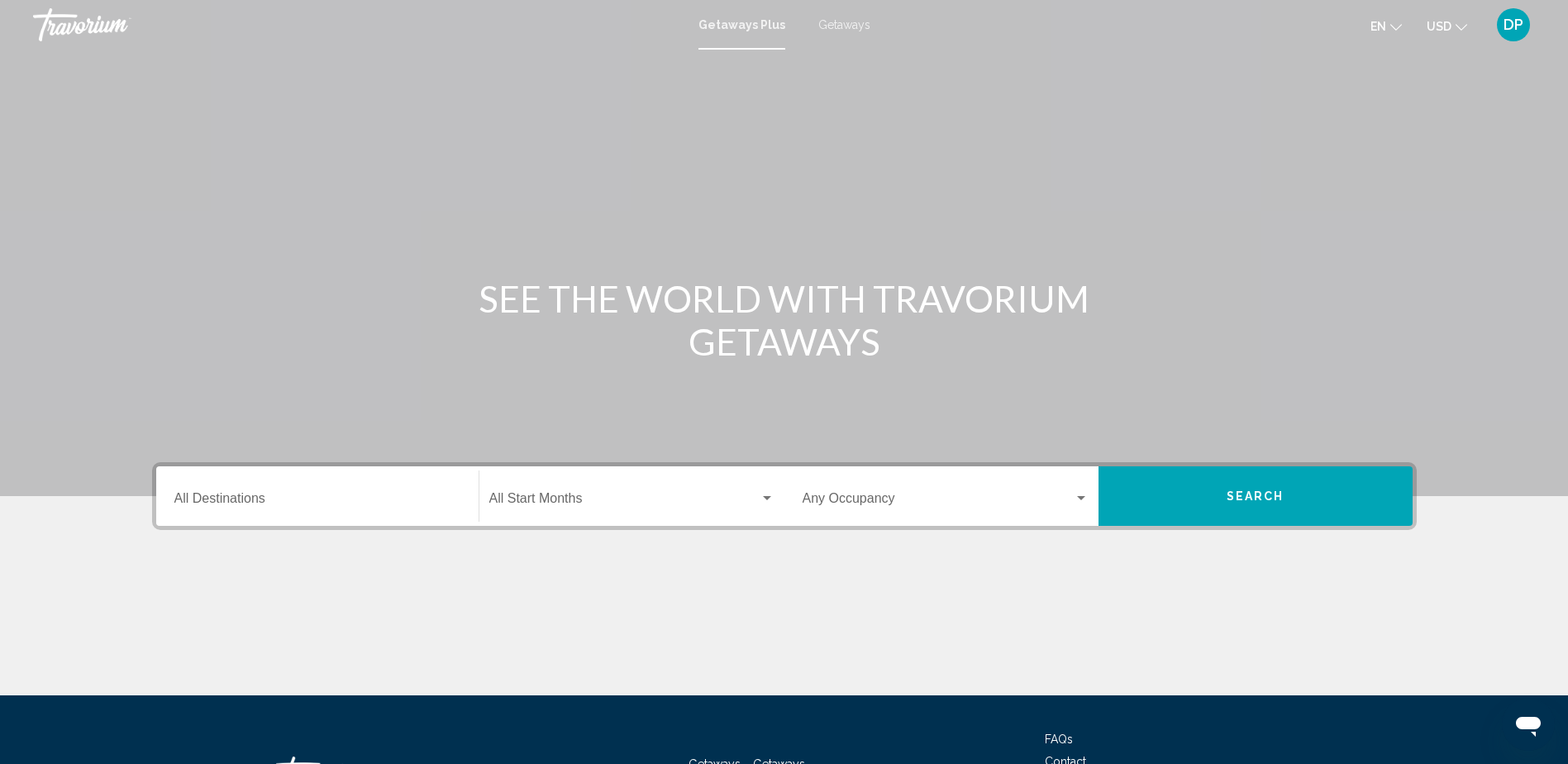
click at [400, 495] on input "Destination All Destinations" at bounding box center [318, 502] width 286 height 15
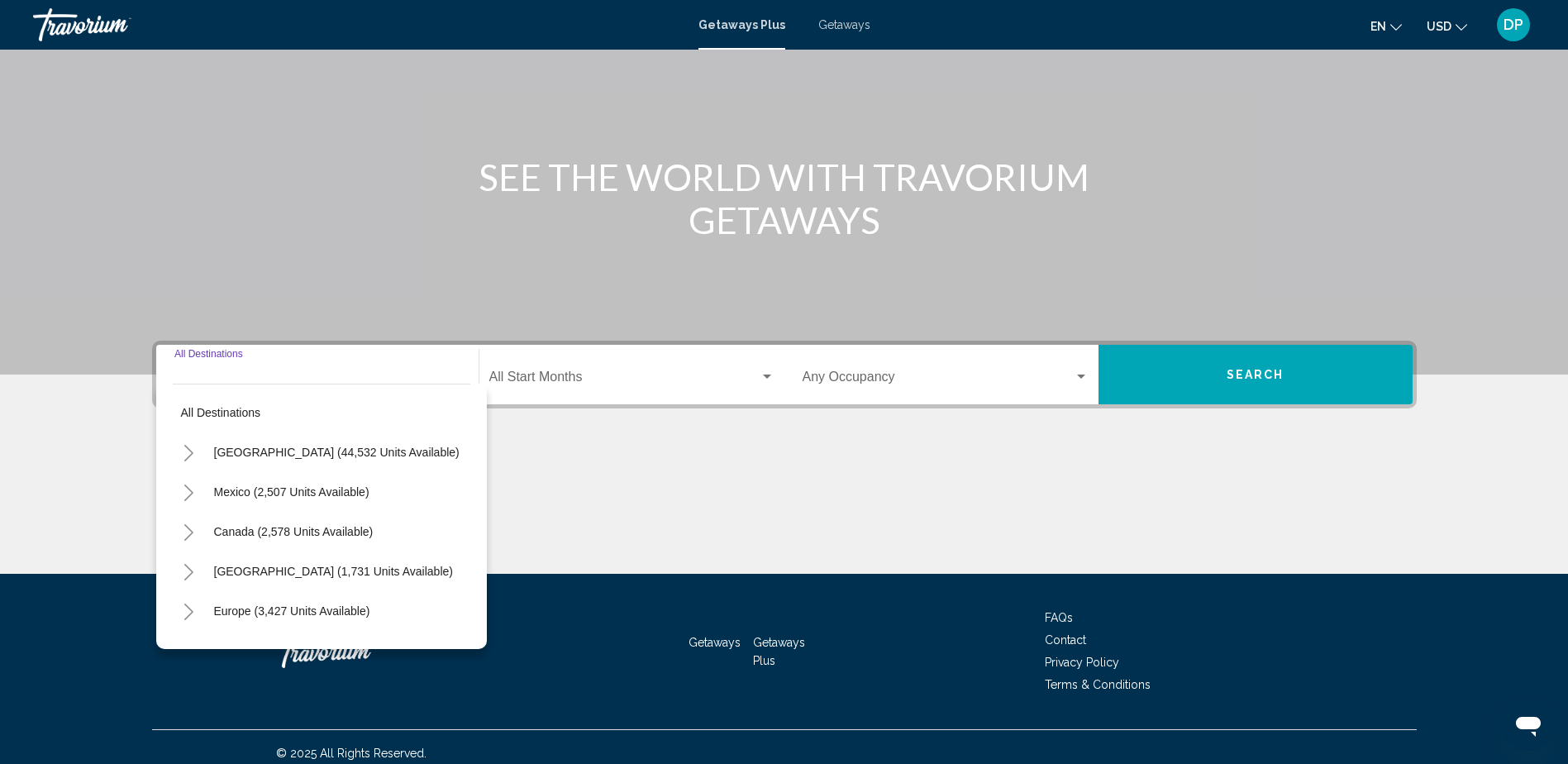
scroll to position [134, 0]
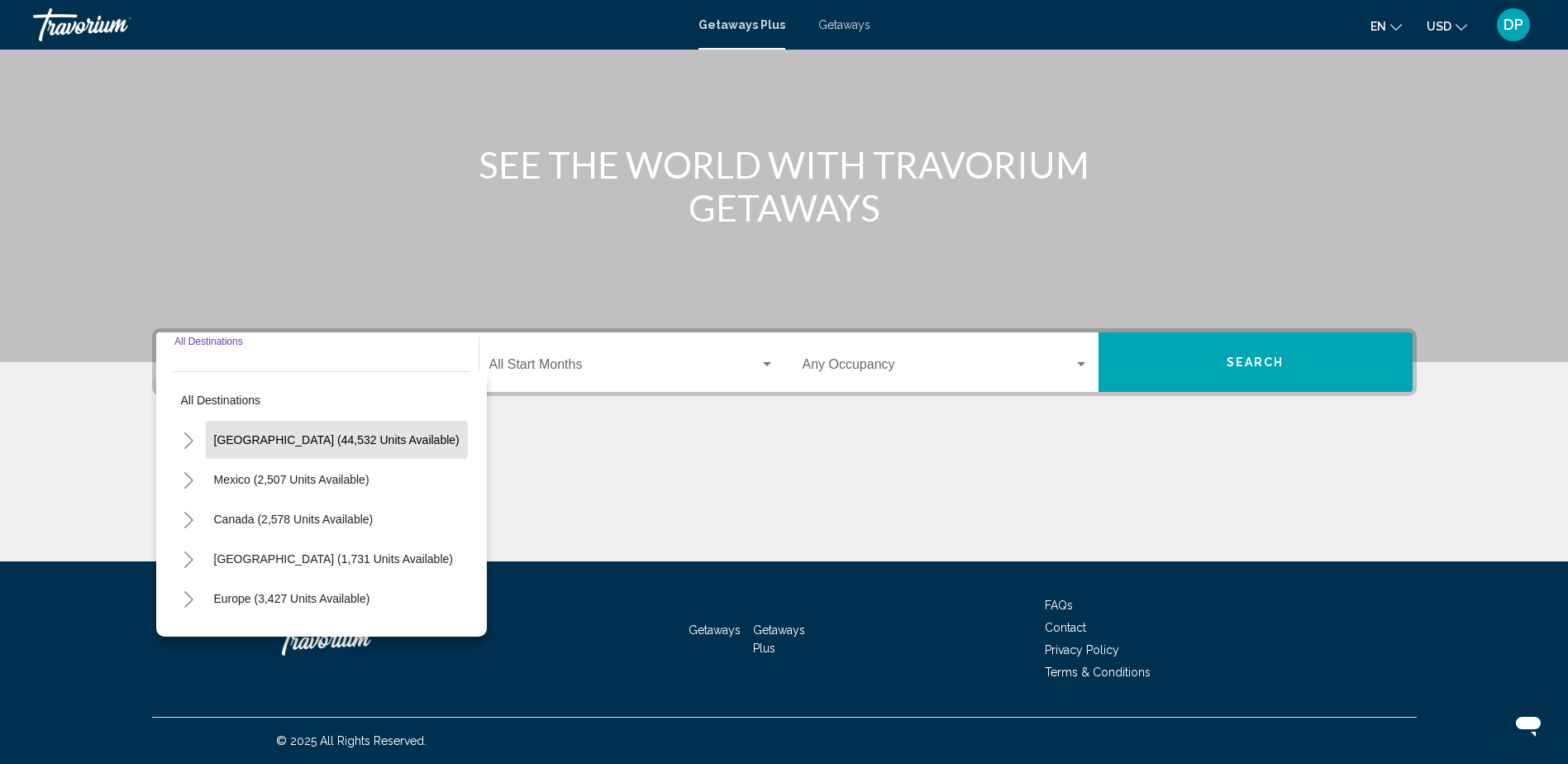
click at [287, 454] on button "[GEOGRAPHIC_DATA] (44,532 units available)" at bounding box center [337, 440] width 262 height 38
type input "**********"
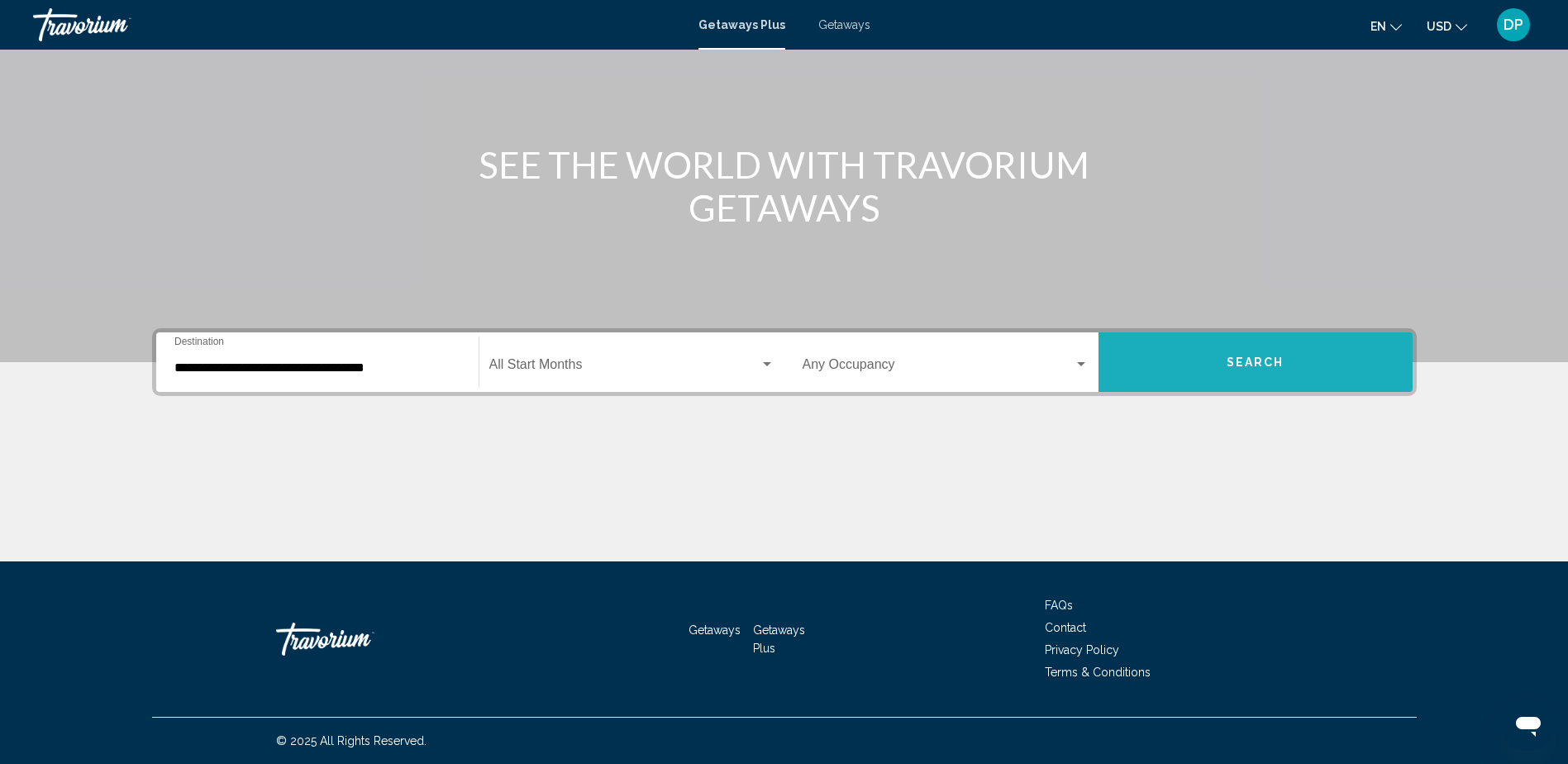
click at [1280, 382] on button "Search" at bounding box center [1255, 362] width 314 height 59
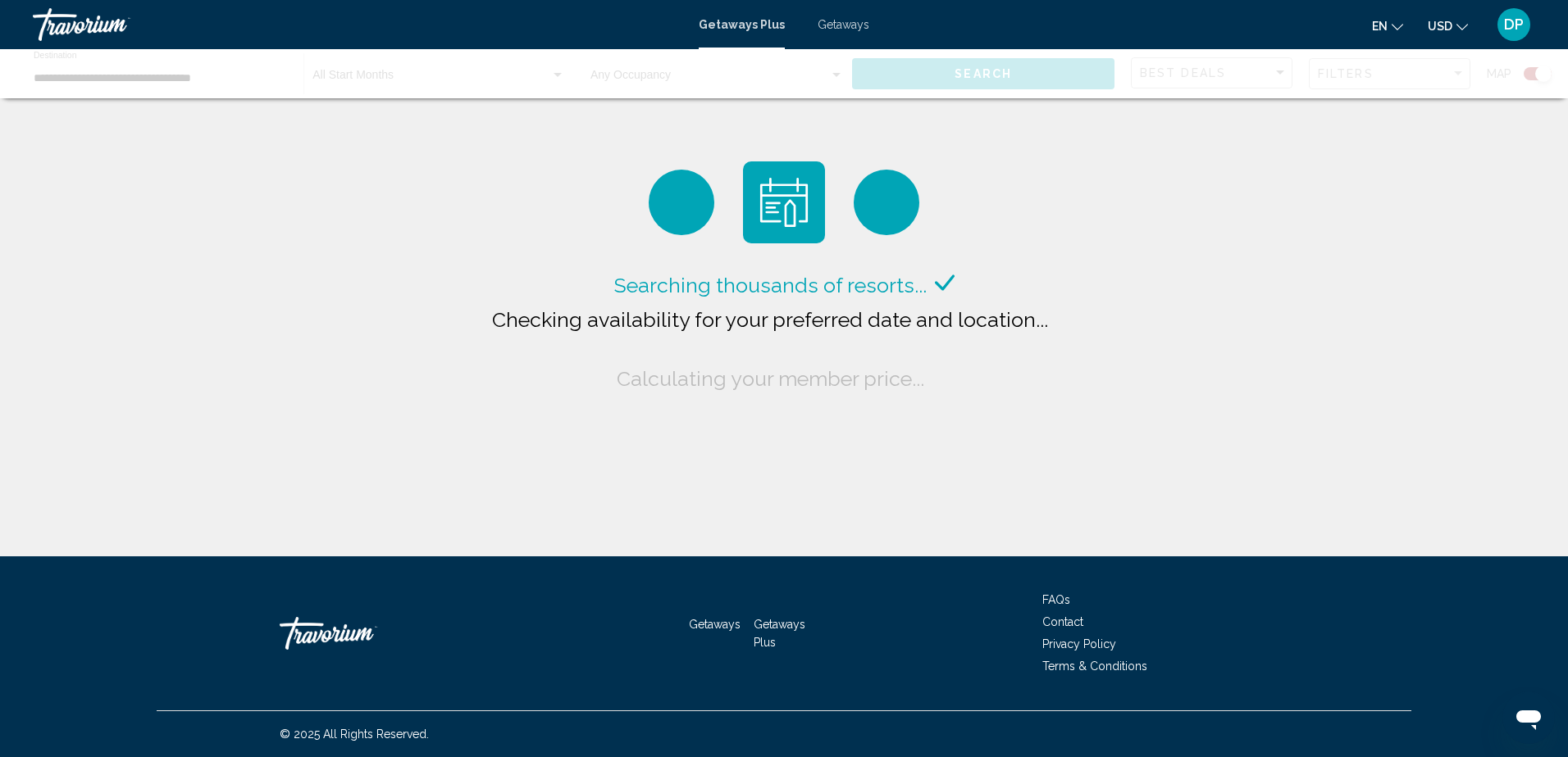
click at [1389, 27] on button "en English Español Français Italiano Português русский" at bounding box center [1387, 25] width 32 height 23
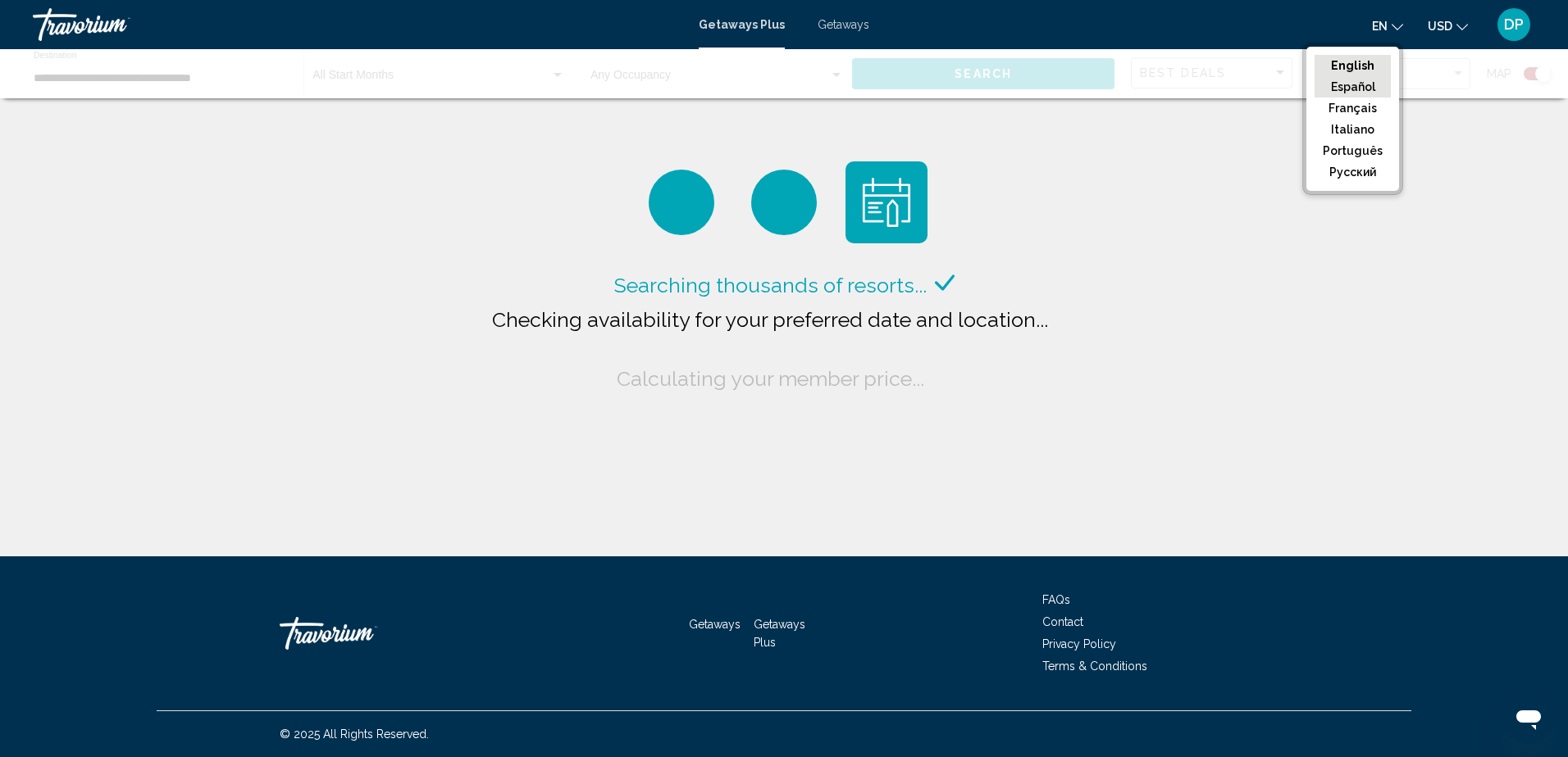
click at [1381, 86] on button "Español" at bounding box center [1352, 87] width 76 height 22
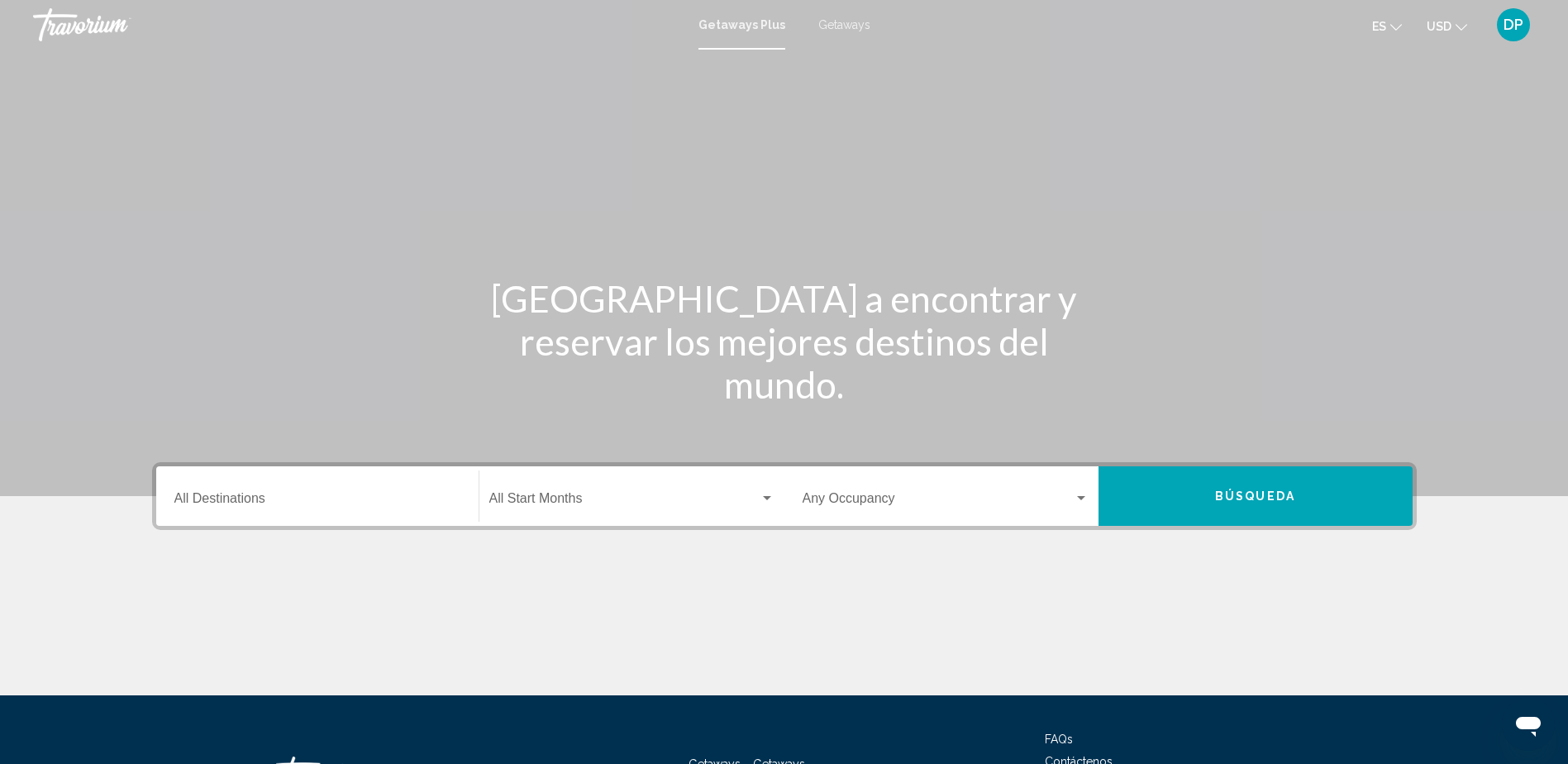
click at [438, 505] on input "Destination All Destinations" at bounding box center [318, 502] width 286 height 15
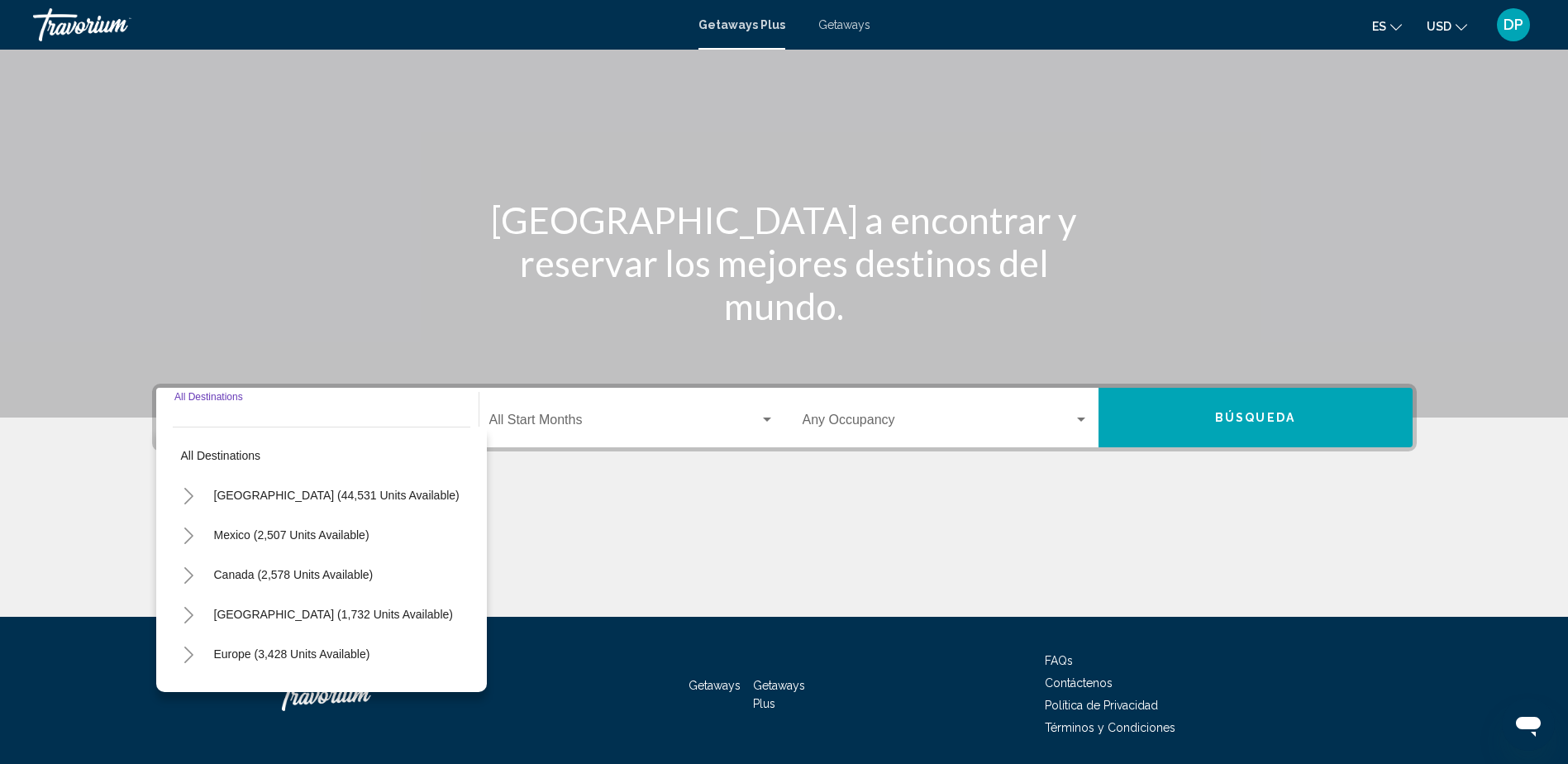
scroll to position [134, 0]
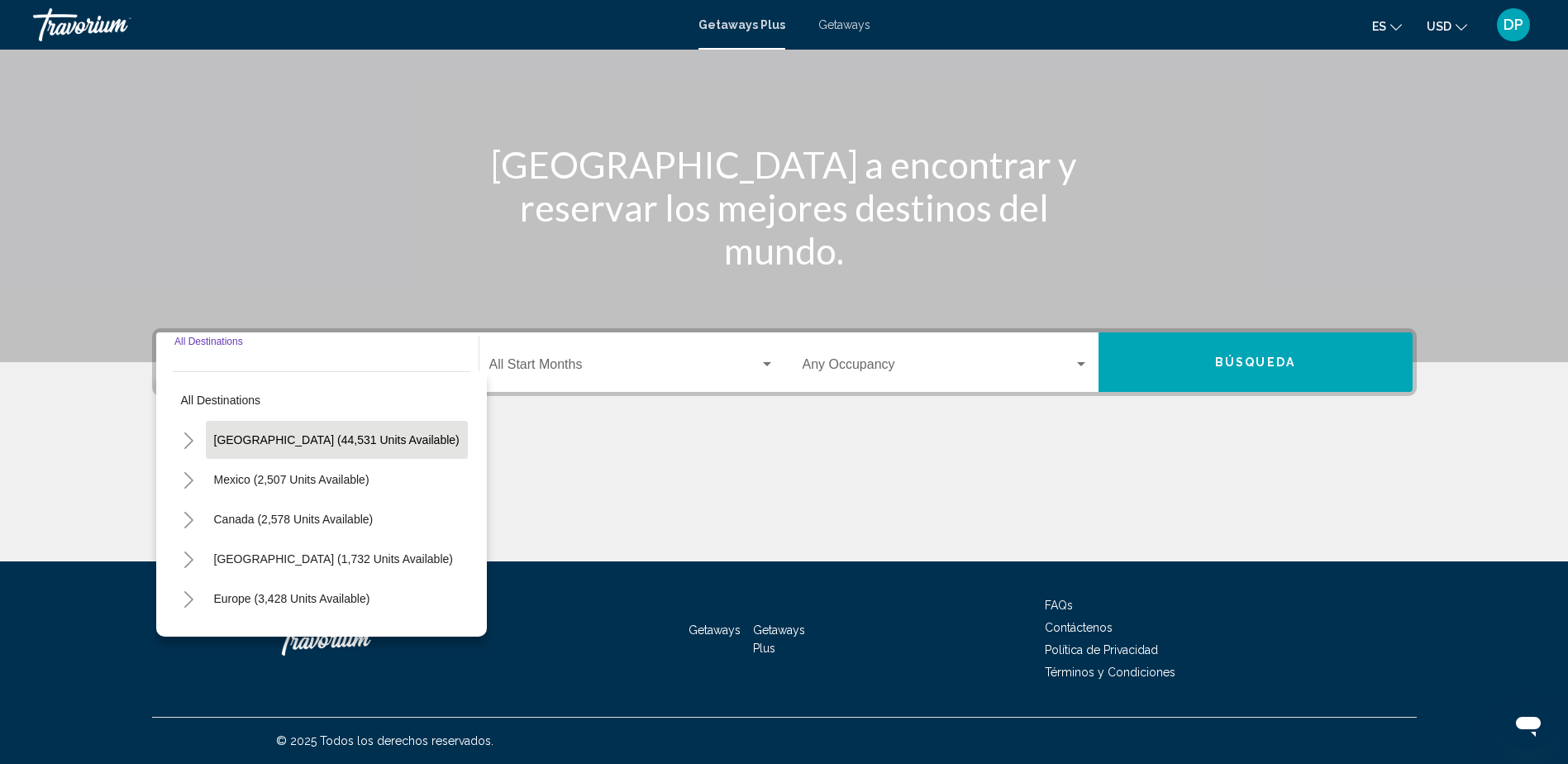
click at [323, 443] on span "[GEOGRAPHIC_DATA] (44,531 units available)" at bounding box center [337, 440] width 246 height 14
type input "**********"
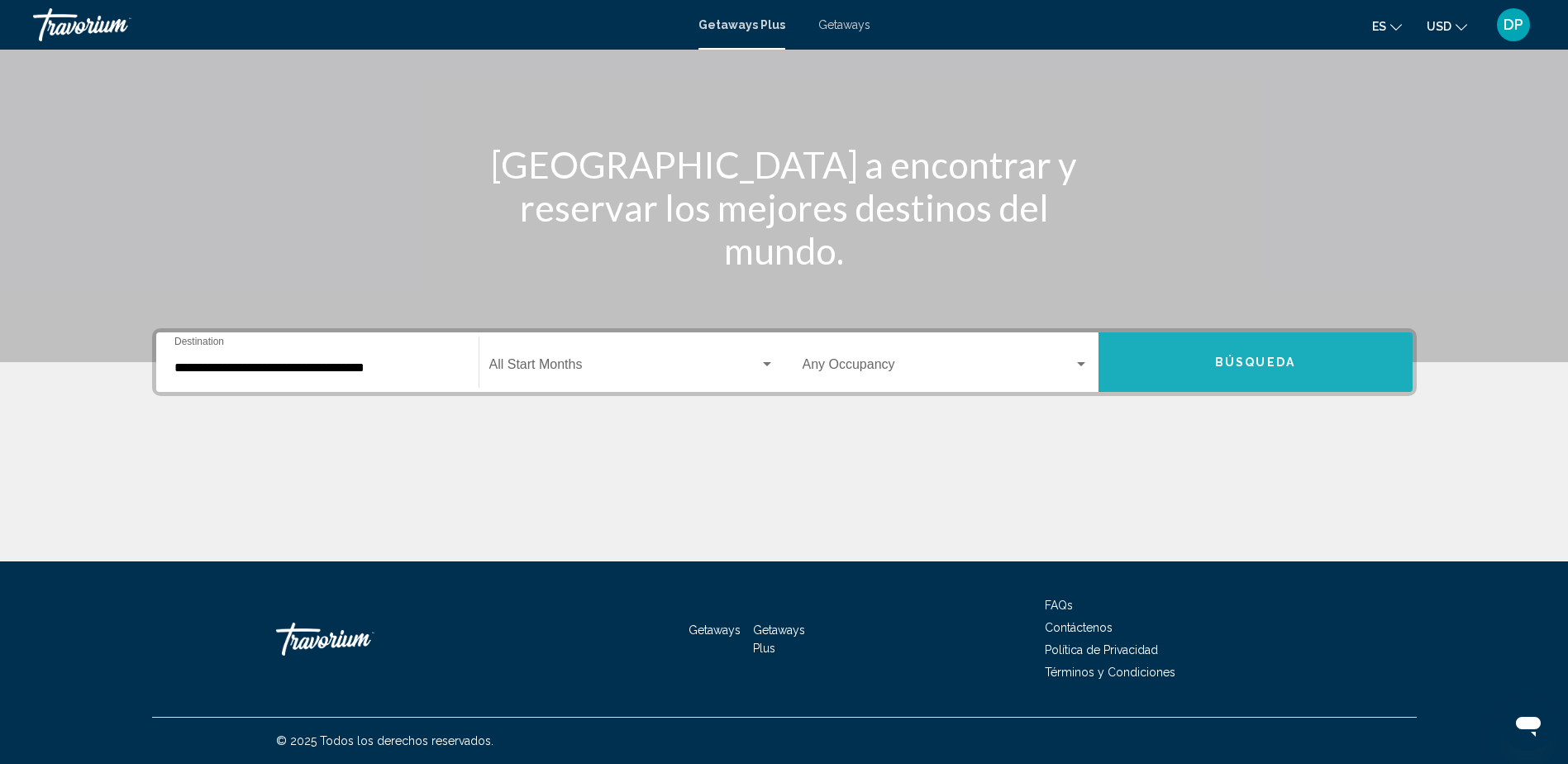
click at [1209, 375] on button "Búsqueda" at bounding box center [1255, 362] width 314 height 59
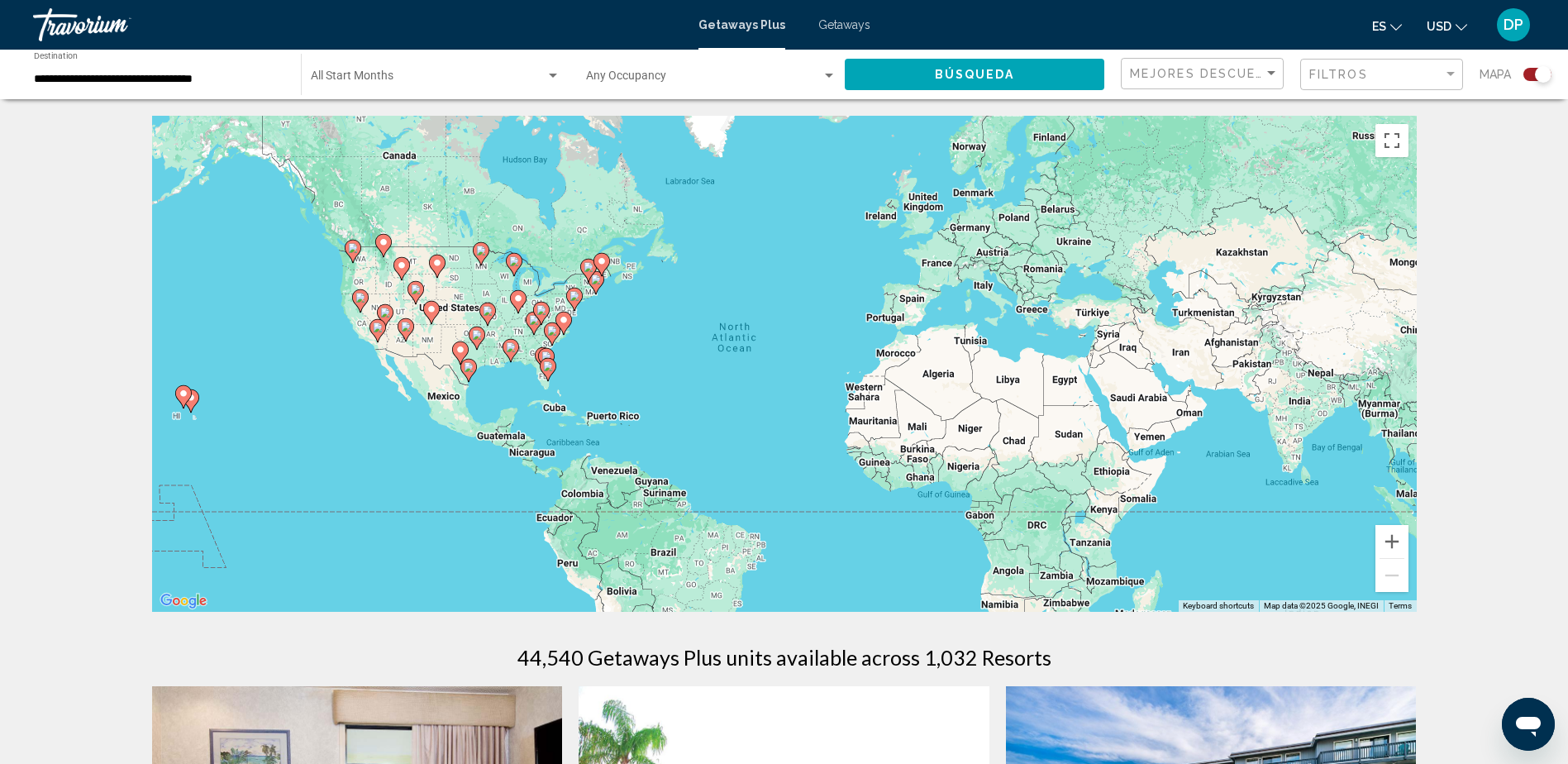
click at [194, 408] on icon "Main content" at bounding box center [191, 401] width 16 height 23
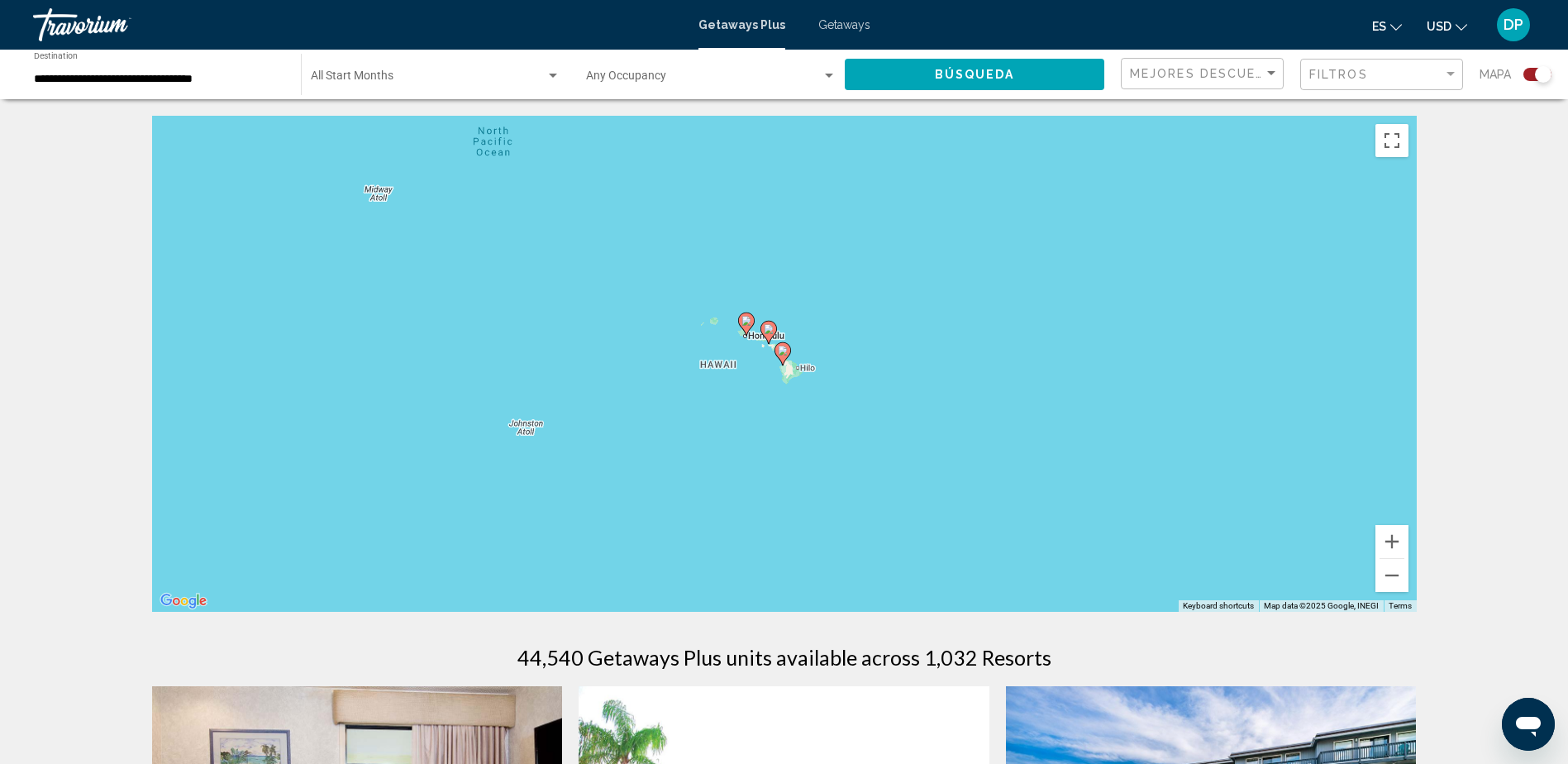
click at [782, 359] on icon "Main content" at bounding box center [782, 354] width 15 height 22
type input "**********"
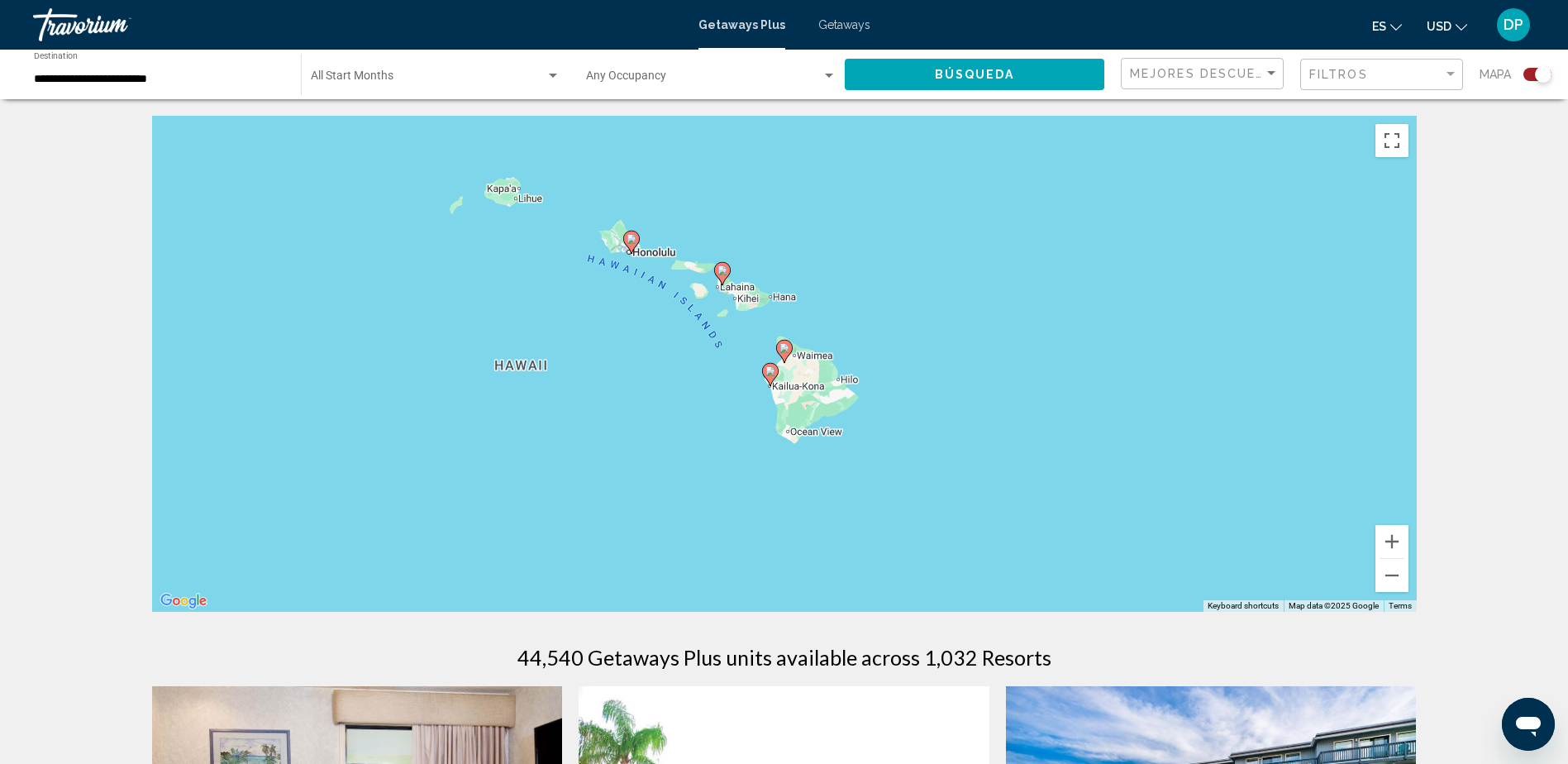
click at [635, 245] on icon "Main content" at bounding box center [631, 242] width 15 height 22
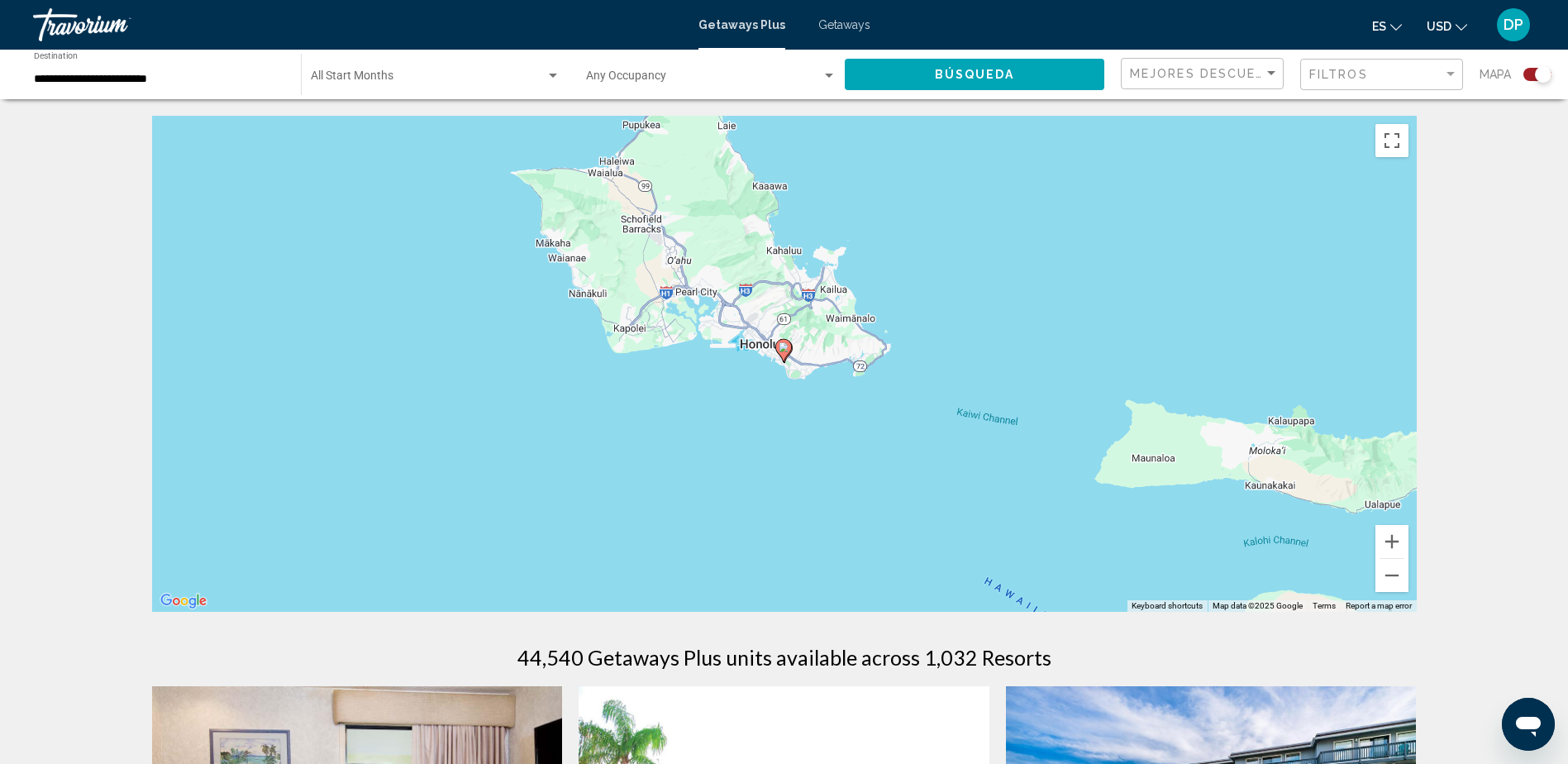
click at [789, 358] on gmp-advanced-marker "Main content" at bounding box center [784, 350] width 16 height 25
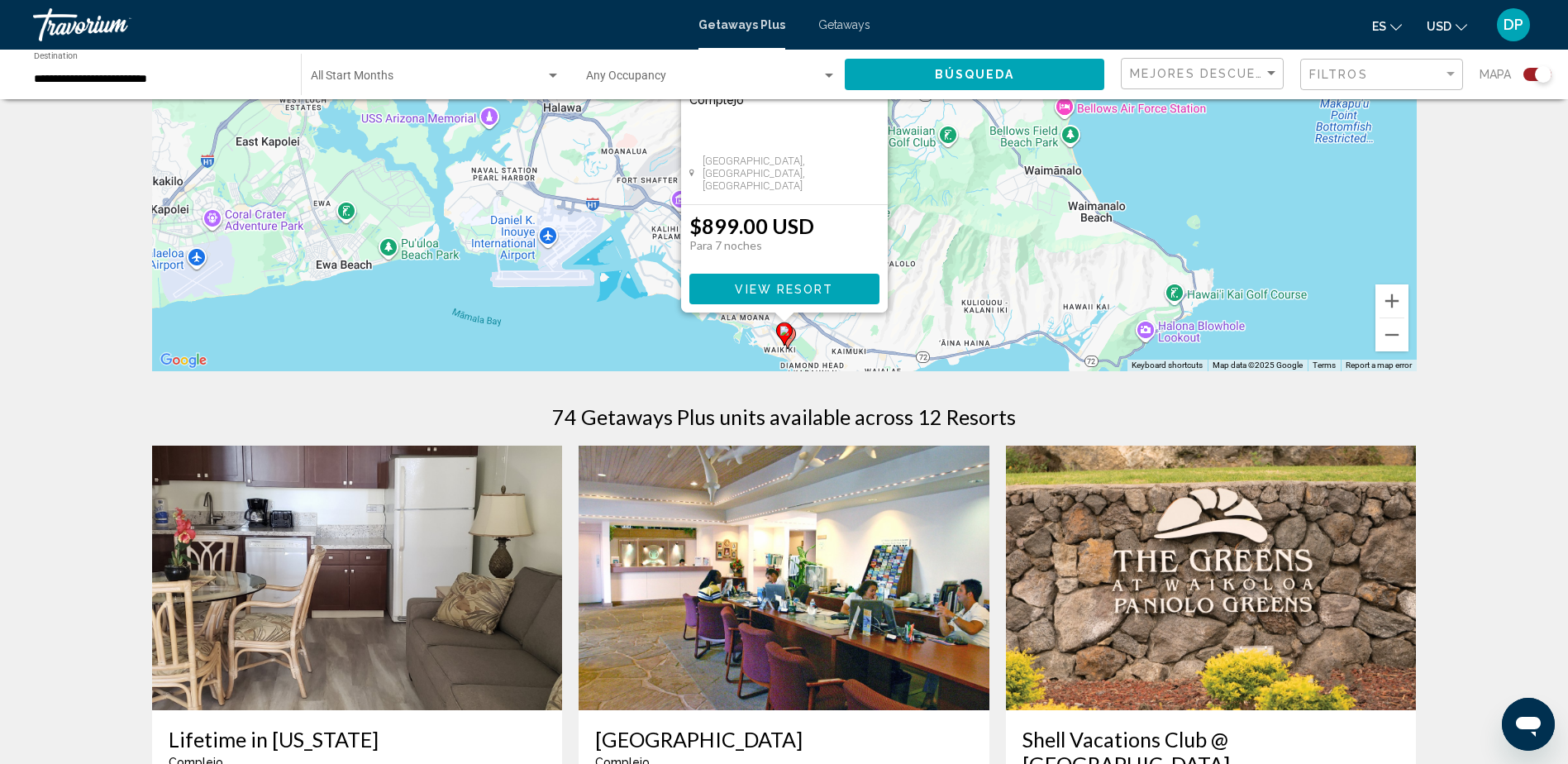
scroll to position [248, 0]
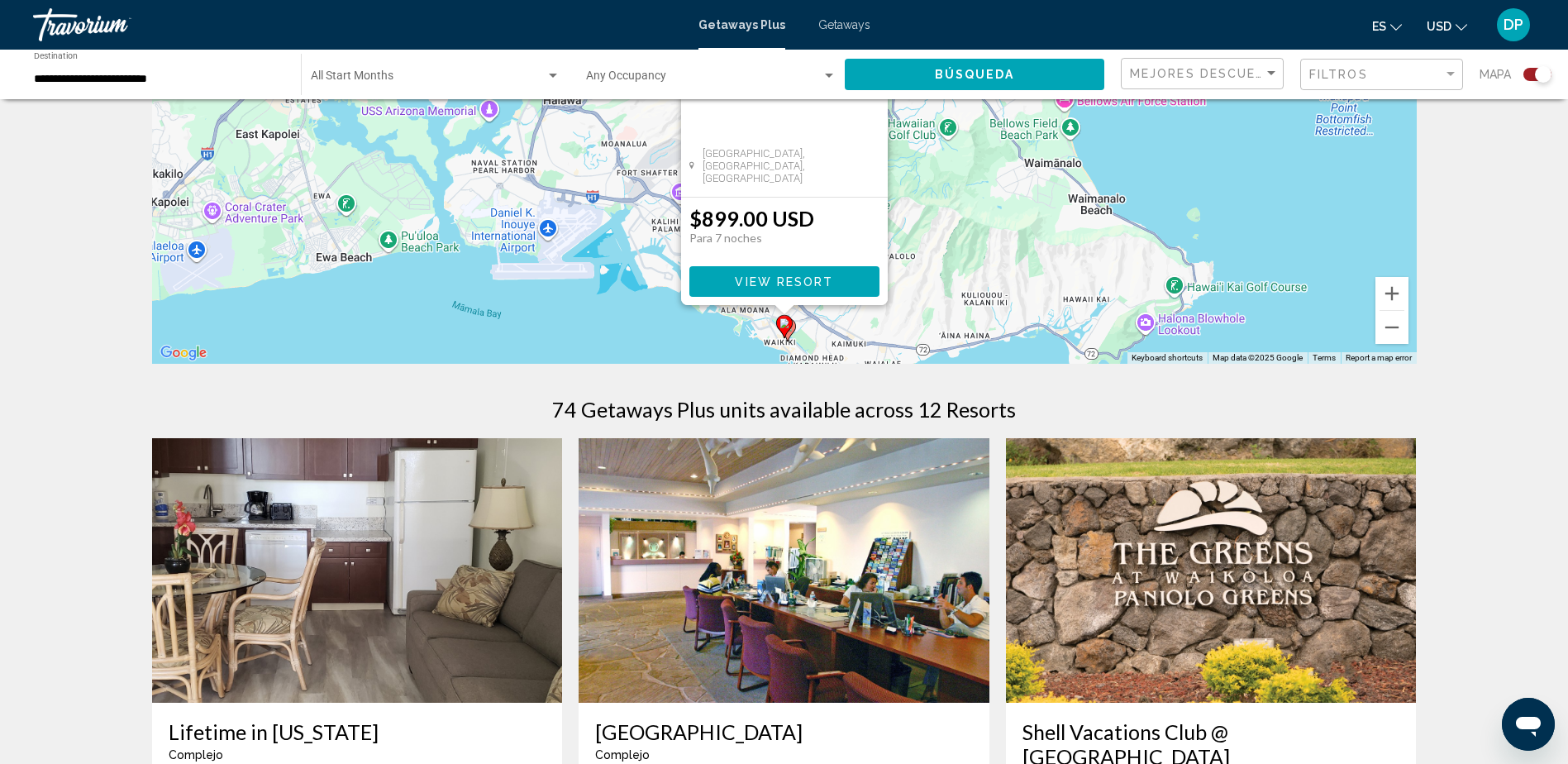
click at [809, 288] on span "View Resort" at bounding box center [784, 281] width 98 height 14
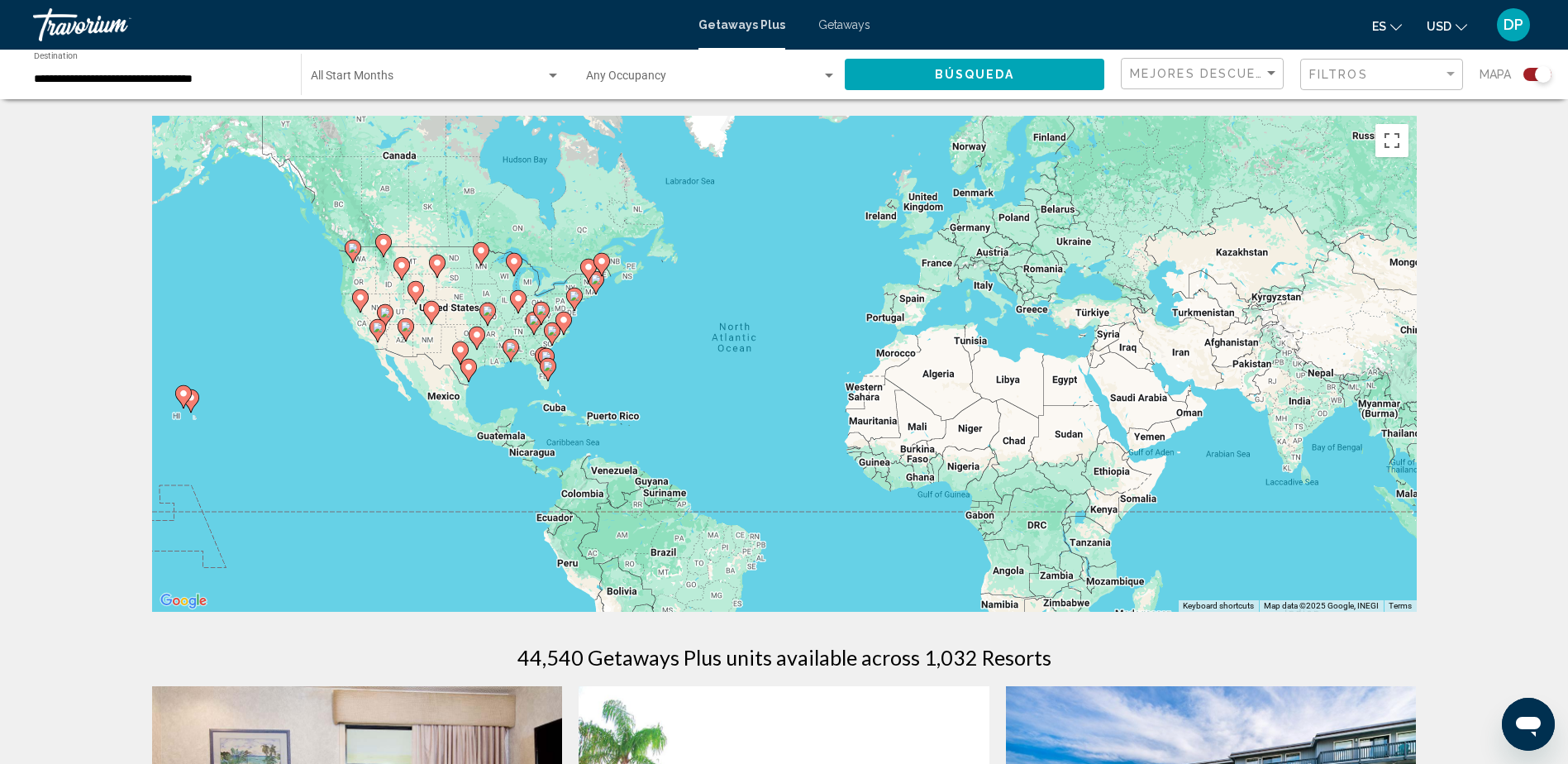
click at [854, 26] on span "Getaways" at bounding box center [844, 25] width 52 height 14
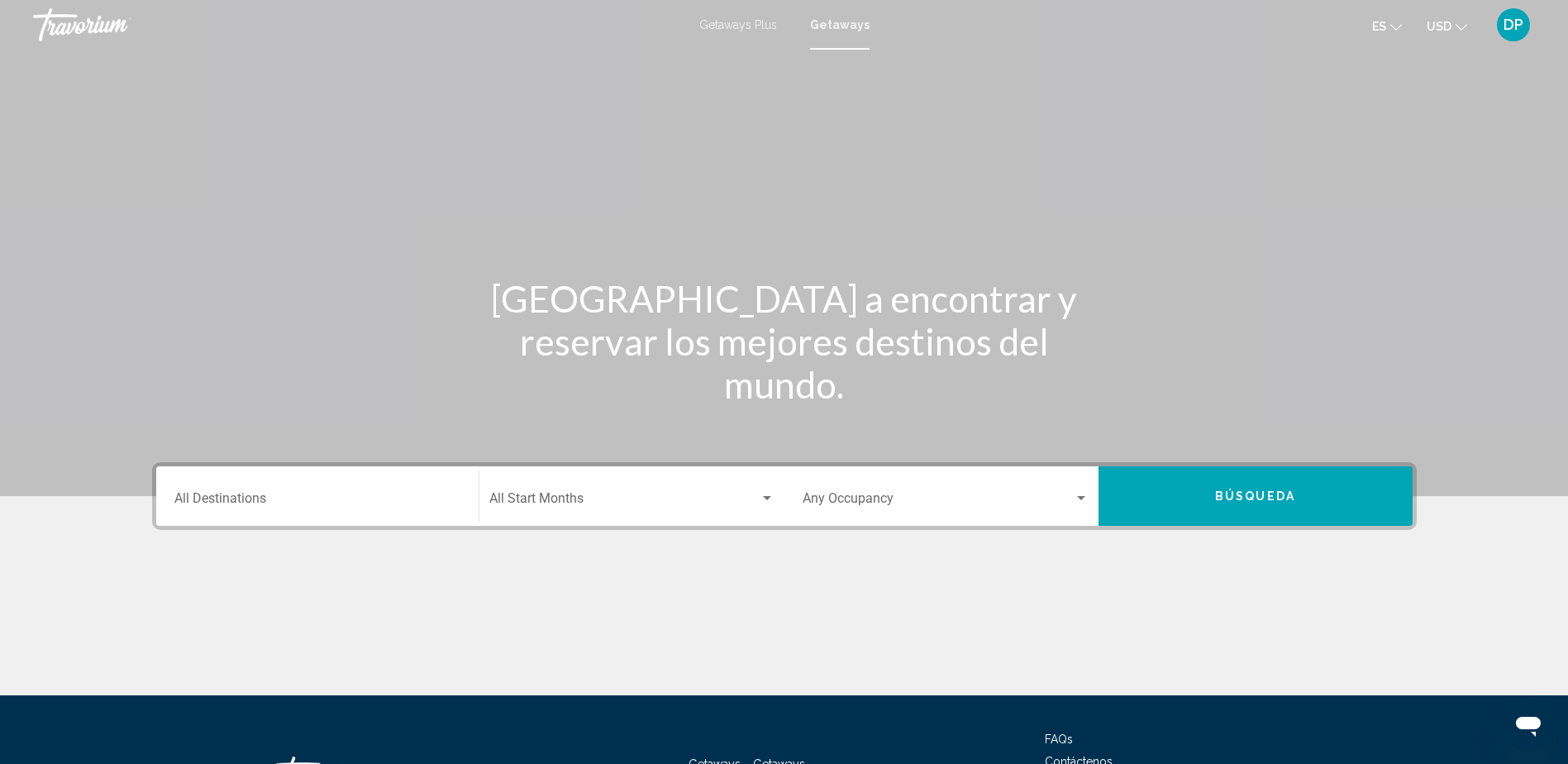
click at [1080, 492] on div "Search widget" at bounding box center [1081, 498] width 15 height 14
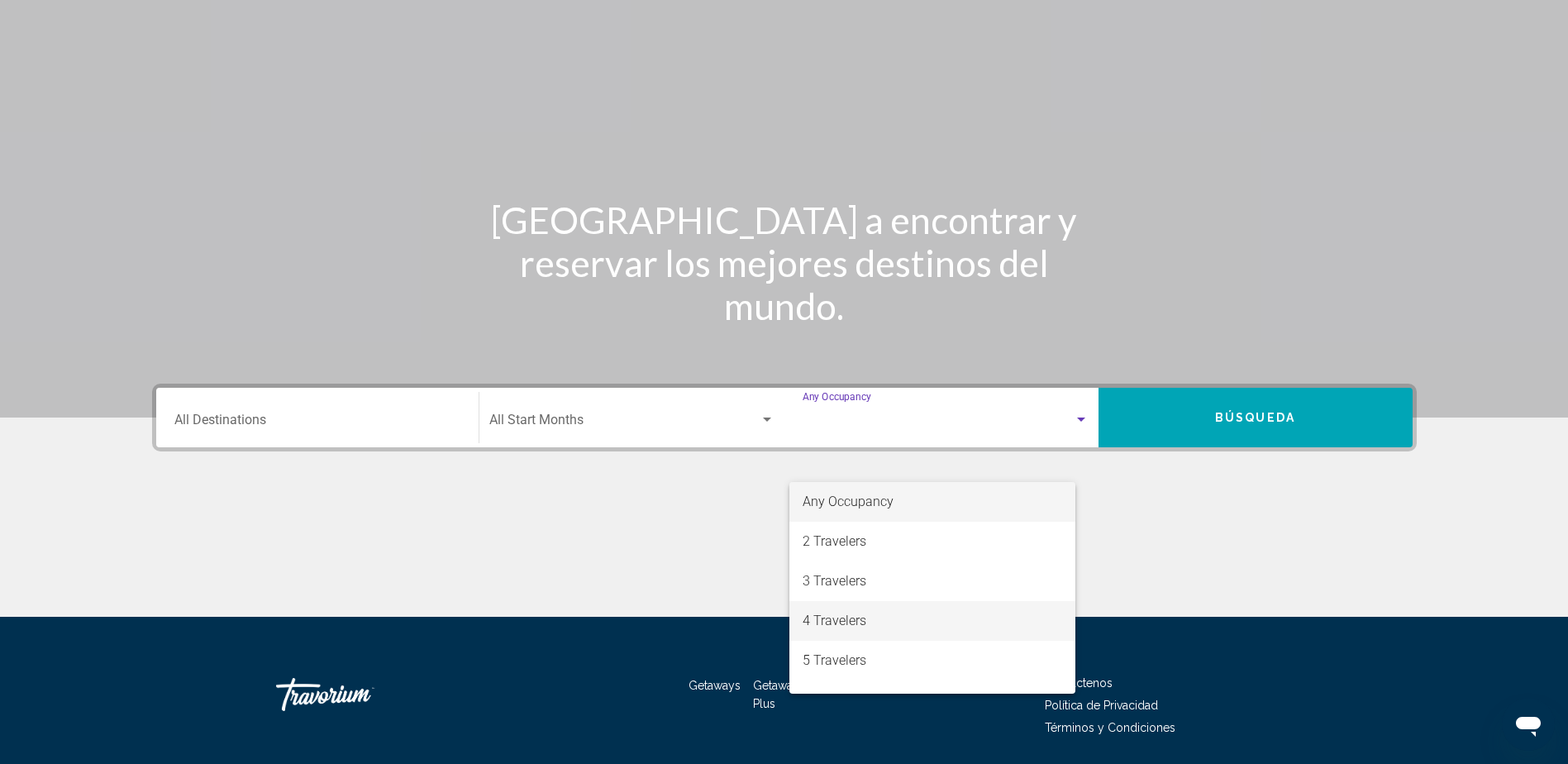
scroll to position [134, 0]
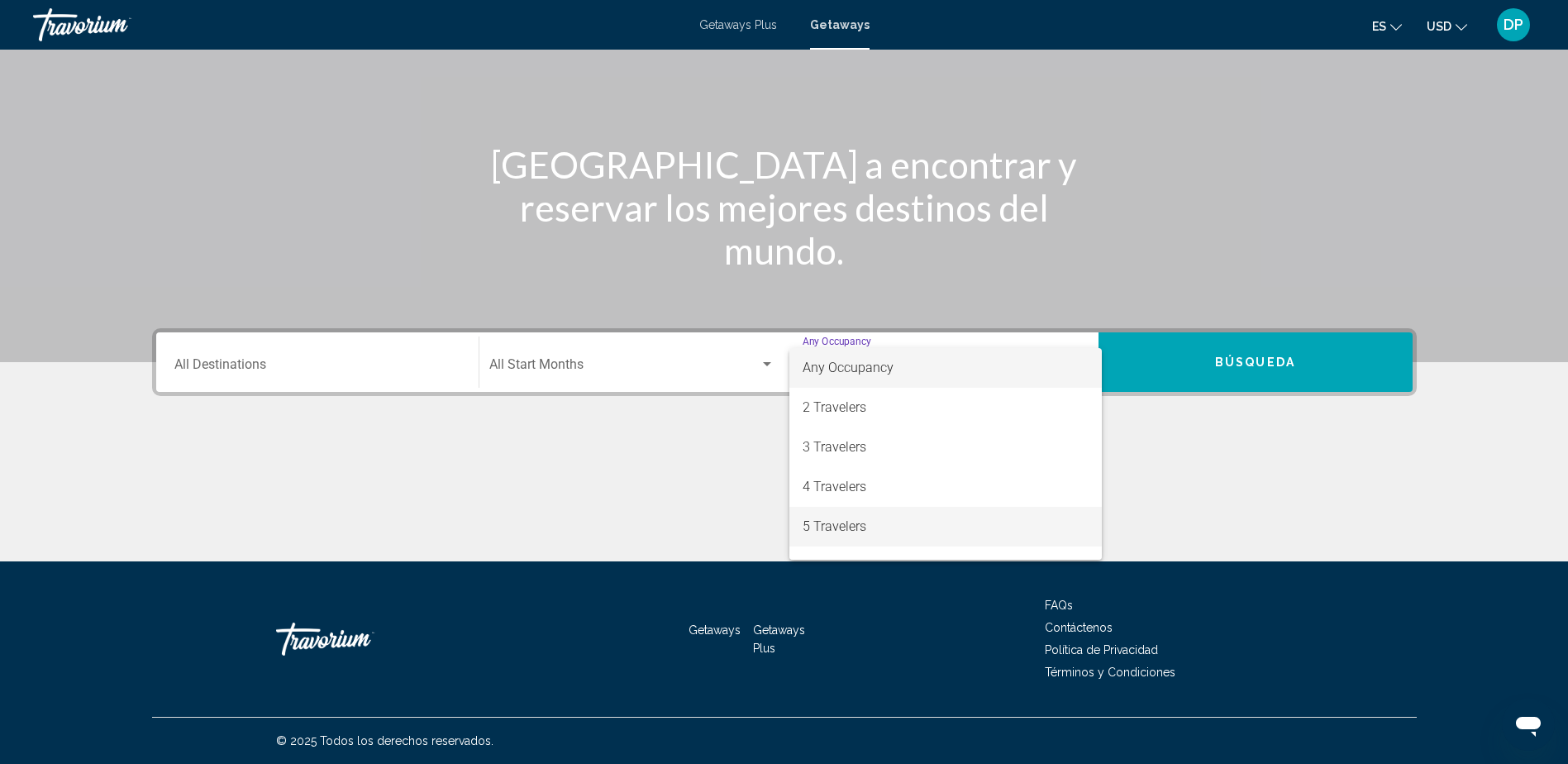
click at [845, 521] on span "5 Travelers" at bounding box center [946, 527] width 286 height 40
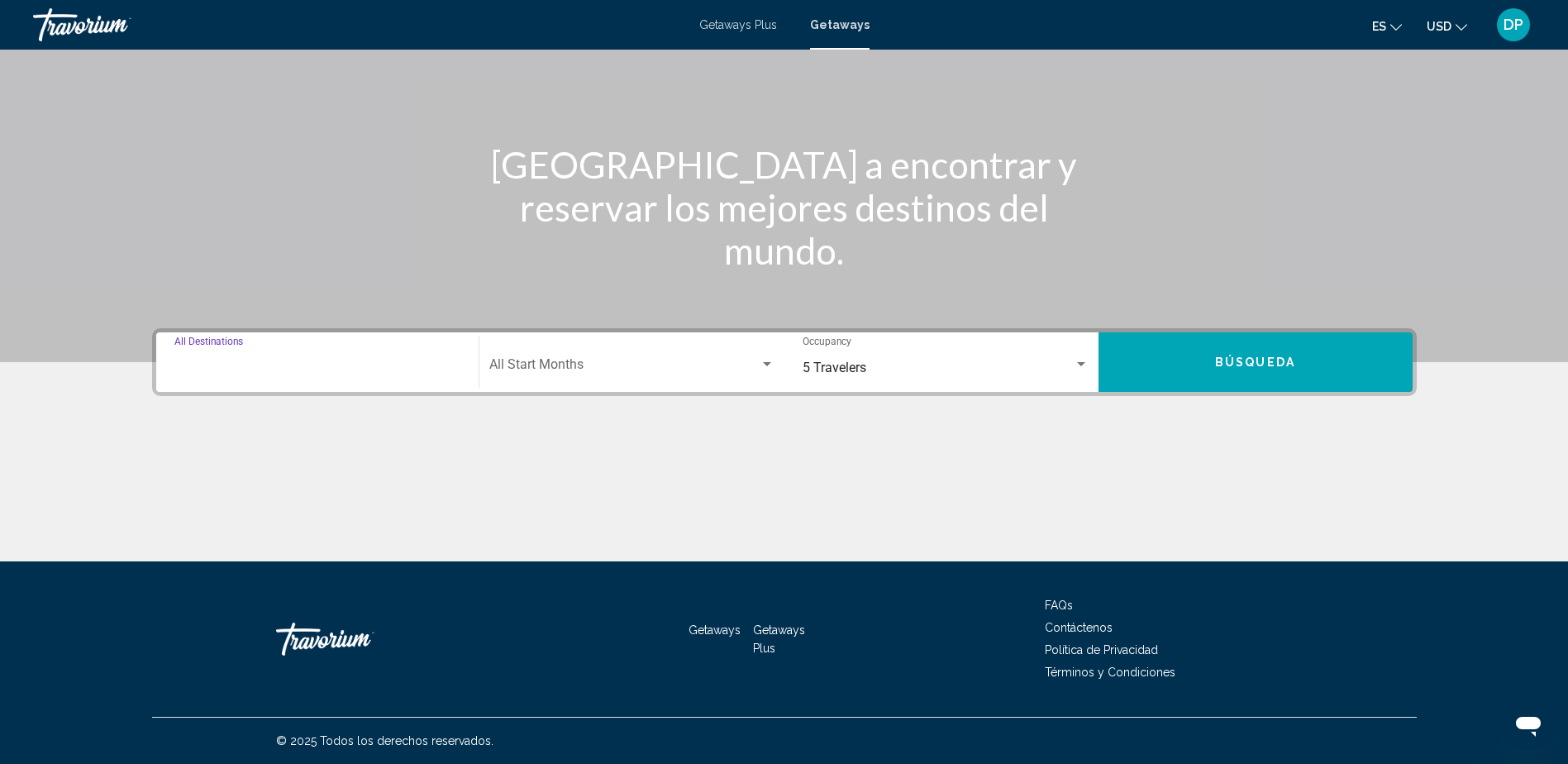
click at [382, 374] on input "Destination All Destinations" at bounding box center [318, 368] width 286 height 15
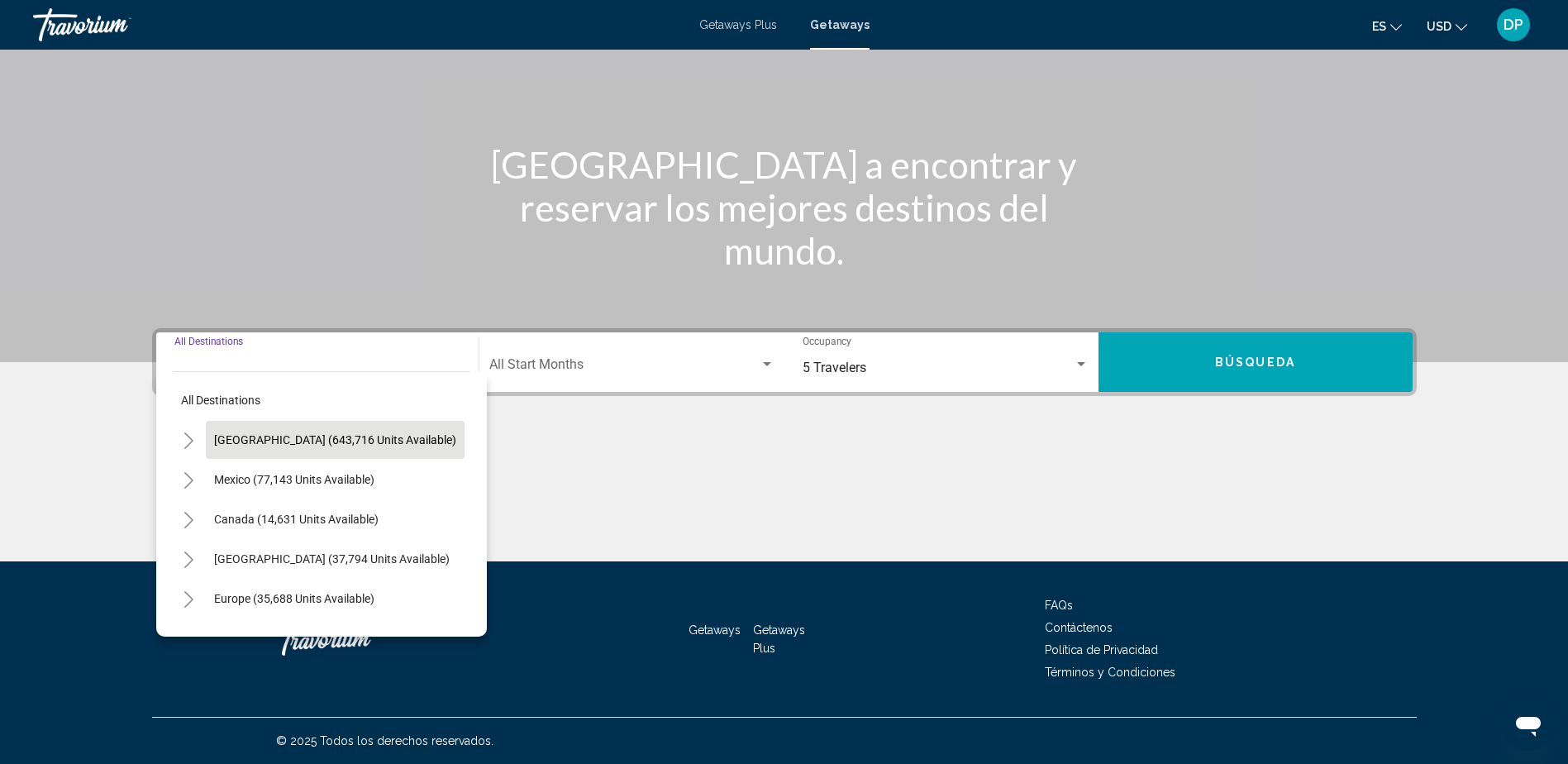
click at [323, 440] on span "[GEOGRAPHIC_DATA] (643,716 units available)" at bounding box center [335, 440] width 242 height 14
type input "**********"
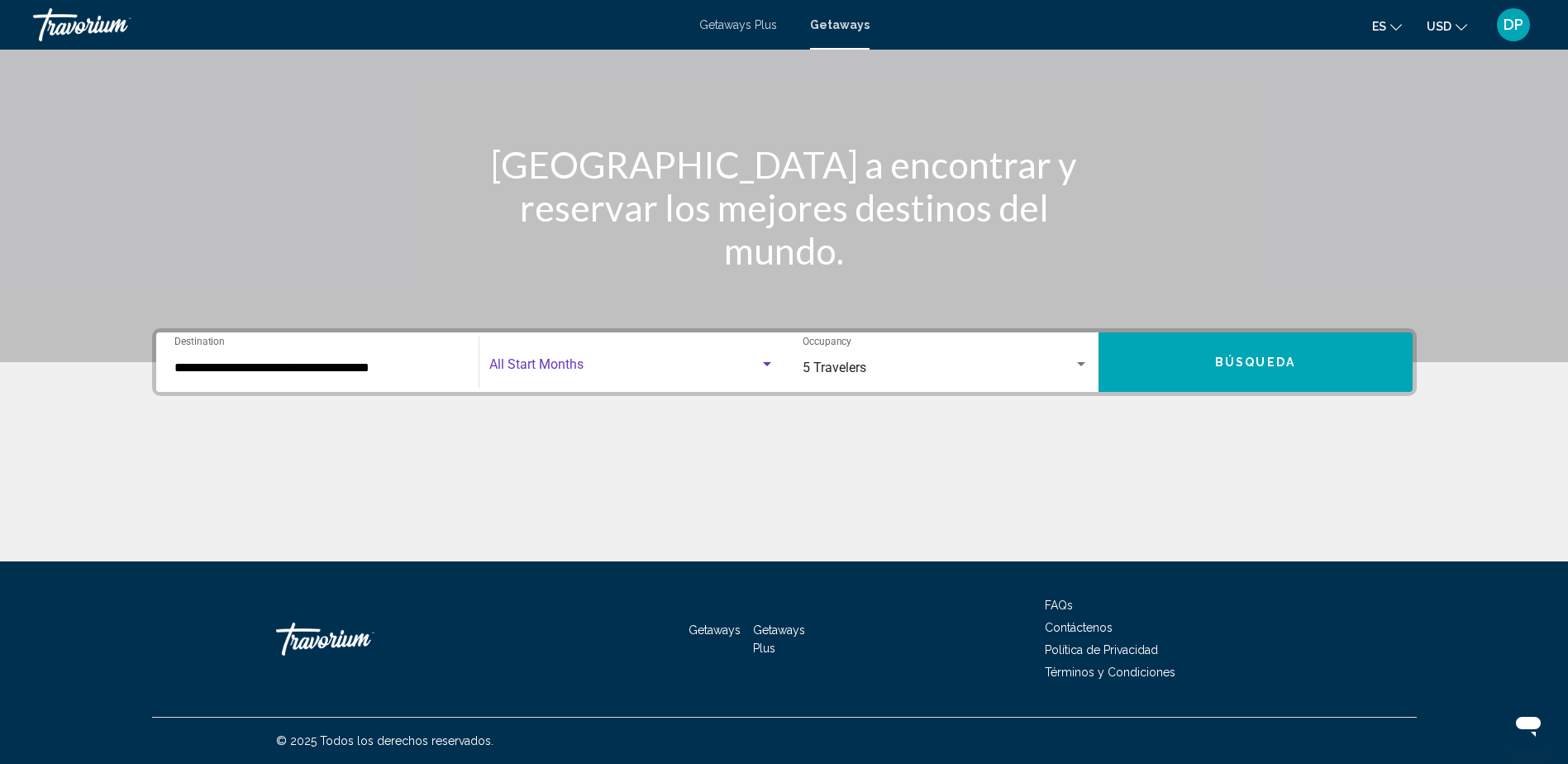
click at [768, 374] on div "Search widget" at bounding box center [632, 368] width 285 height 15
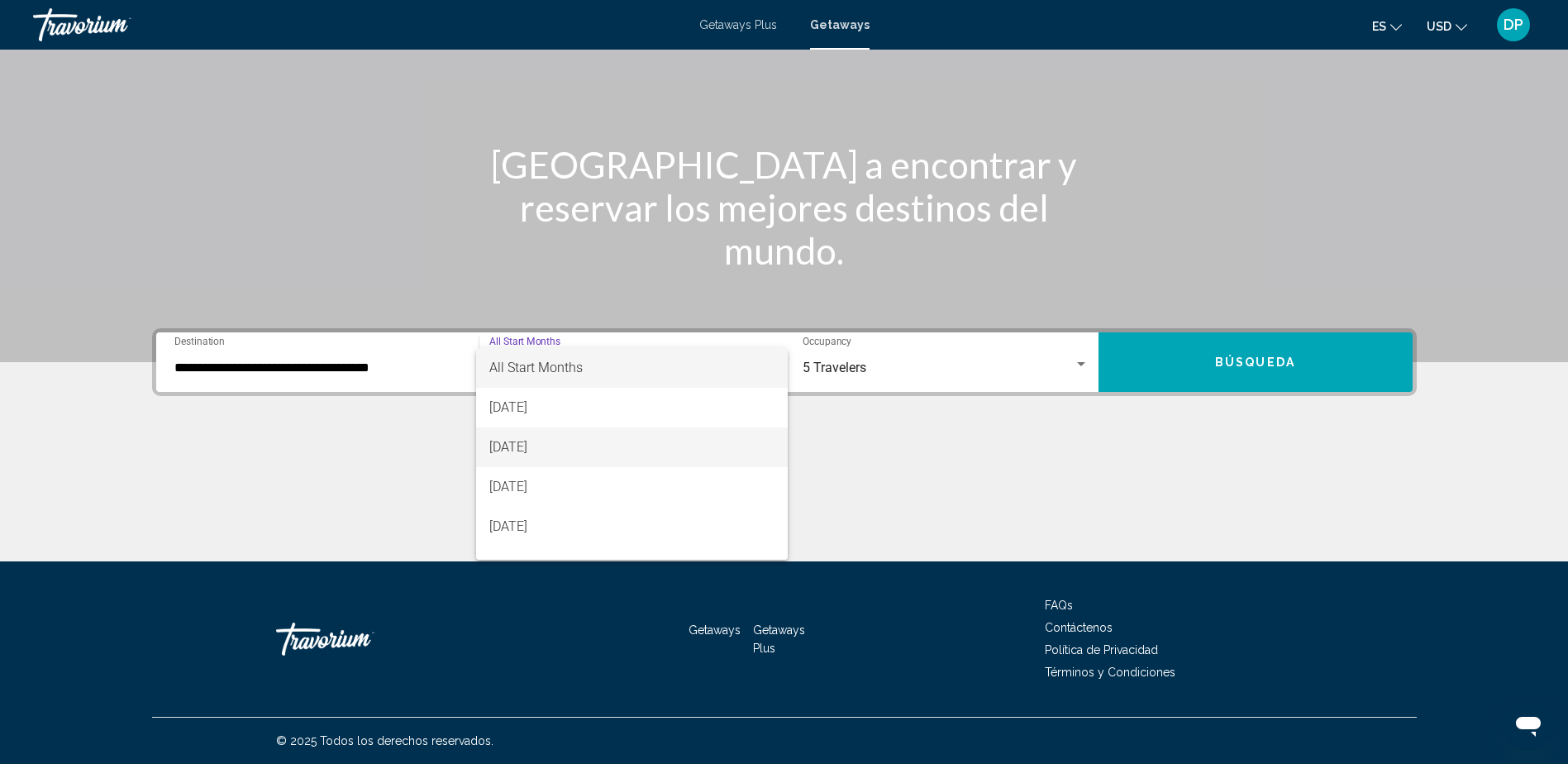
click at [579, 451] on span "[DATE]" at bounding box center [632, 448] width 285 height 40
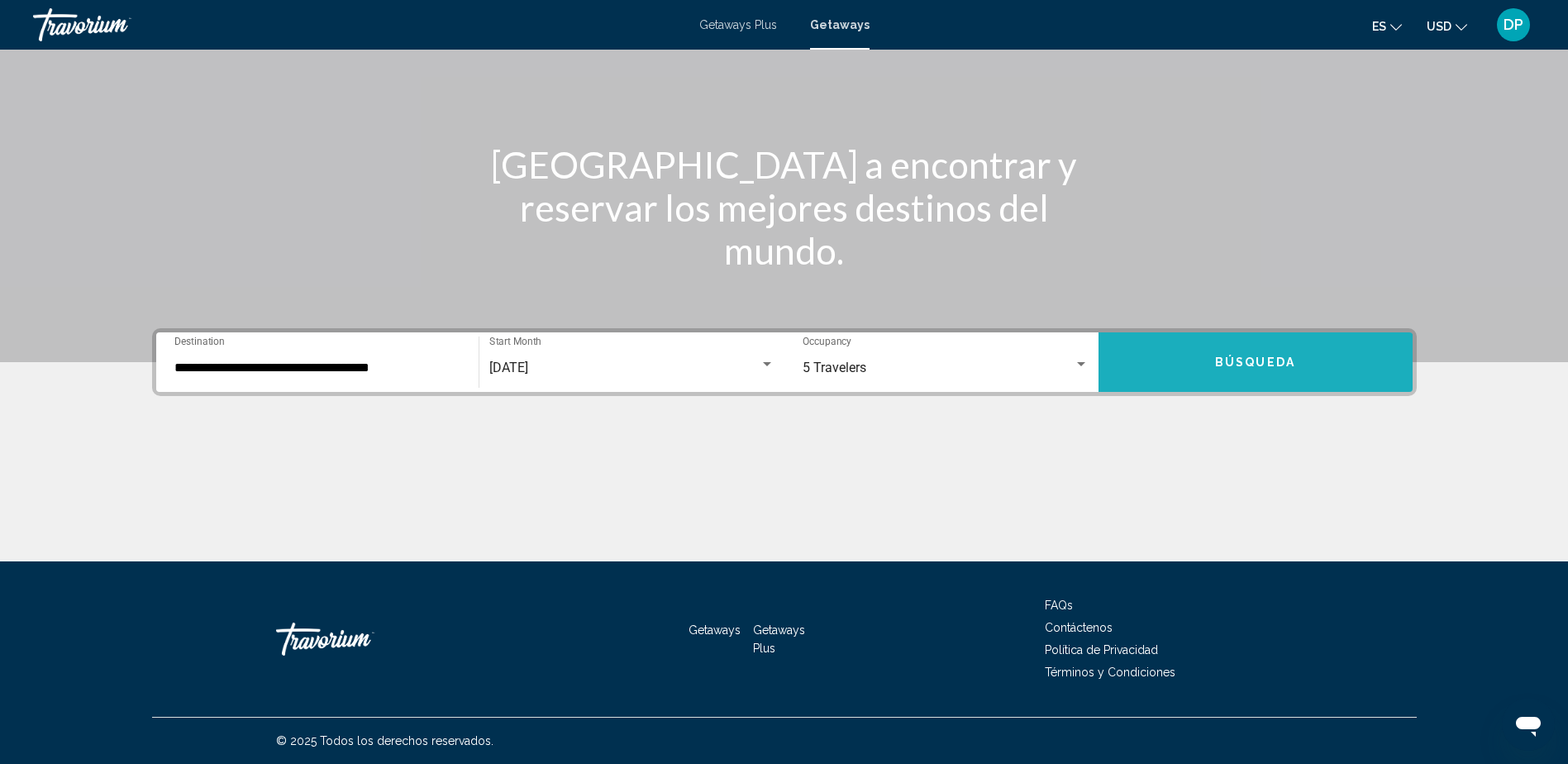
click at [1210, 382] on button "Búsqueda" at bounding box center [1255, 362] width 314 height 59
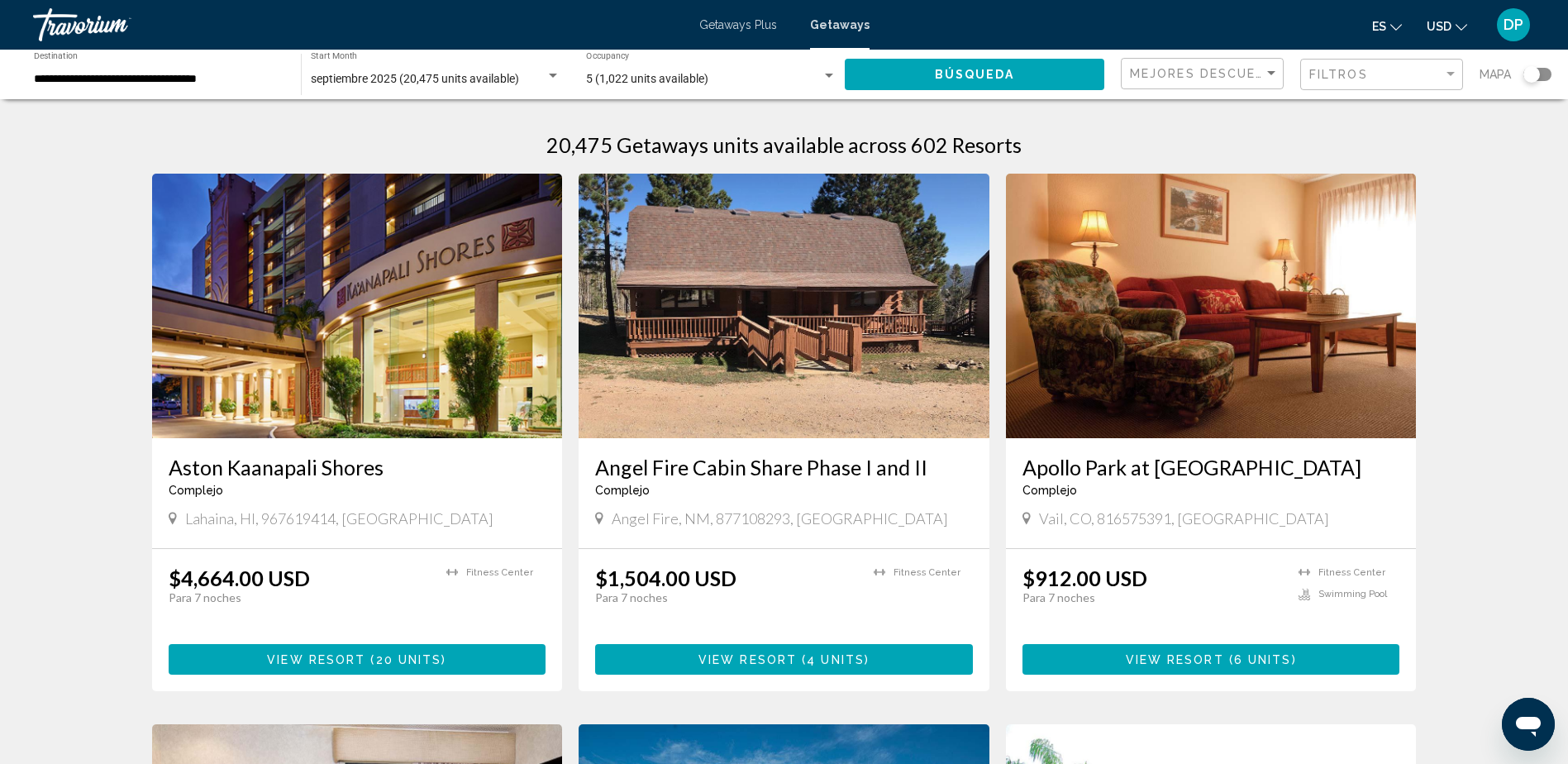
click at [1264, 81] on div "Mejores descuentos" at bounding box center [1204, 74] width 148 height 31
click at [1263, 76] on span "Mejores descuentos" at bounding box center [1203, 74] width 148 height 35
click at [1442, 86] on div "Filtros" at bounding box center [1383, 75] width 148 height 31
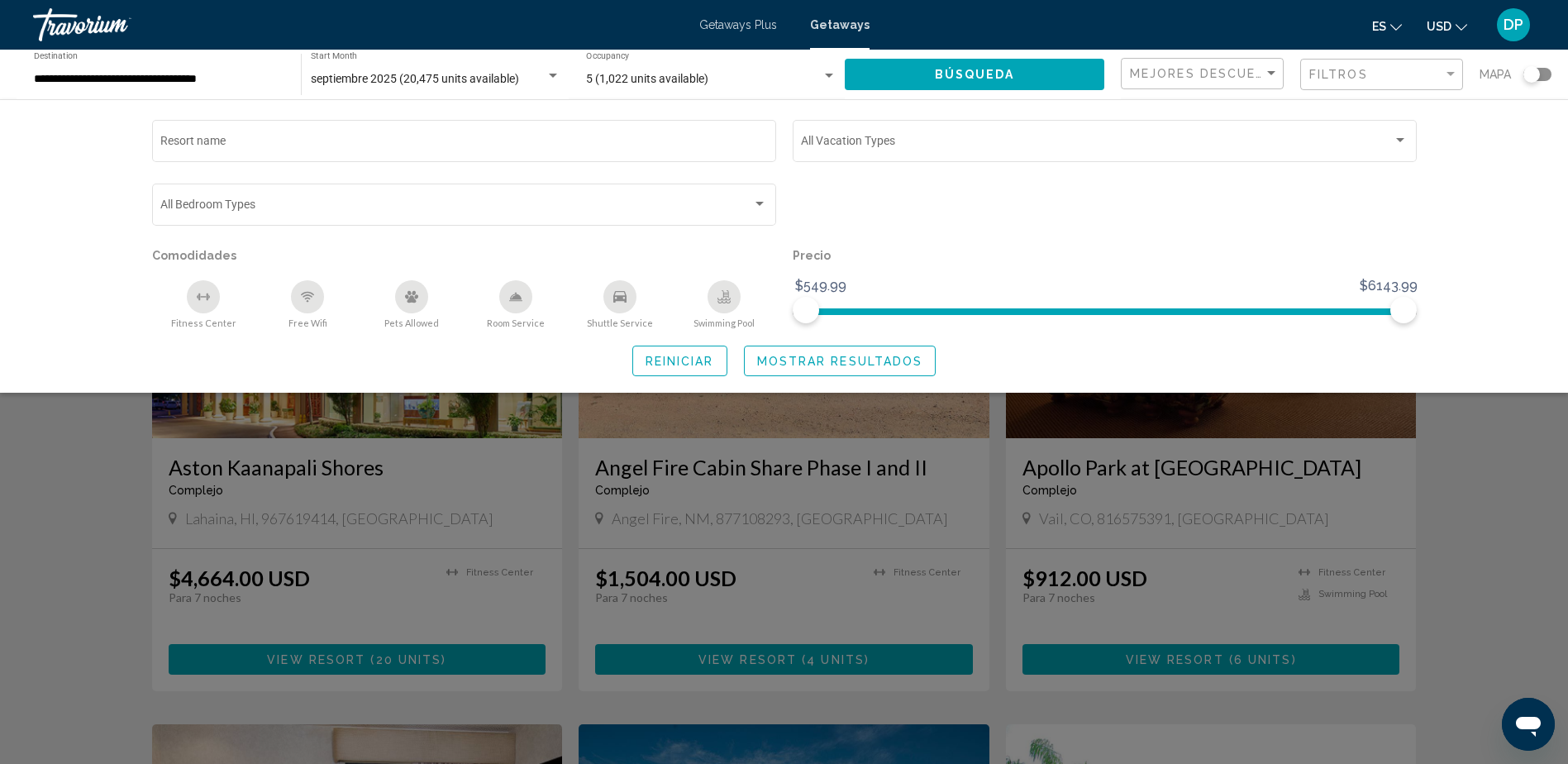
click at [1545, 494] on div "Search widget" at bounding box center [784, 505] width 1568 height 516
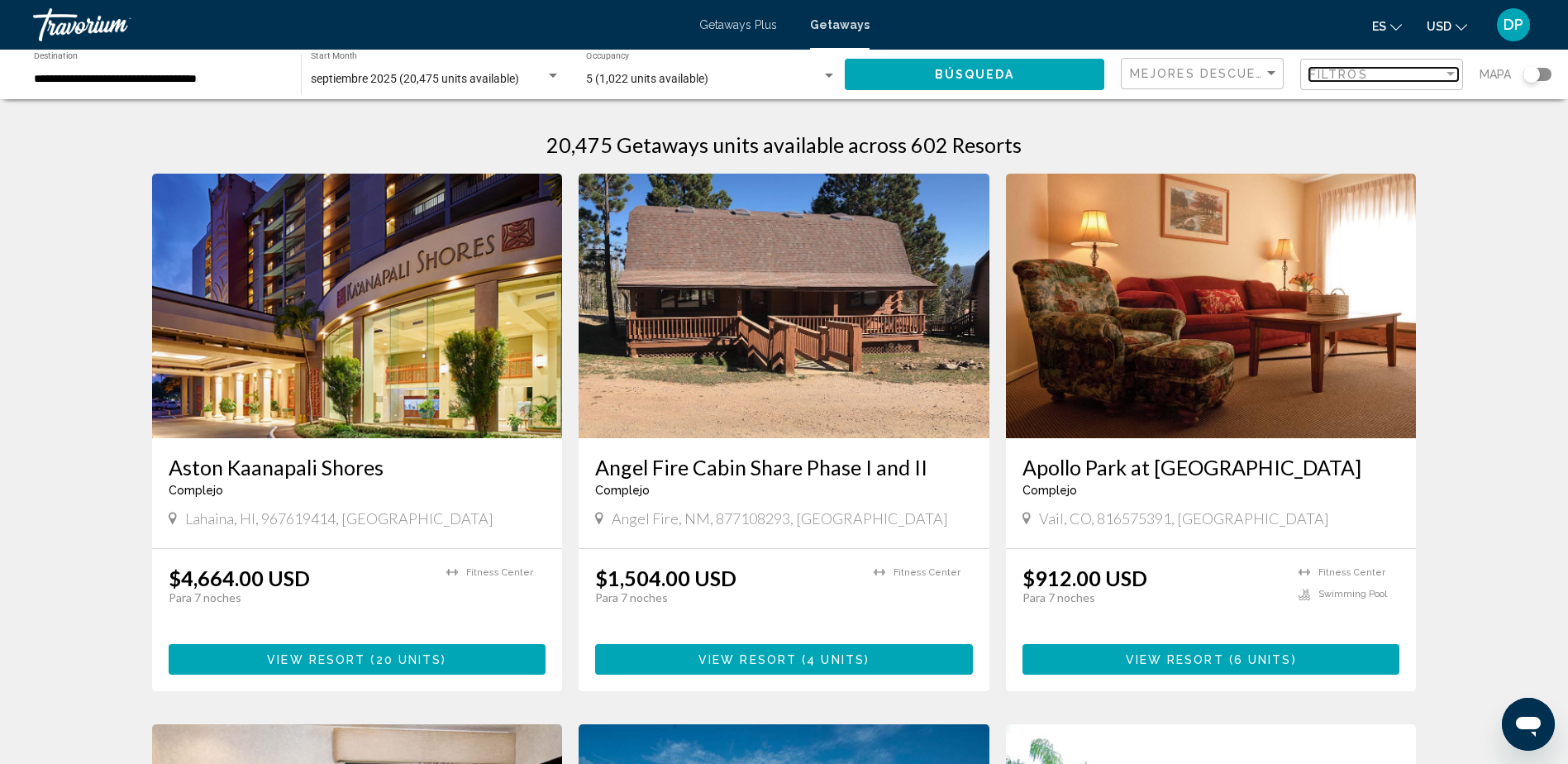
click at [1441, 74] on div "Filtros" at bounding box center [1376, 74] width 134 height 14
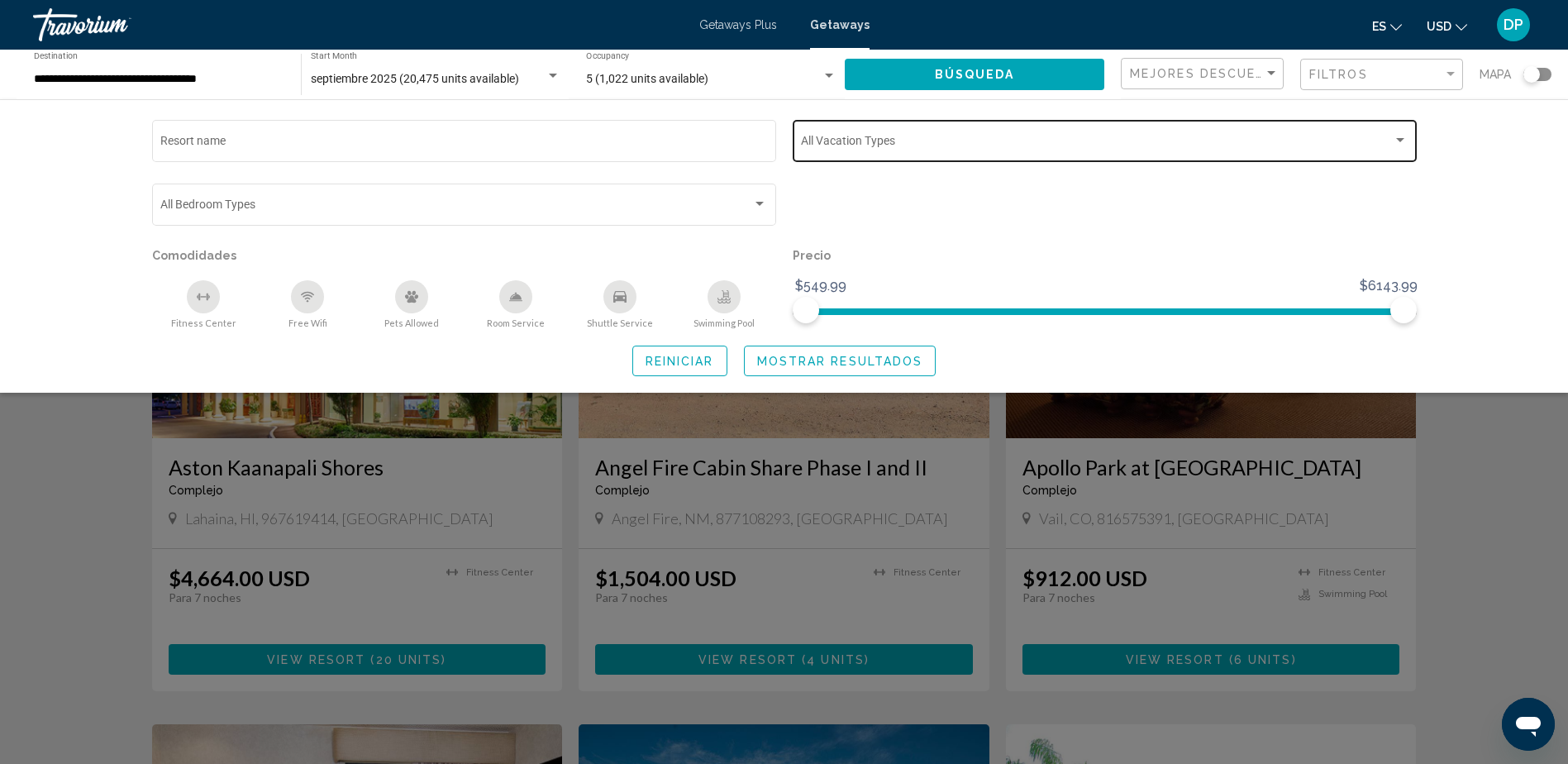
click at [1401, 134] on div "Search widget" at bounding box center [1400, 140] width 15 height 14
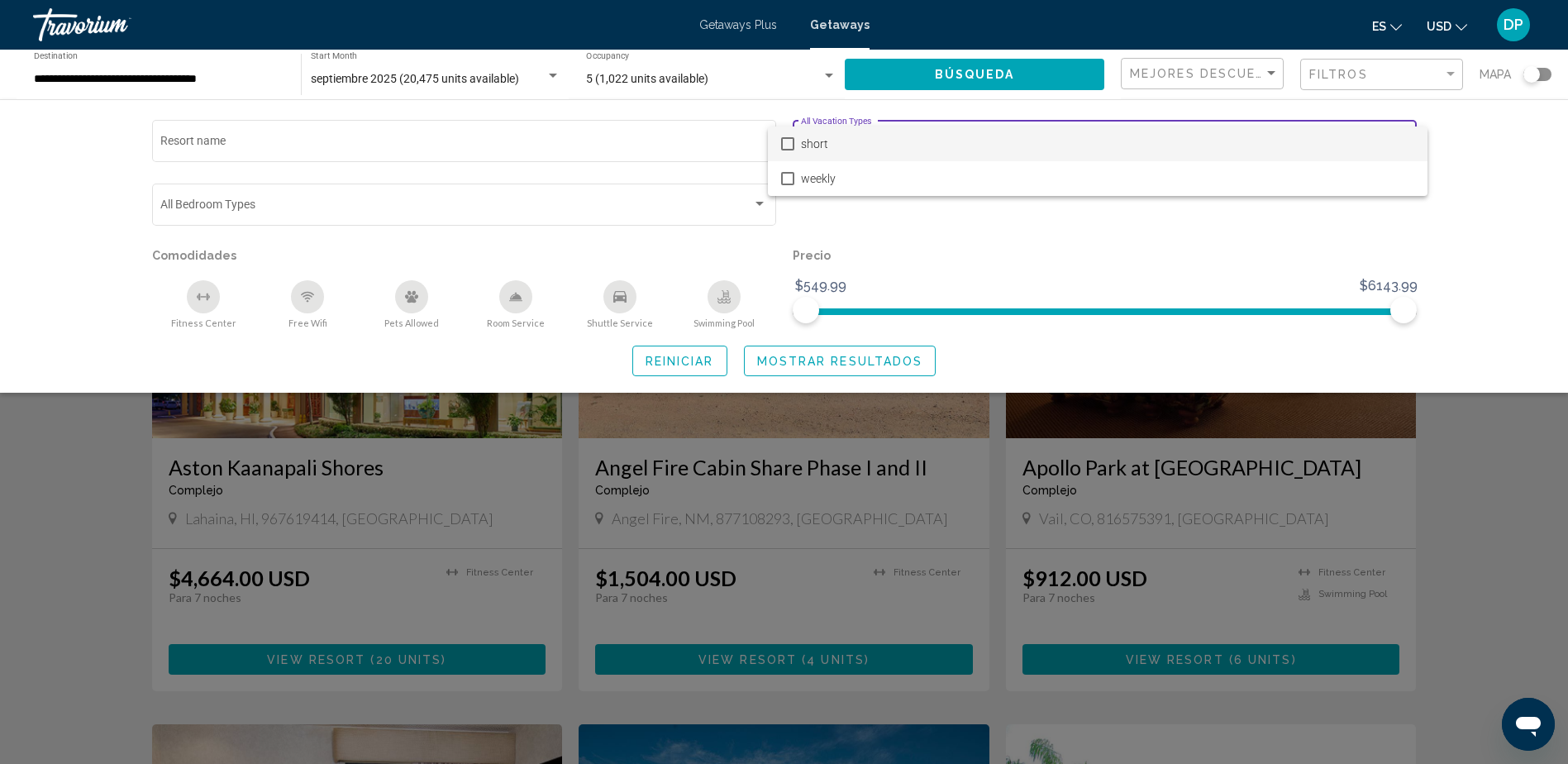
click at [1401, 127] on span "short" at bounding box center [1108, 144] width 613 height 35
click at [1401, 125] on div at bounding box center [784, 382] width 1568 height 764
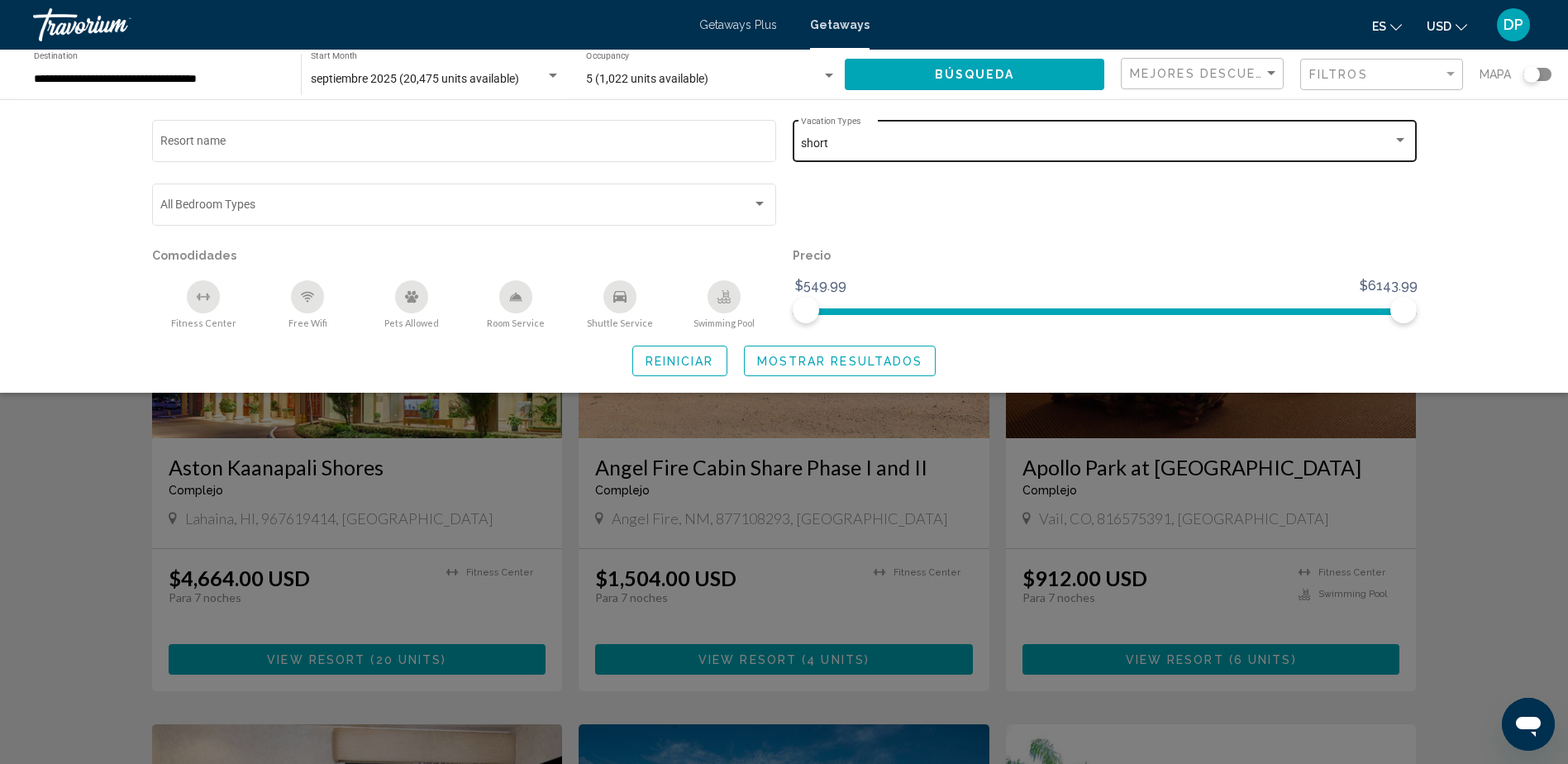
click at [1075, 152] on div "short Vacation Types All Vacation Types" at bounding box center [1104, 139] width 607 height 46
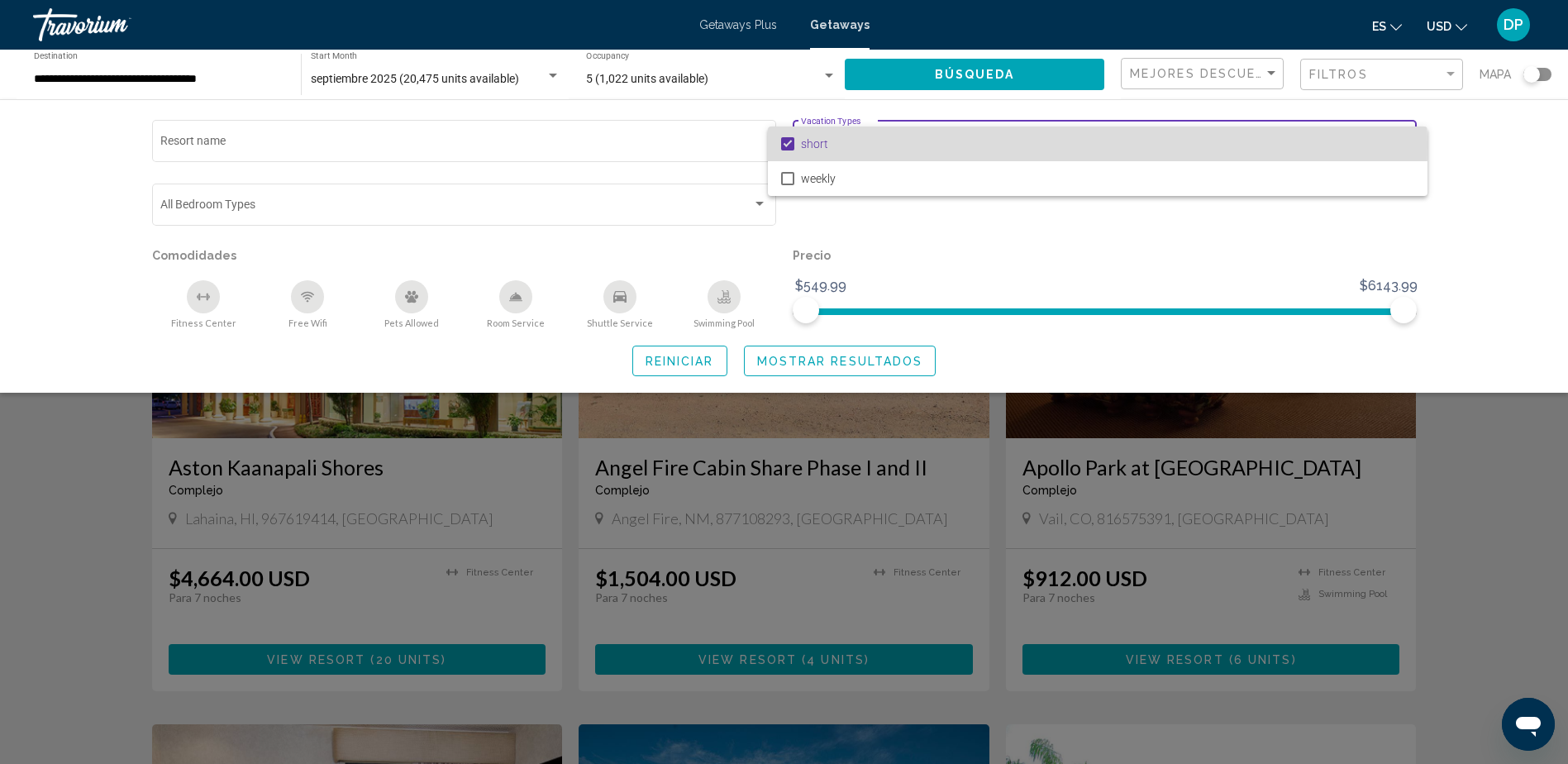
click at [784, 147] on mat-pseudo-checkbox at bounding box center [787, 144] width 14 height 14
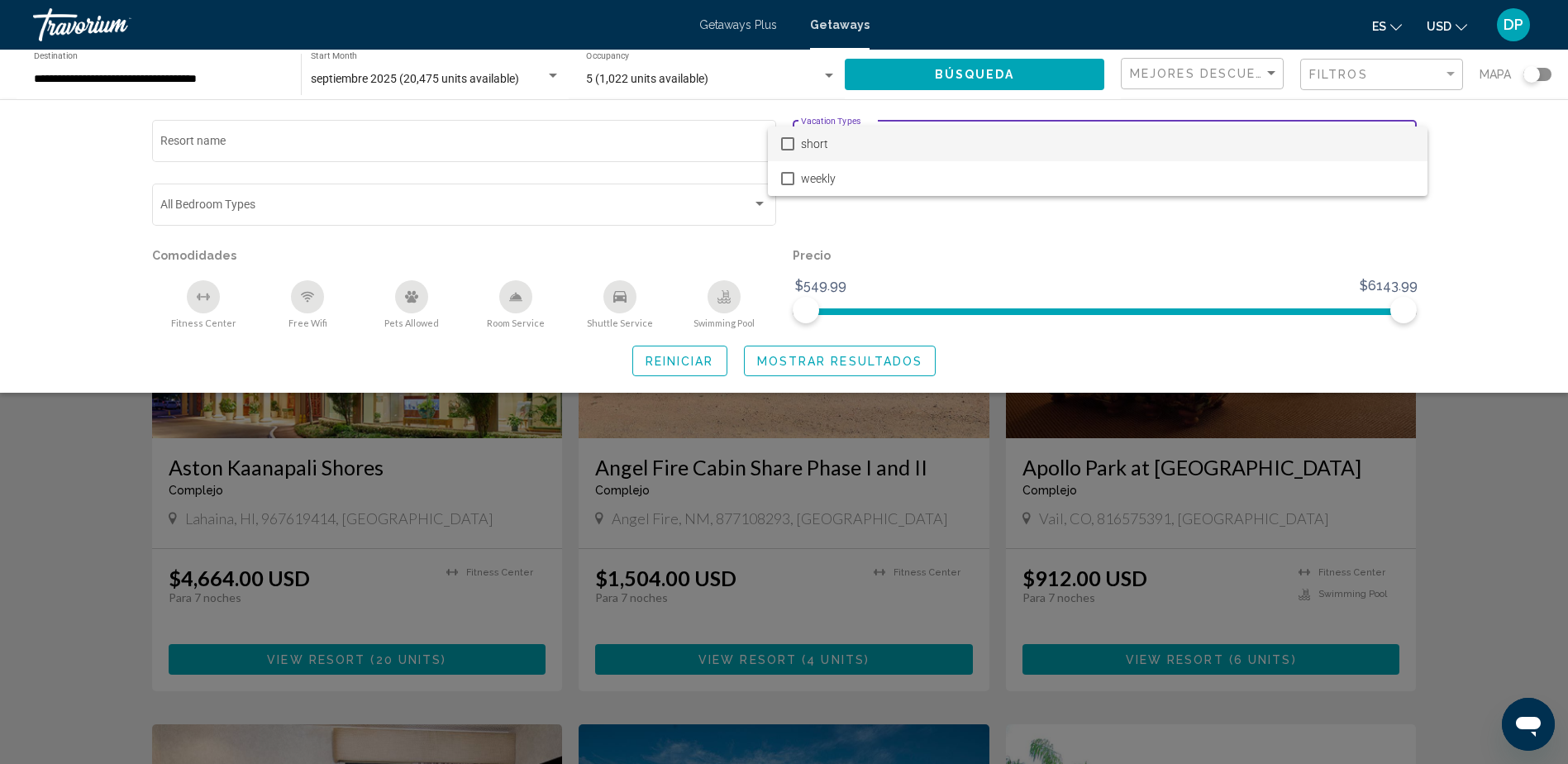
click at [1467, 449] on div at bounding box center [784, 382] width 1568 height 764
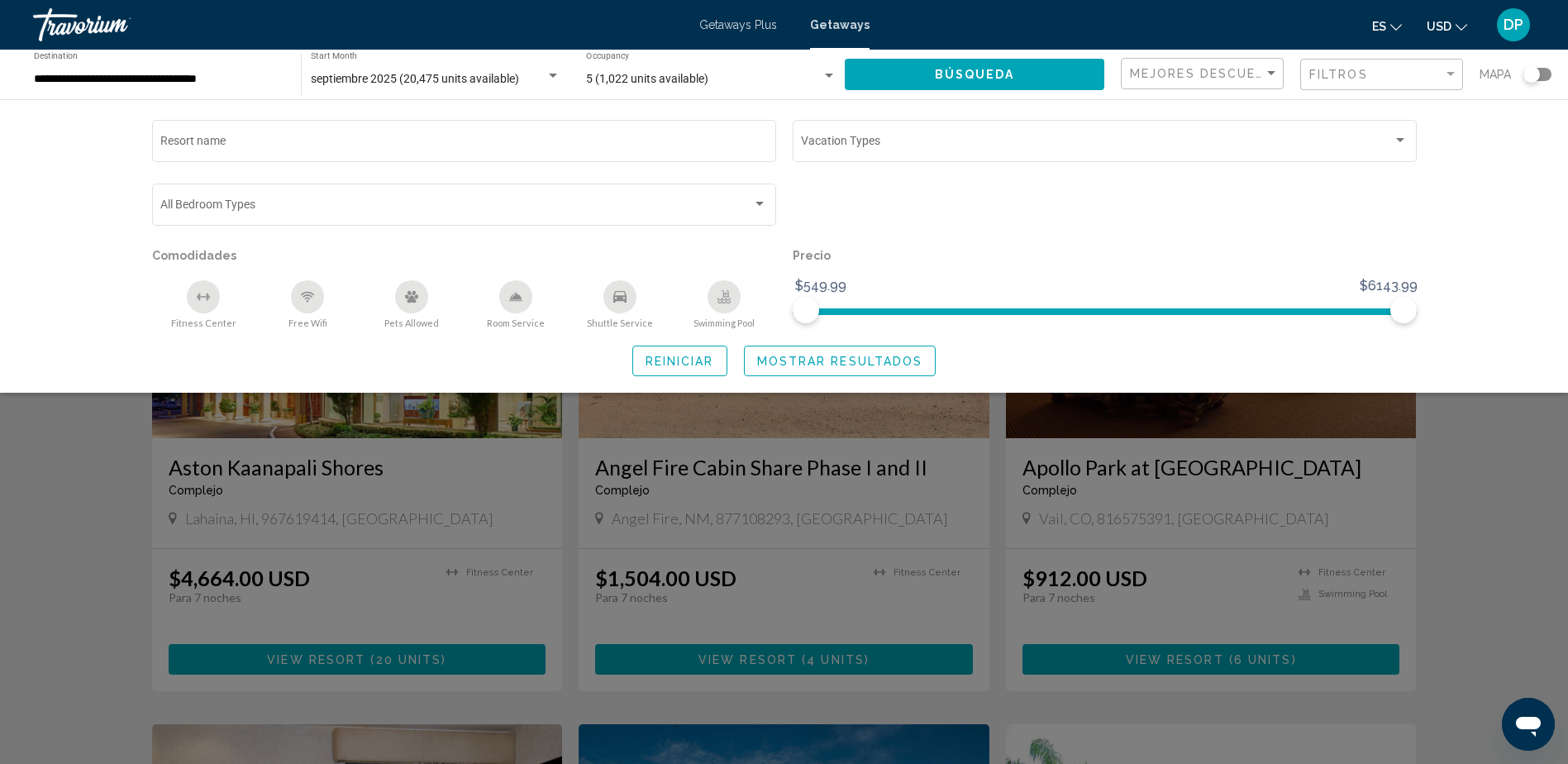
click at [1529, 472] on div "Search widget" at bounding box center [784, 505] width 1568 height 516
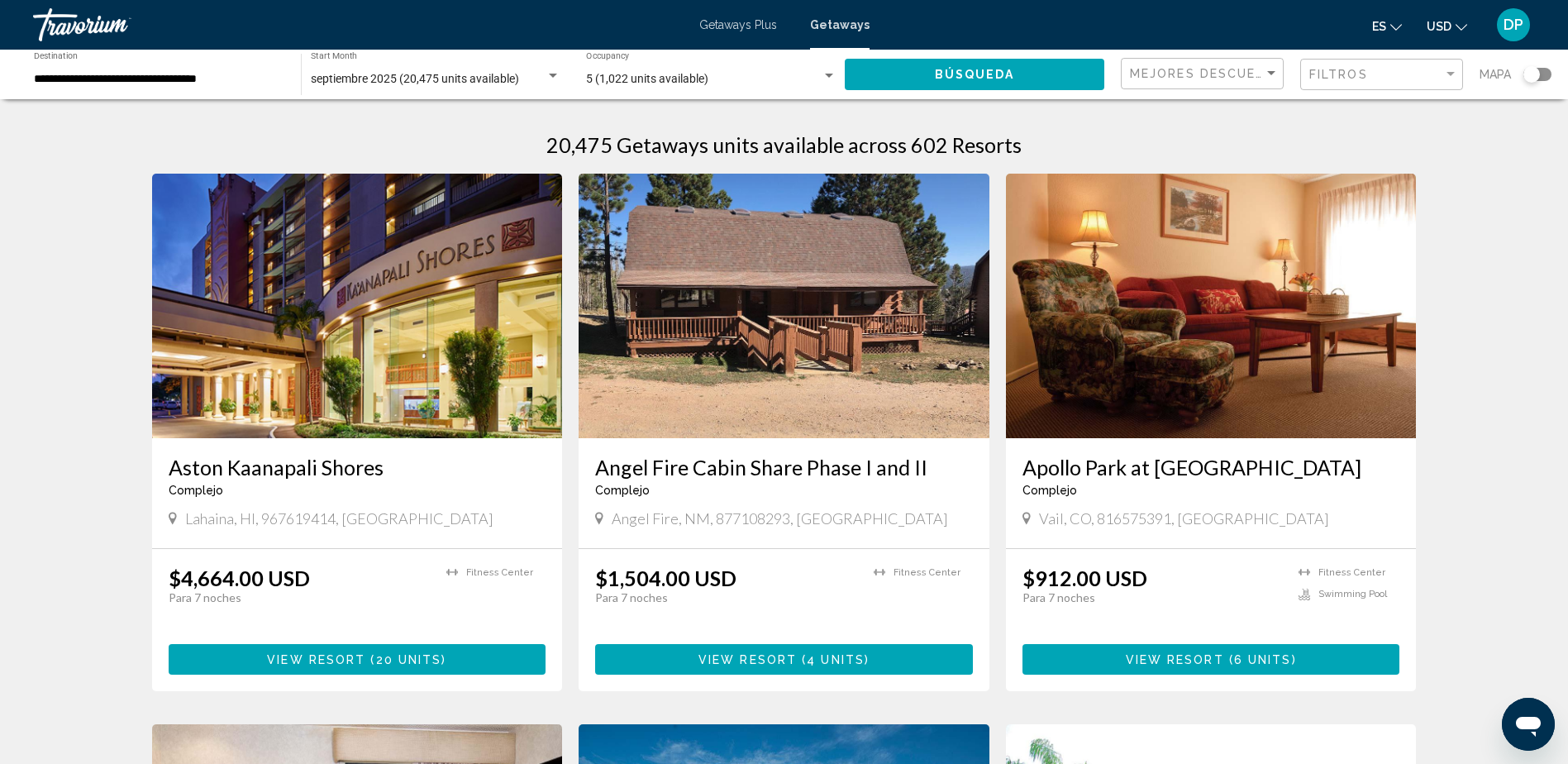
click at [1384, 64] on div "Filtros" at bounding box center [1383, 75] width 148 height 31
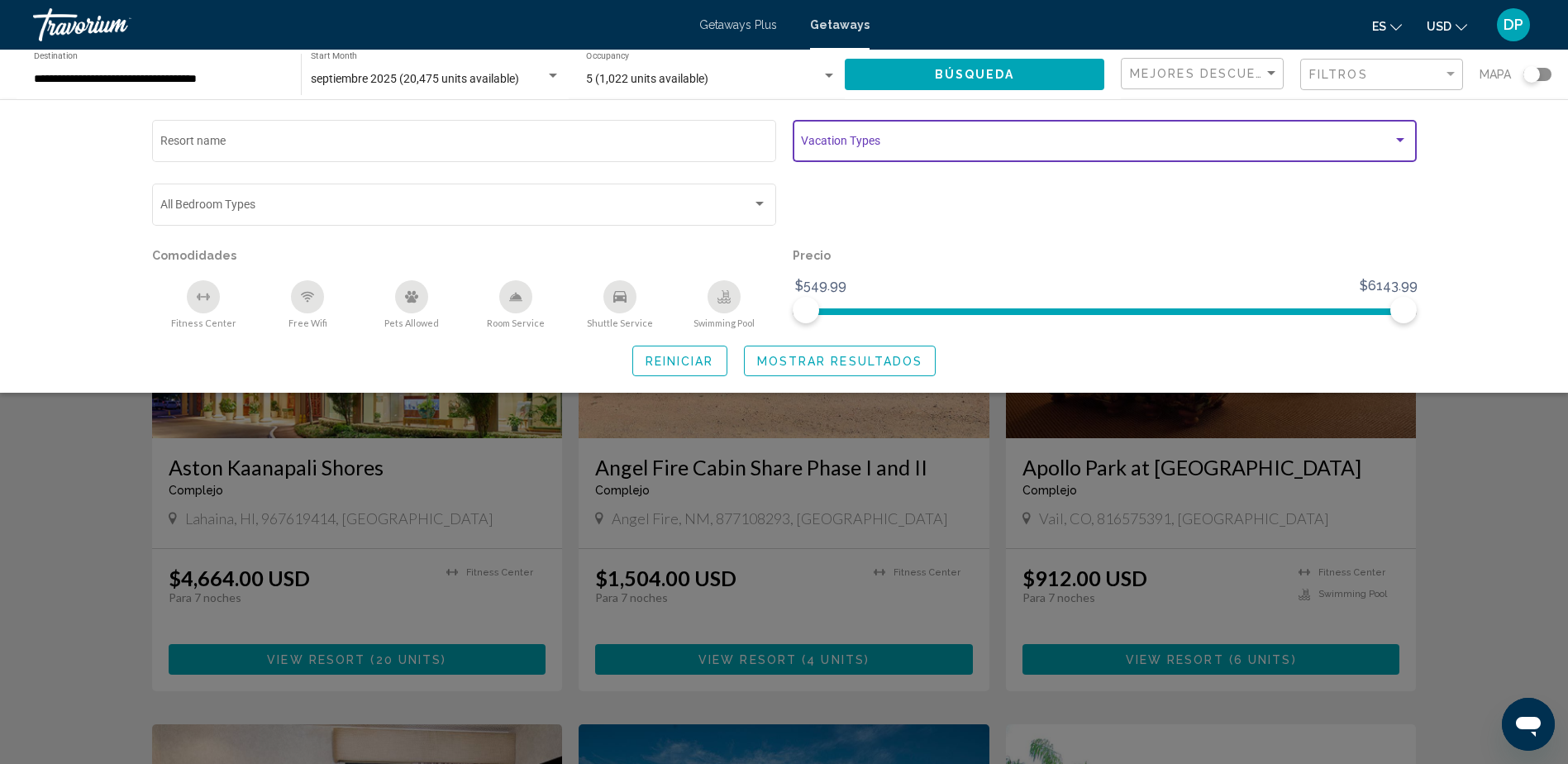
click at [996, 148] on span "Search widget" at bounding box center [1097, 144] width 592 height 14
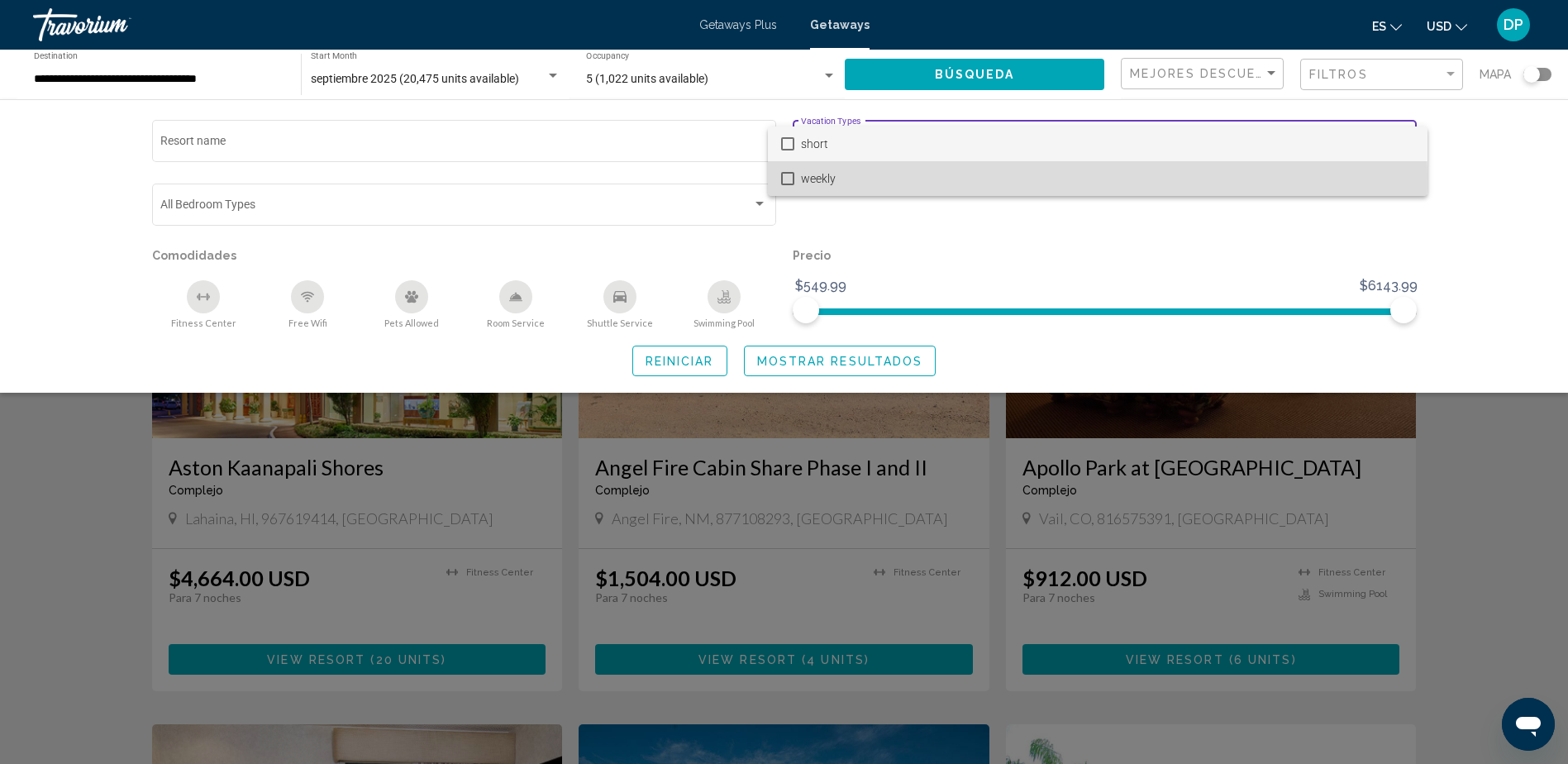
click at [788, 178] on mat-pseudo-checkbox at bounding box center [787, 178] width 14 height 14
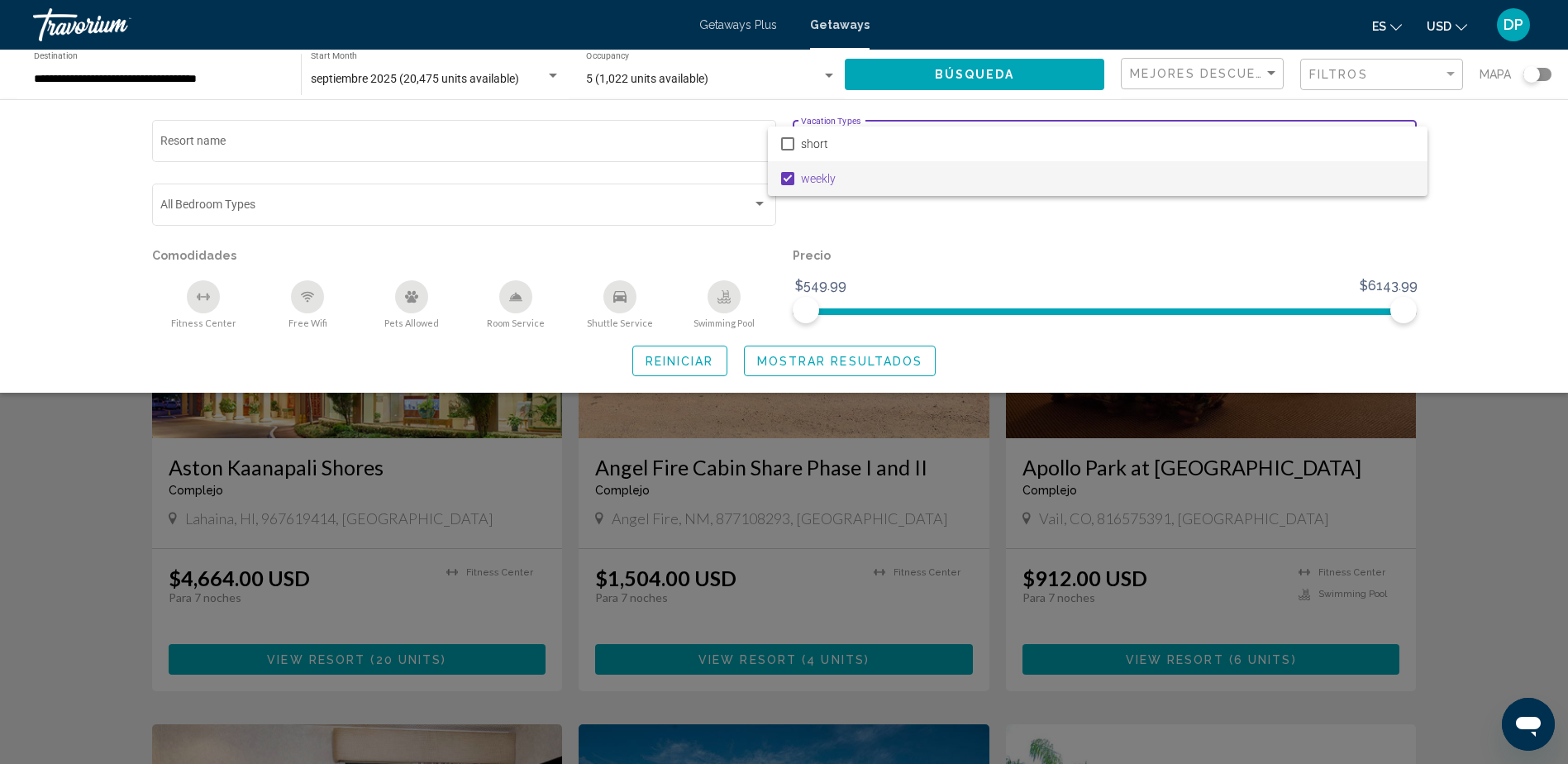
click at [1480, 463] on div at bounding box center [784, 382] width 1568 height 764
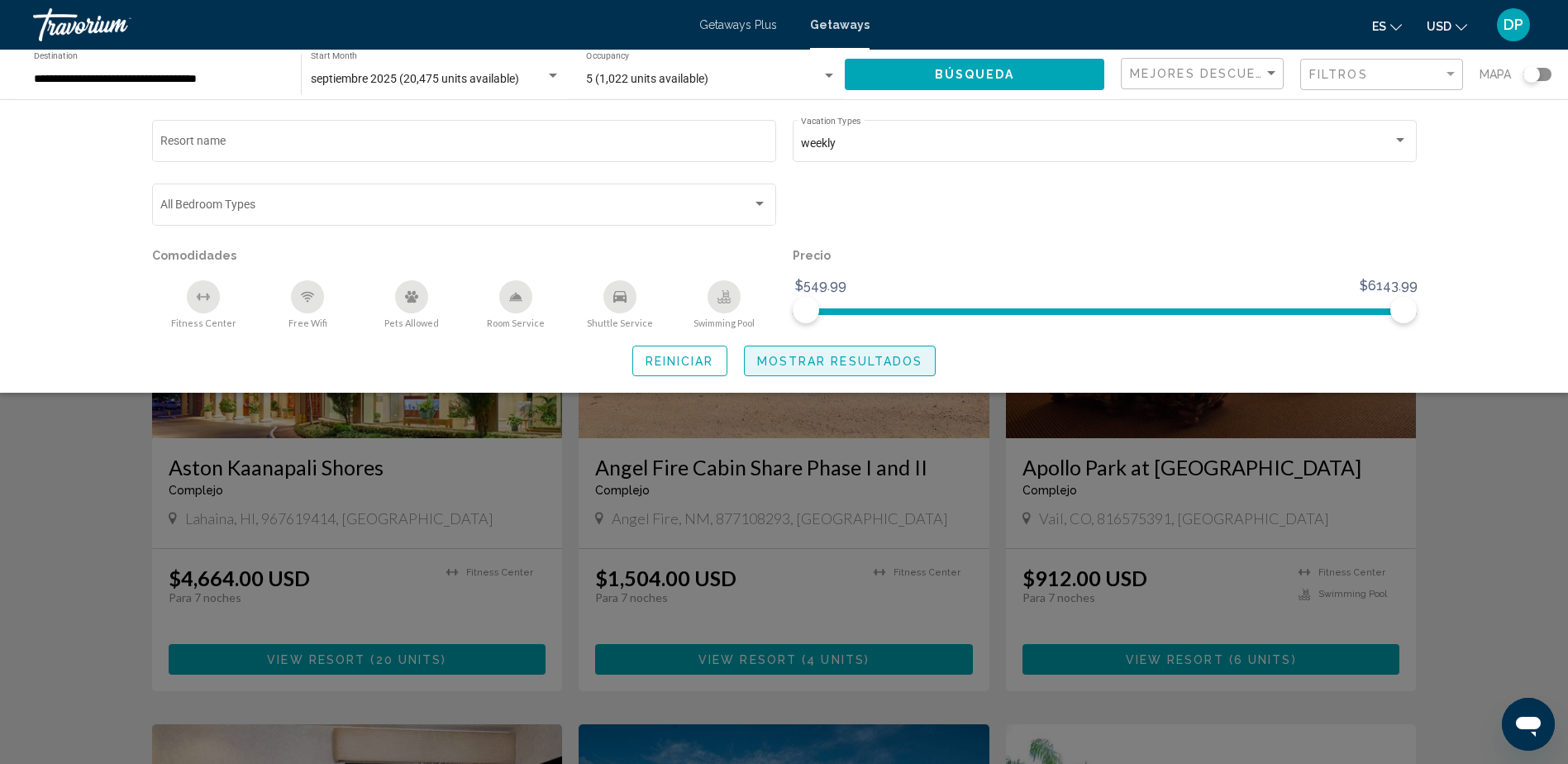
click at [875, 368] on button "Mostrar resultados" at bounding box center [840, 362] width 193 height 31
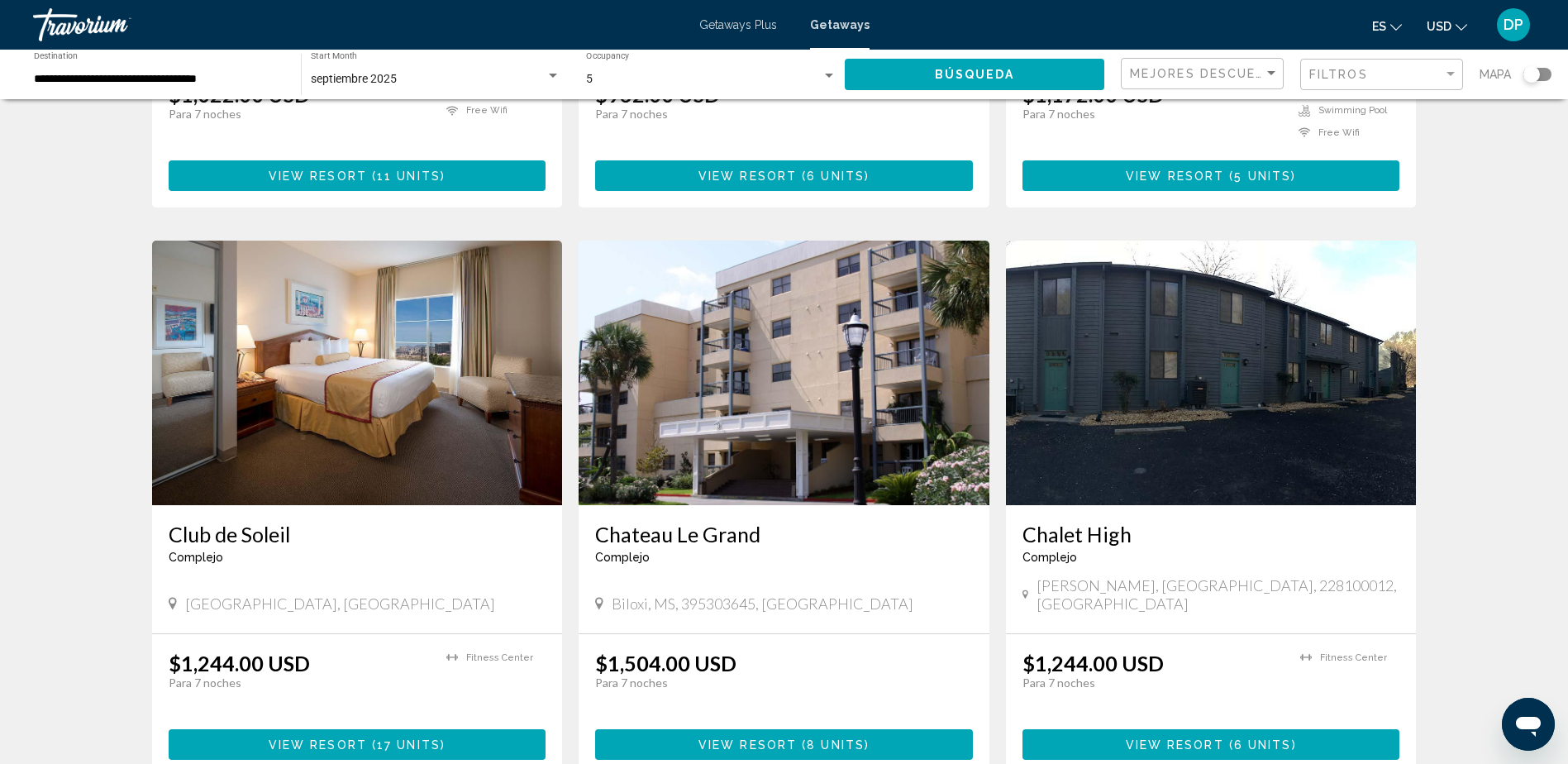
scroll to position [1882, 0]
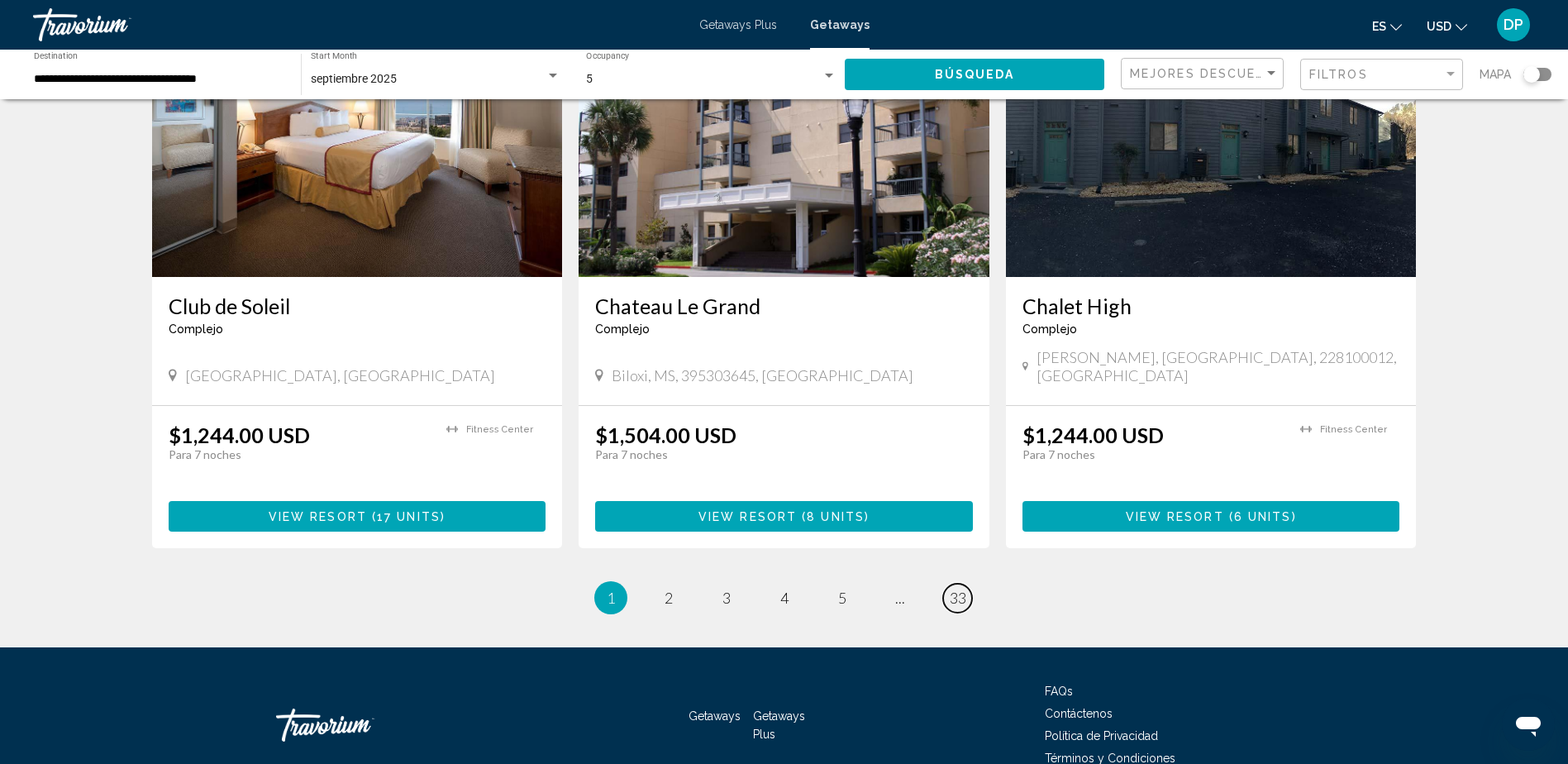
drag, startPoint x: 957, startPoint y: 520, endPoint x: 946, endPoint y: 514, distance: 12.5
click at [953, 589] on span "33" at bounding box center [958, 598] width 16 height 18
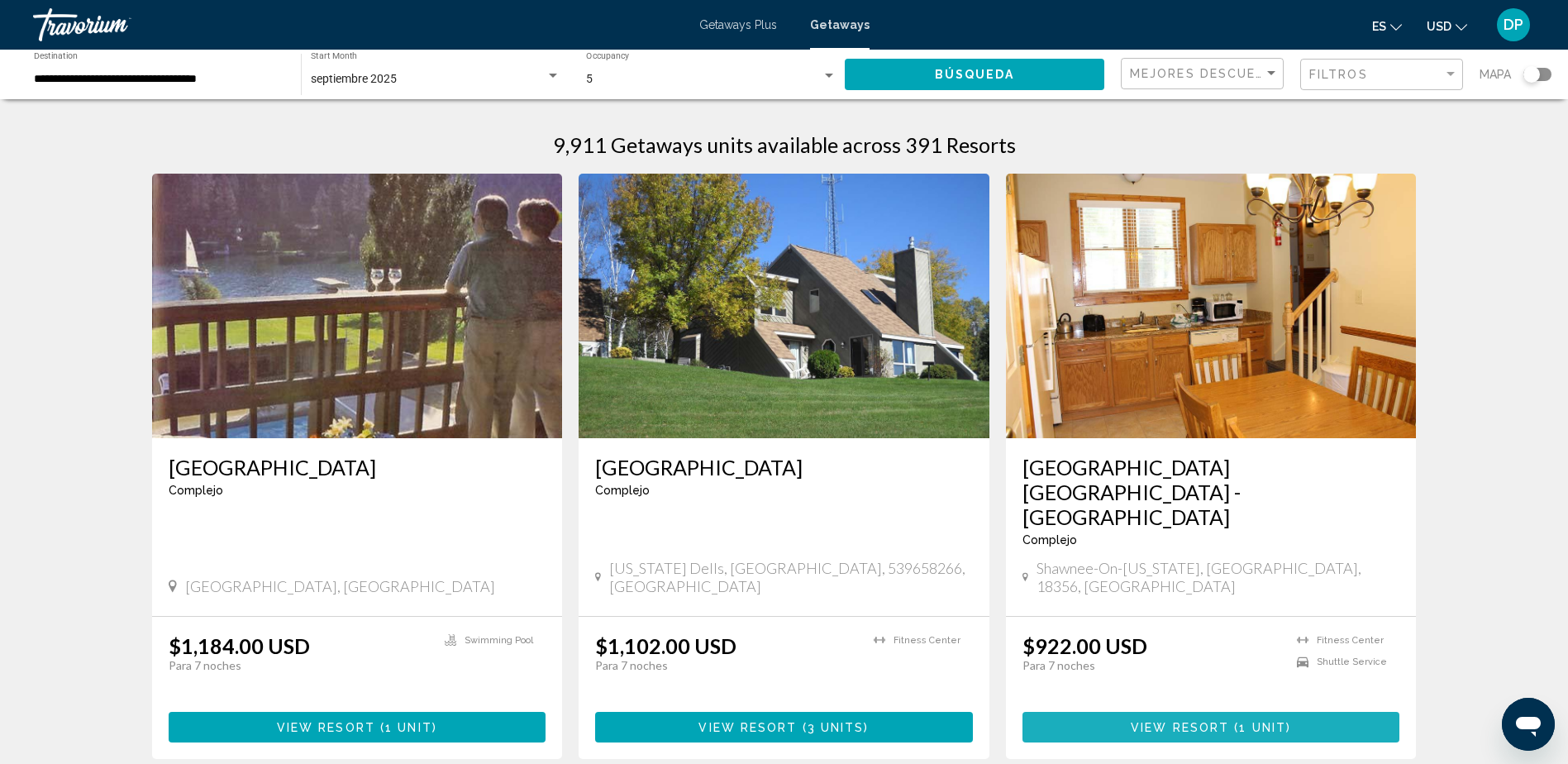
click at [1166, 721] on span "View Resort" at bounding box center [1179, 728] width 98 height 14
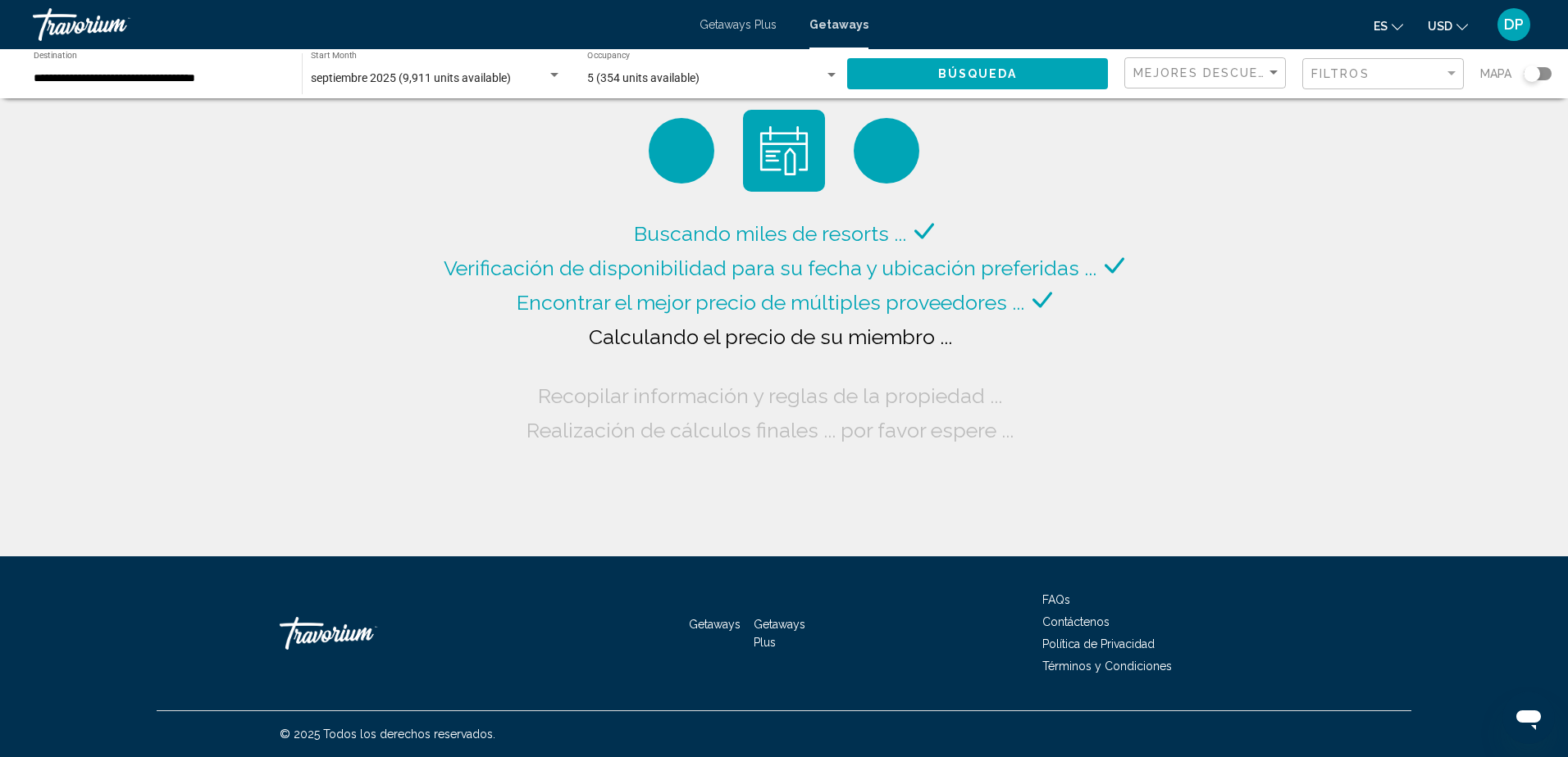
drag, startPoint x: 750, startPoint y: 30, endPoint x: 739, endPoint y: 30, distance: 11.0
click at [750, 30] on span "Getaways Plus" at bounding box center [738, 24] width 77 height 14
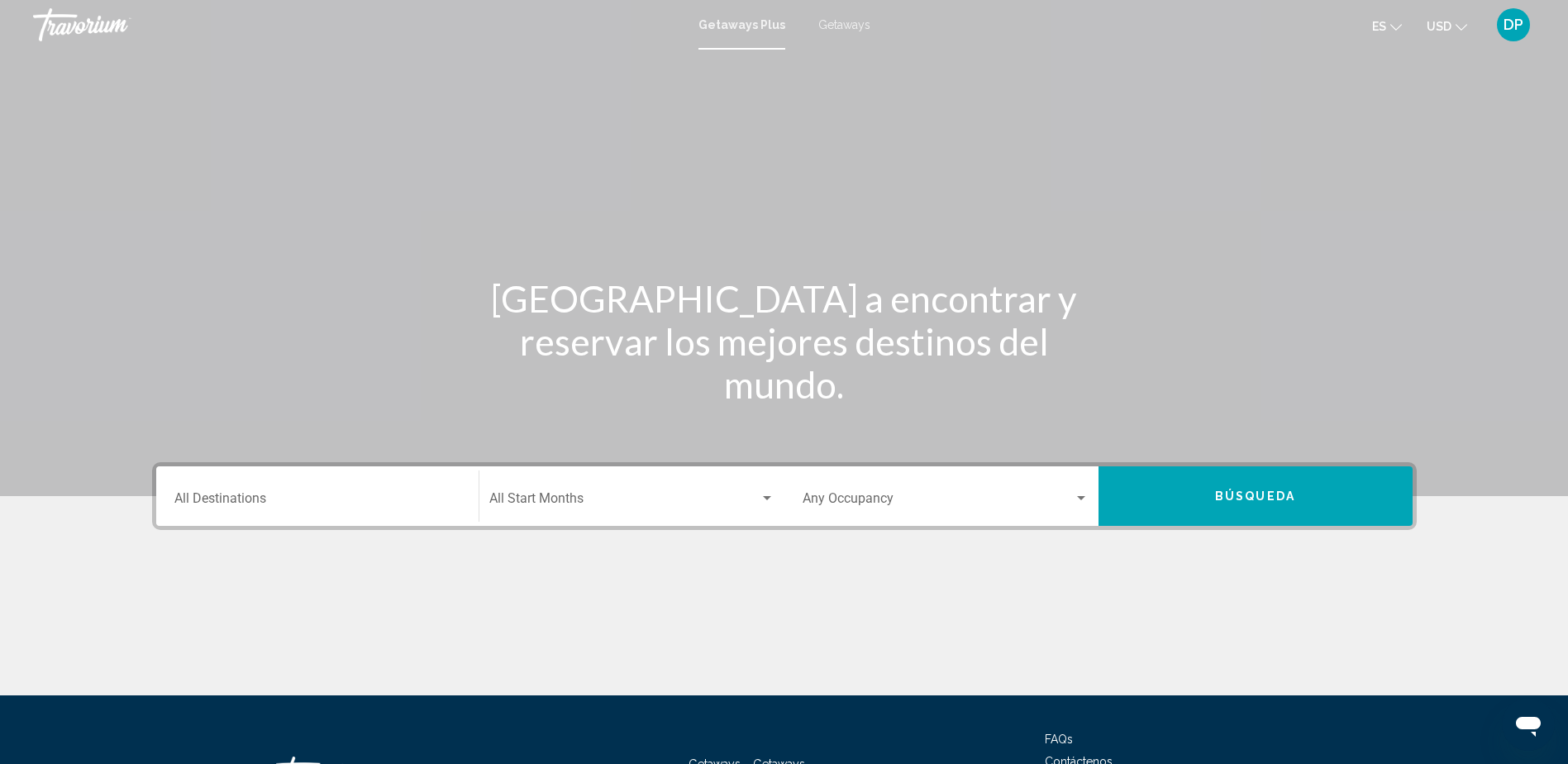
click at [995, 509] on div "Occupancy Any Occupancy" at bounding box center [946, 496] width 286 height 52
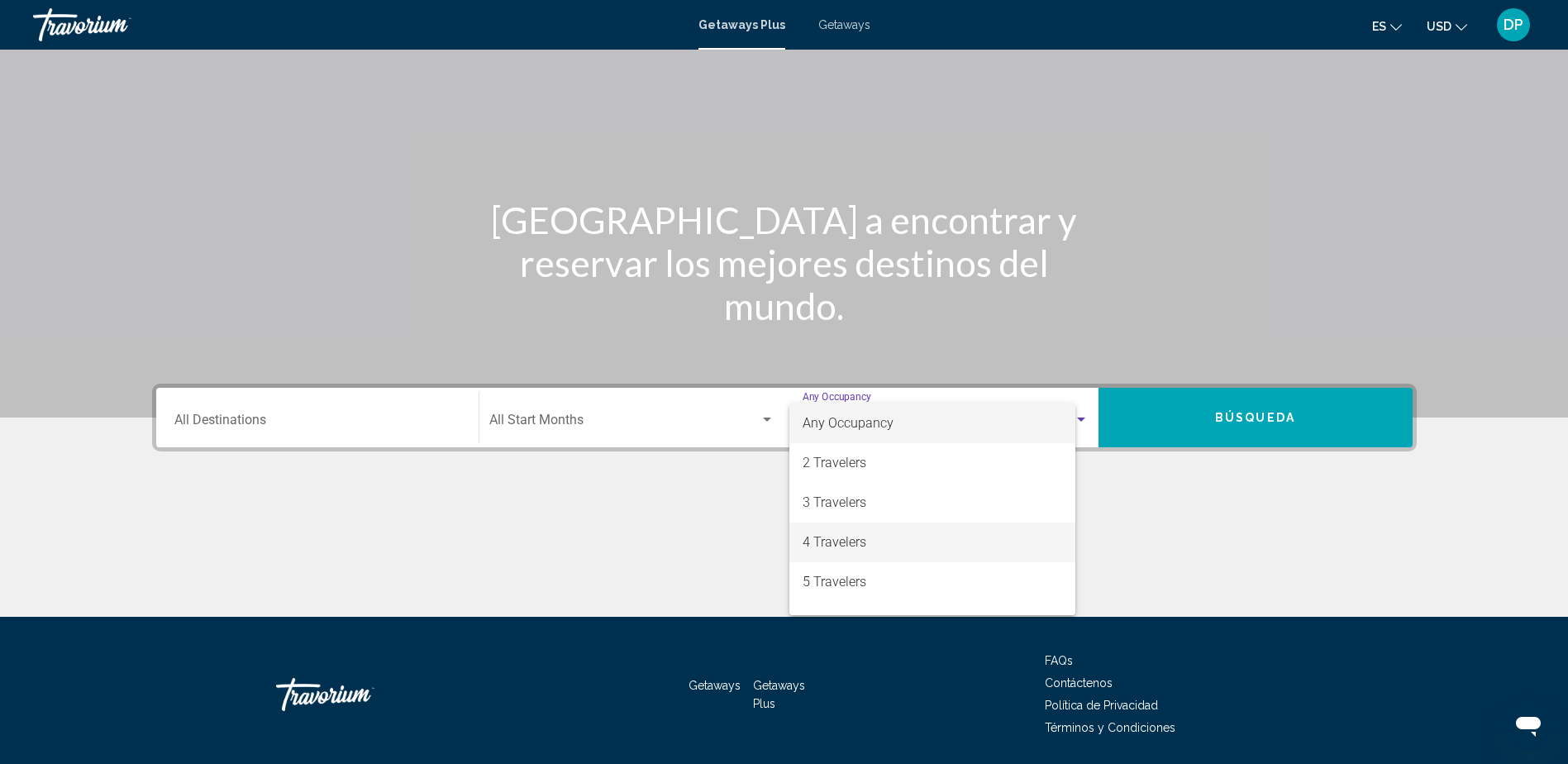
scroll to position [134, 0]
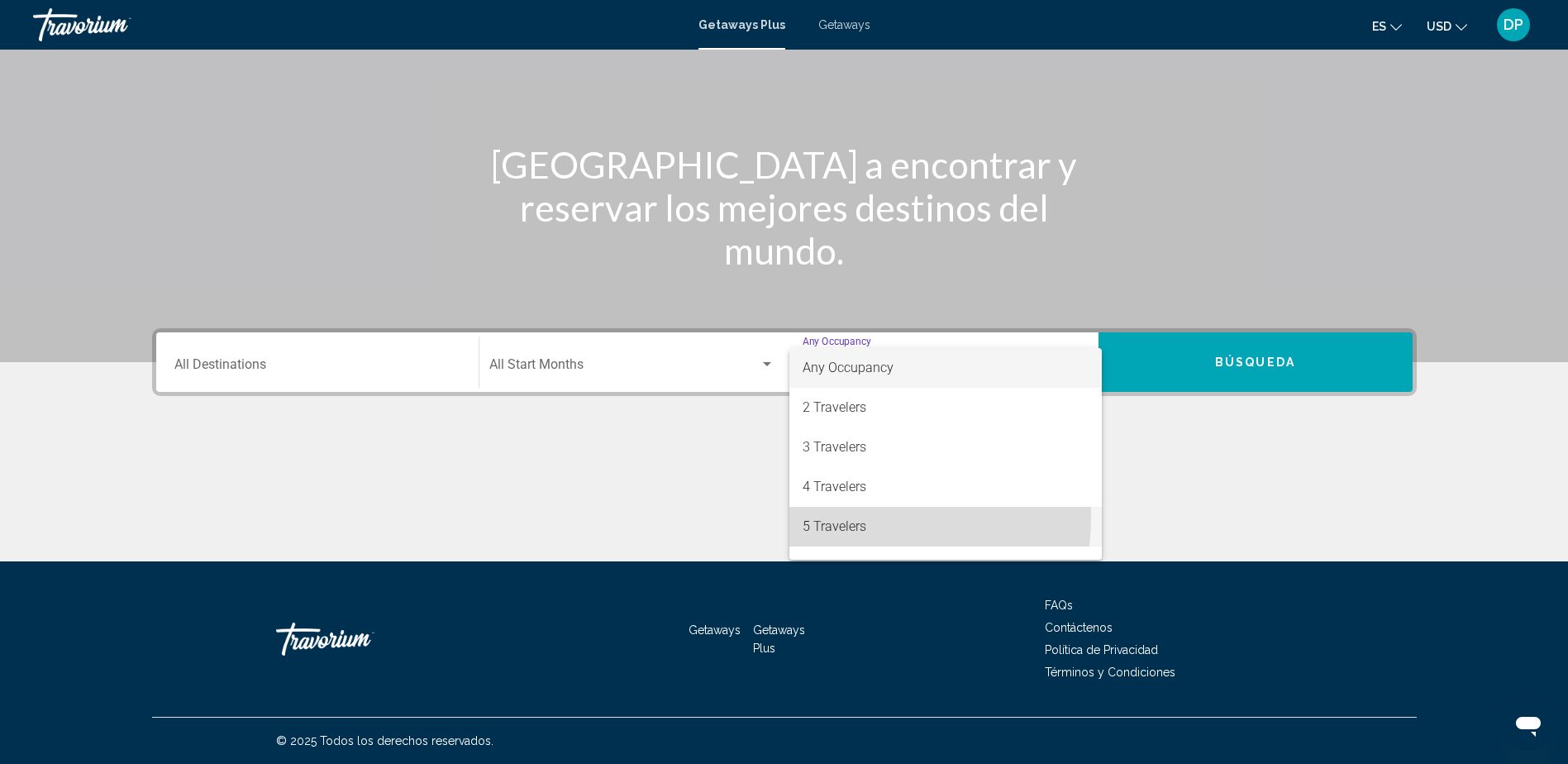
click at [859, 518] on span "5 Travelers" at bounding box center [946, 527] width 286 height 40
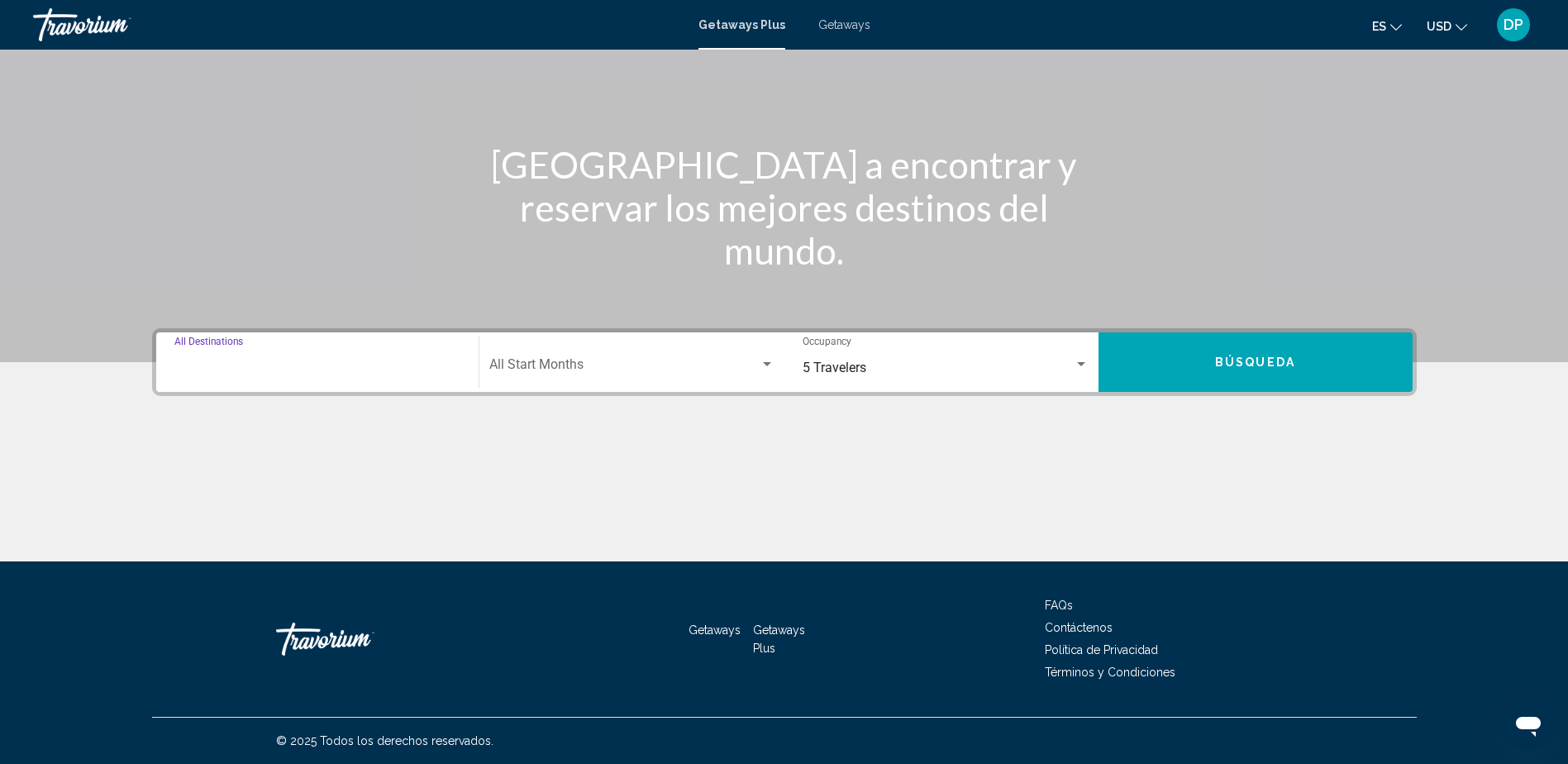
click at [402, 367] on input "Destination All Destinations" at bounding box center [318, 368] width 286 height 15
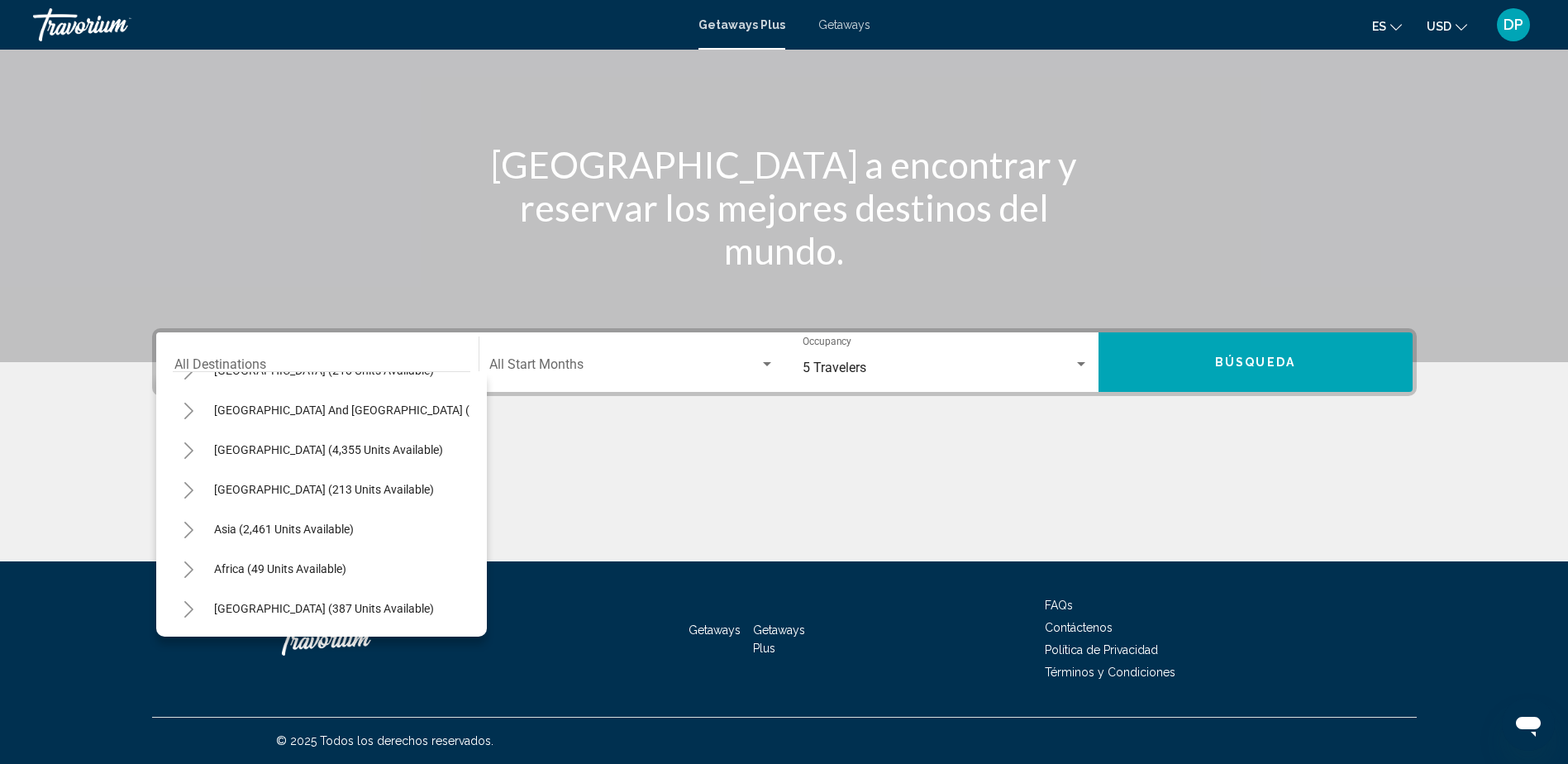
scroll to position [280, 0]
click at [359, 483] on span "[GEOGRAPHIC_DATA] (213 units available)" at bounding box center [324, 489] width 220 height 14
type input "**********"
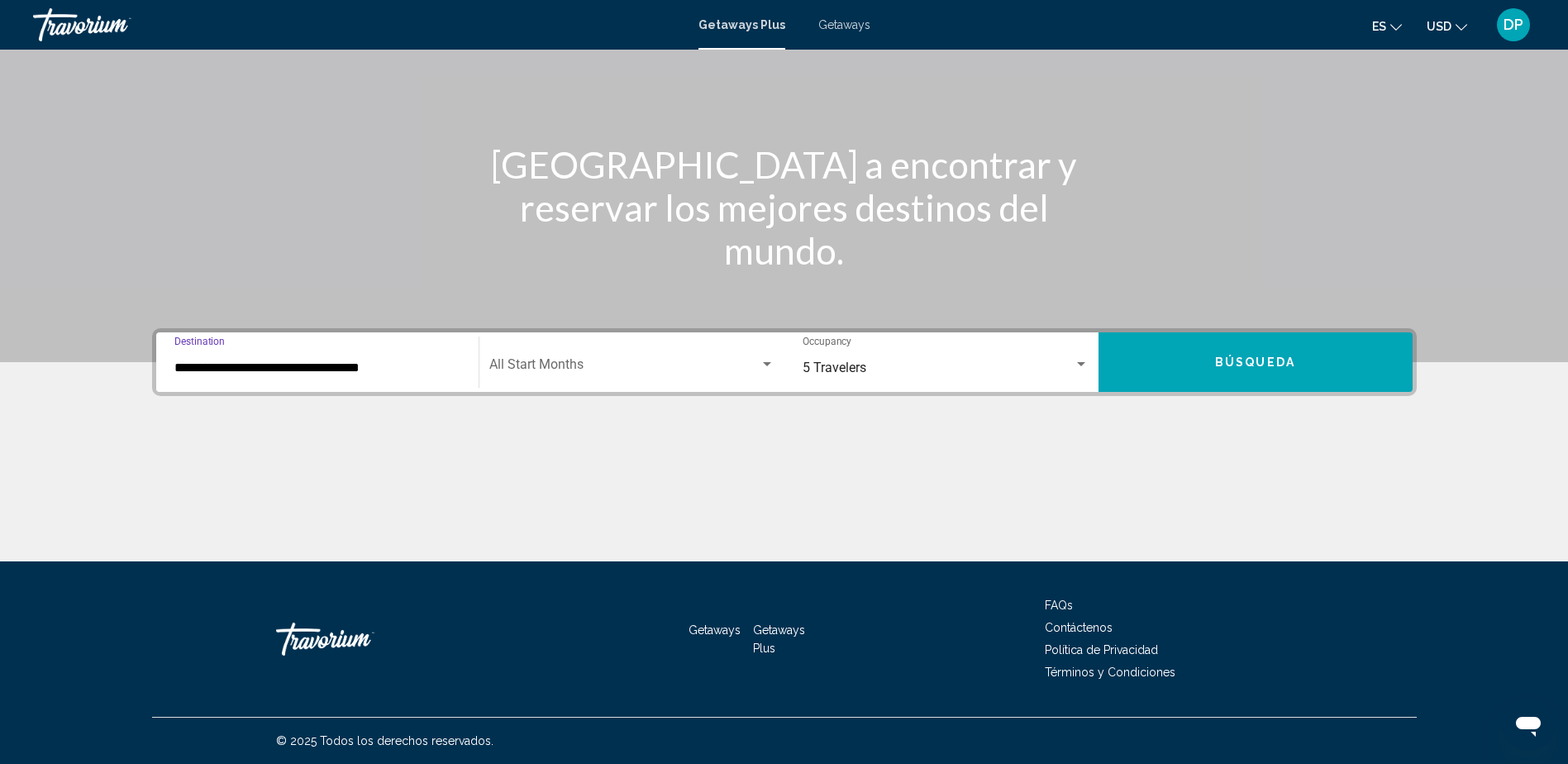
click at [662, 361] on span "Search widget" at bounding box center [624, 368] width 270 height 15
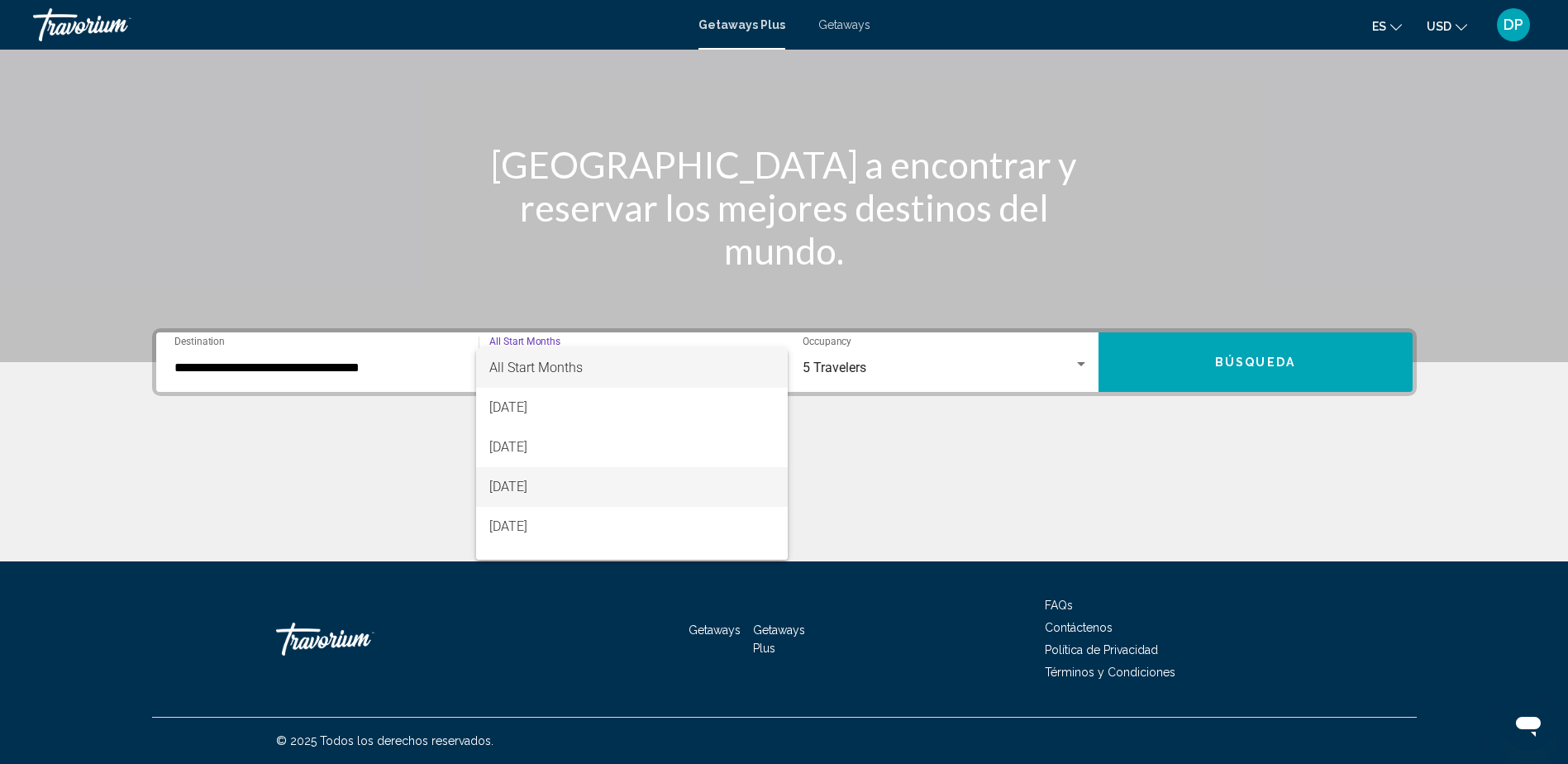
click at [560, 480] on span "[DATE]" at bounding box center [632, 487] width 285 height 40
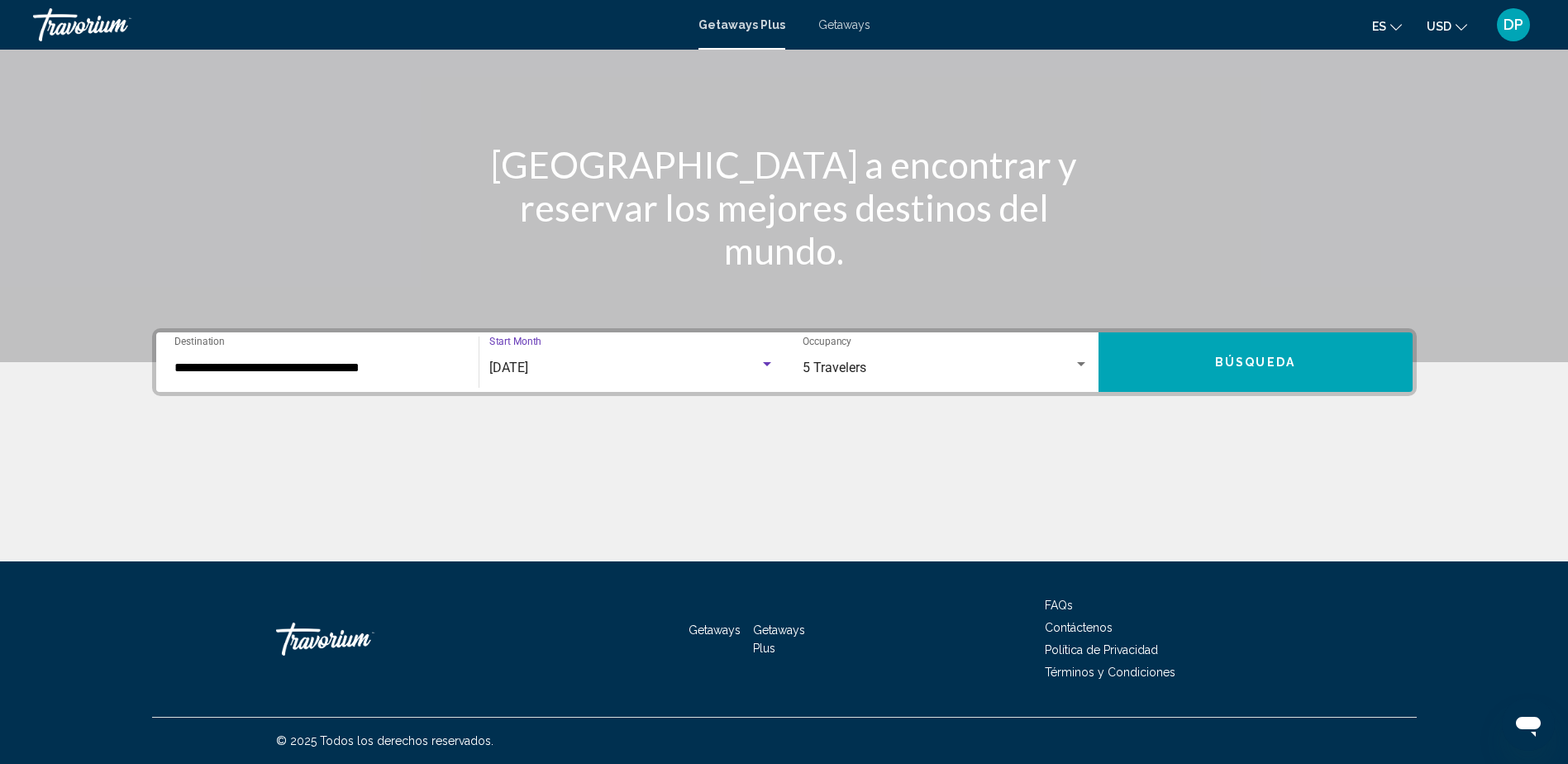
click at [634, 392] on div "**********" at bounding box center [784, 362] width 1265 height 67
click at [632, 382] on div "[DATE] Start Month All Start Months" at bounding box center [632, 362] width 285 height 52
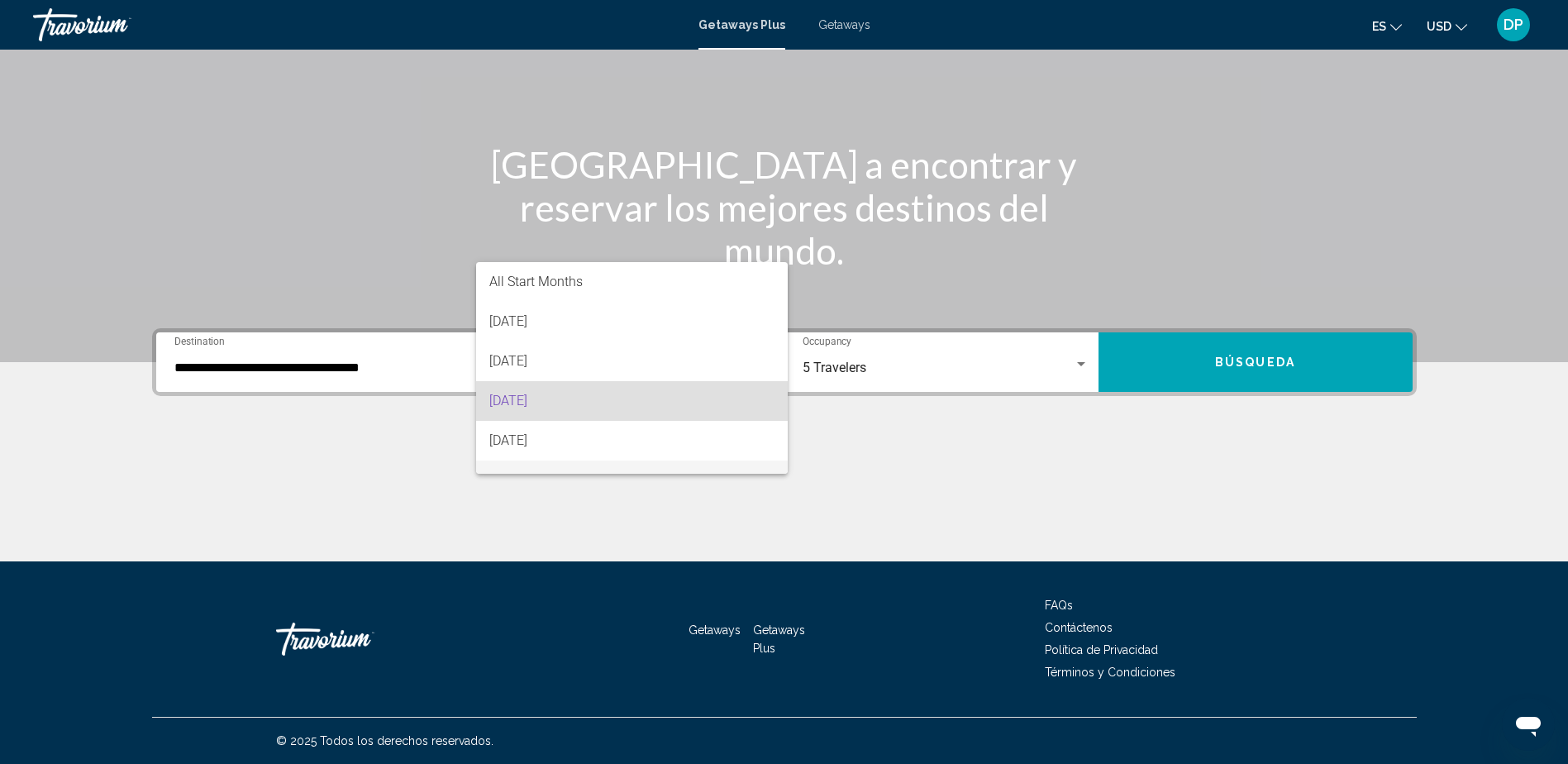
scroll to position [33, 0]
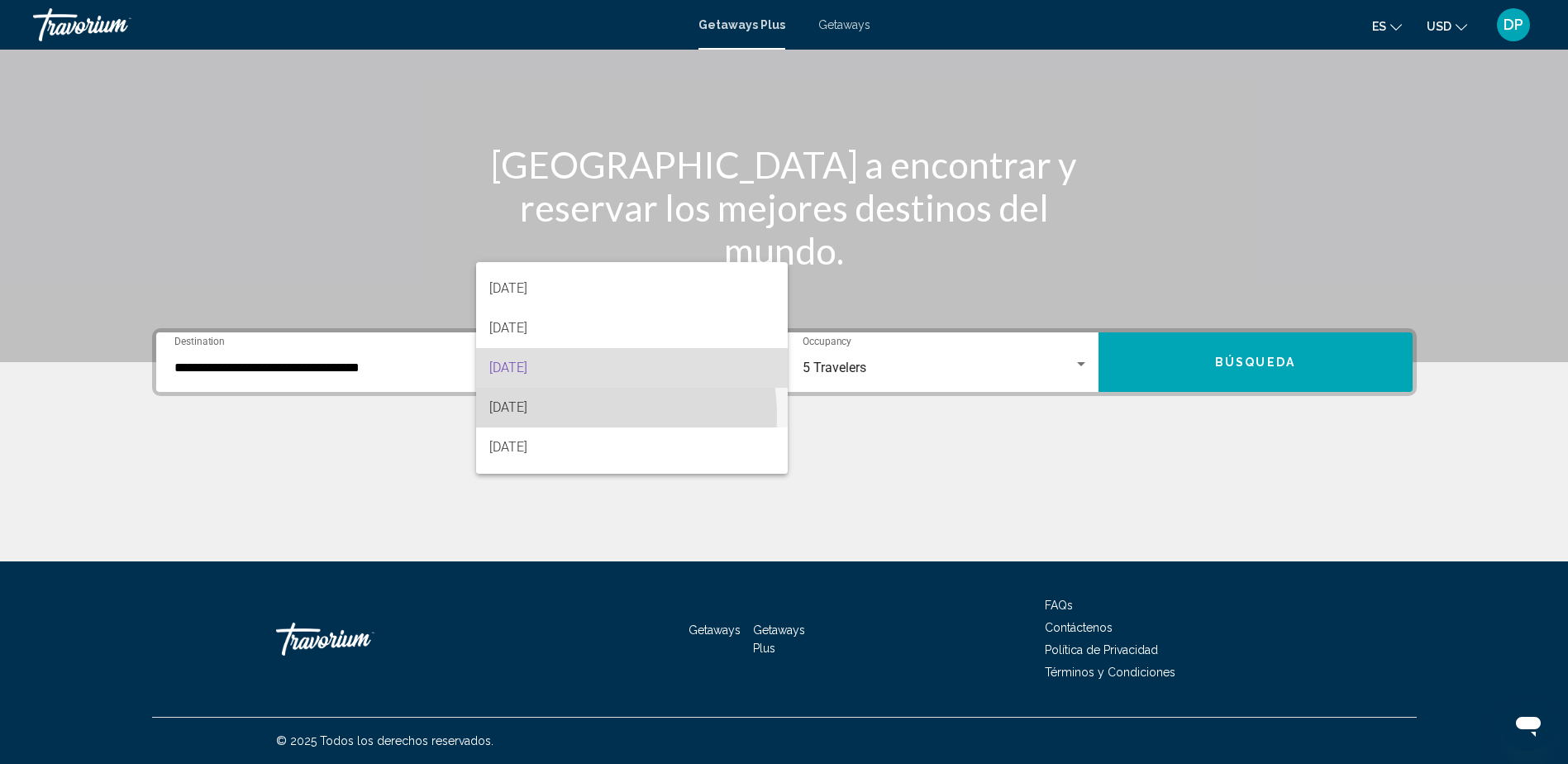
click at [565, 416] on span "[DATE]" at bounding box center [632, 408] width 285 height 40
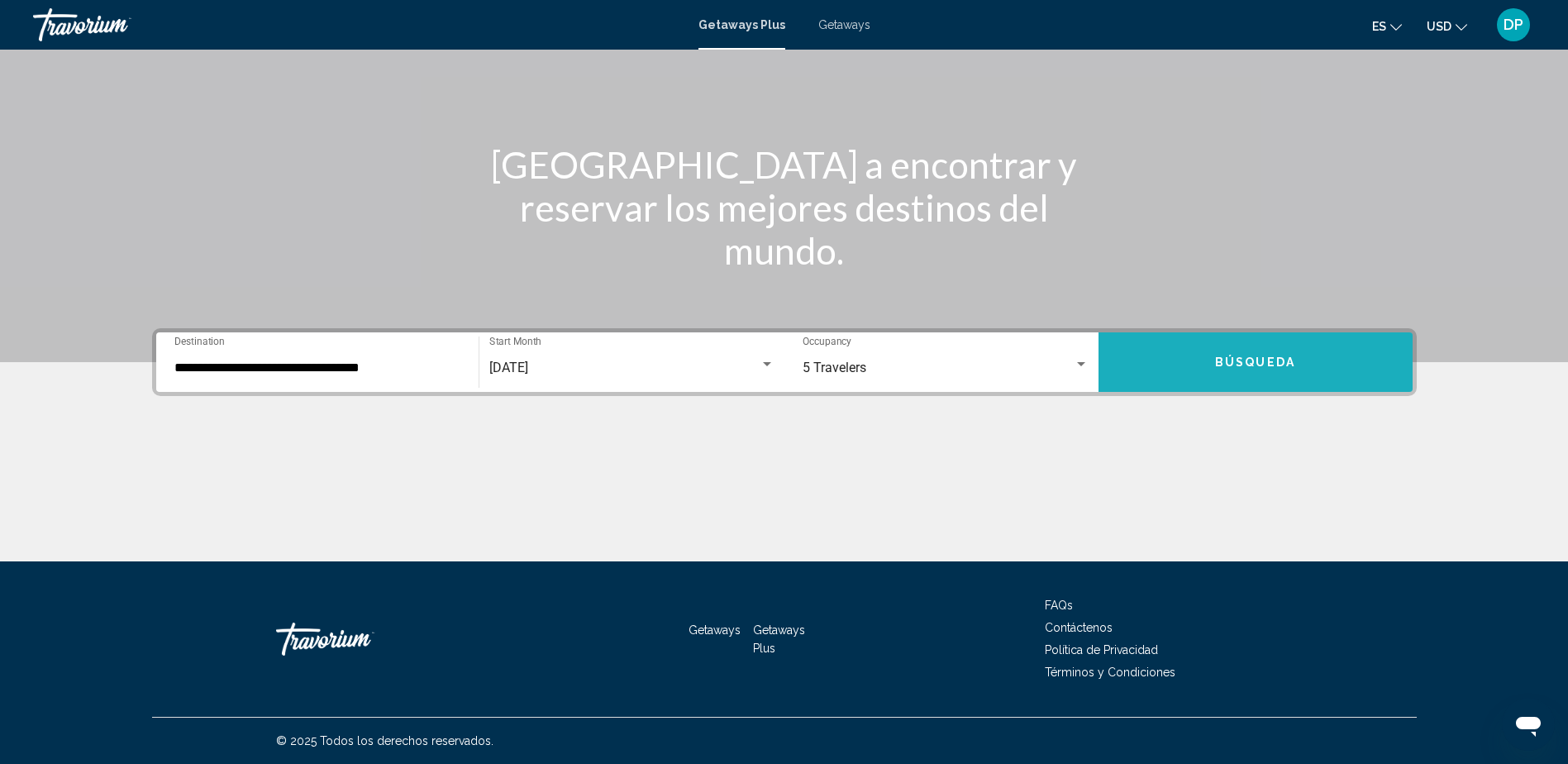
click at [1240, 359] on span "Búsqueda" at bounding box center [1255, 362] width 80 height 14
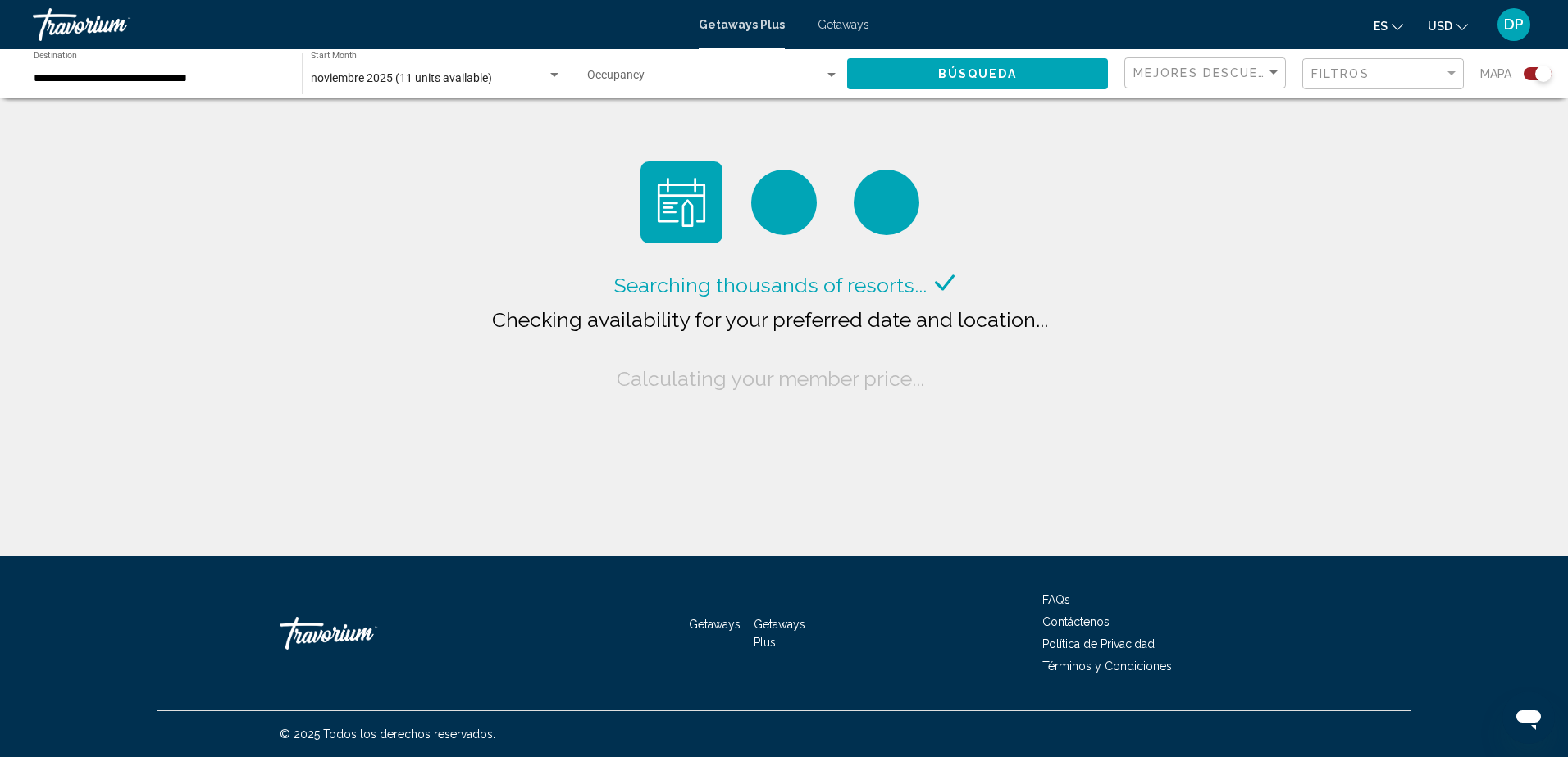
click at [1398, 32] on button "es English Español Français Italiano Português русский" at bounding box center [1387, 25] width 30 height 23
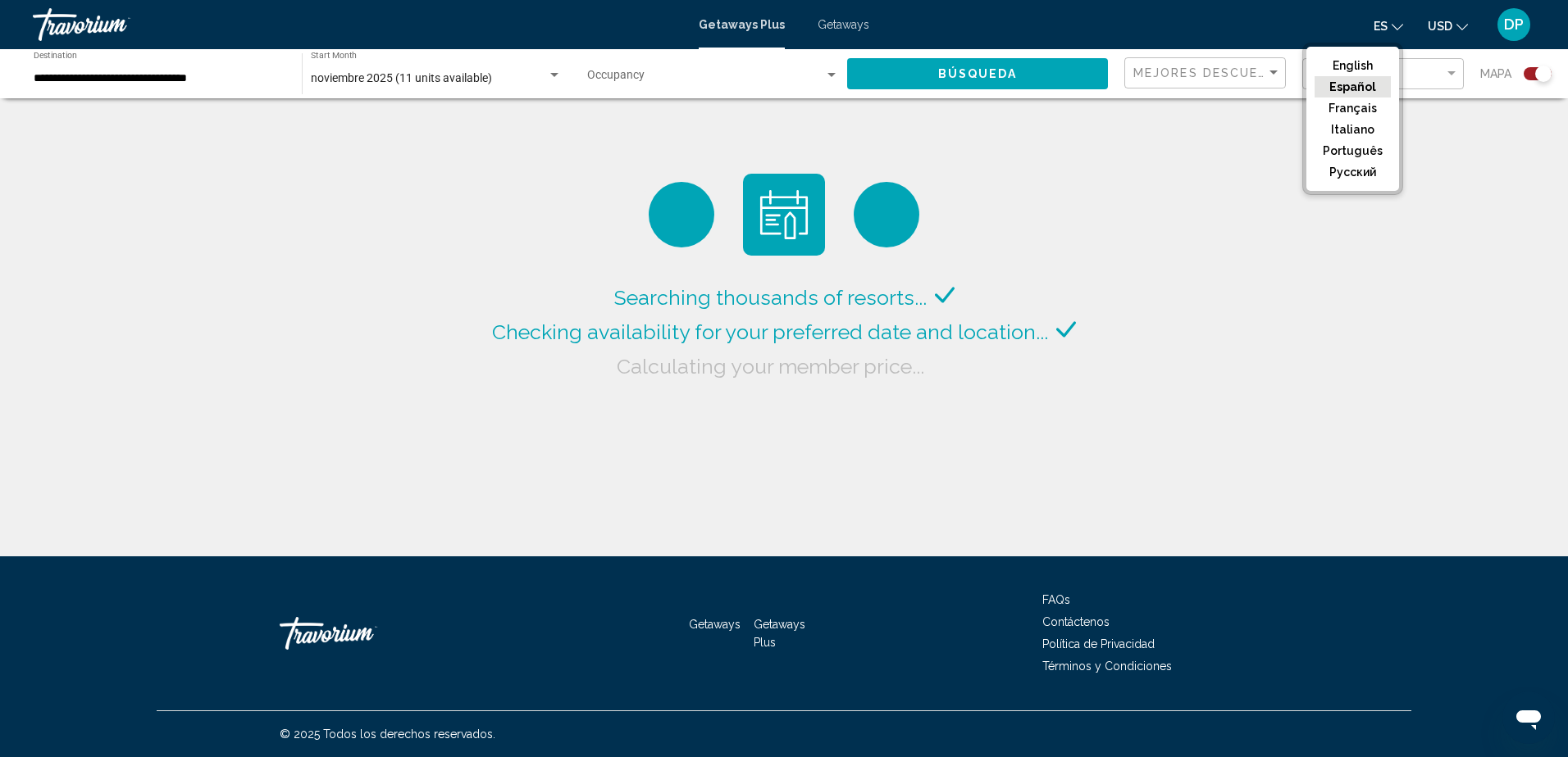
click at [1370, 78] on button "Español" at bounding box center [1352, 87] width 76 height 22
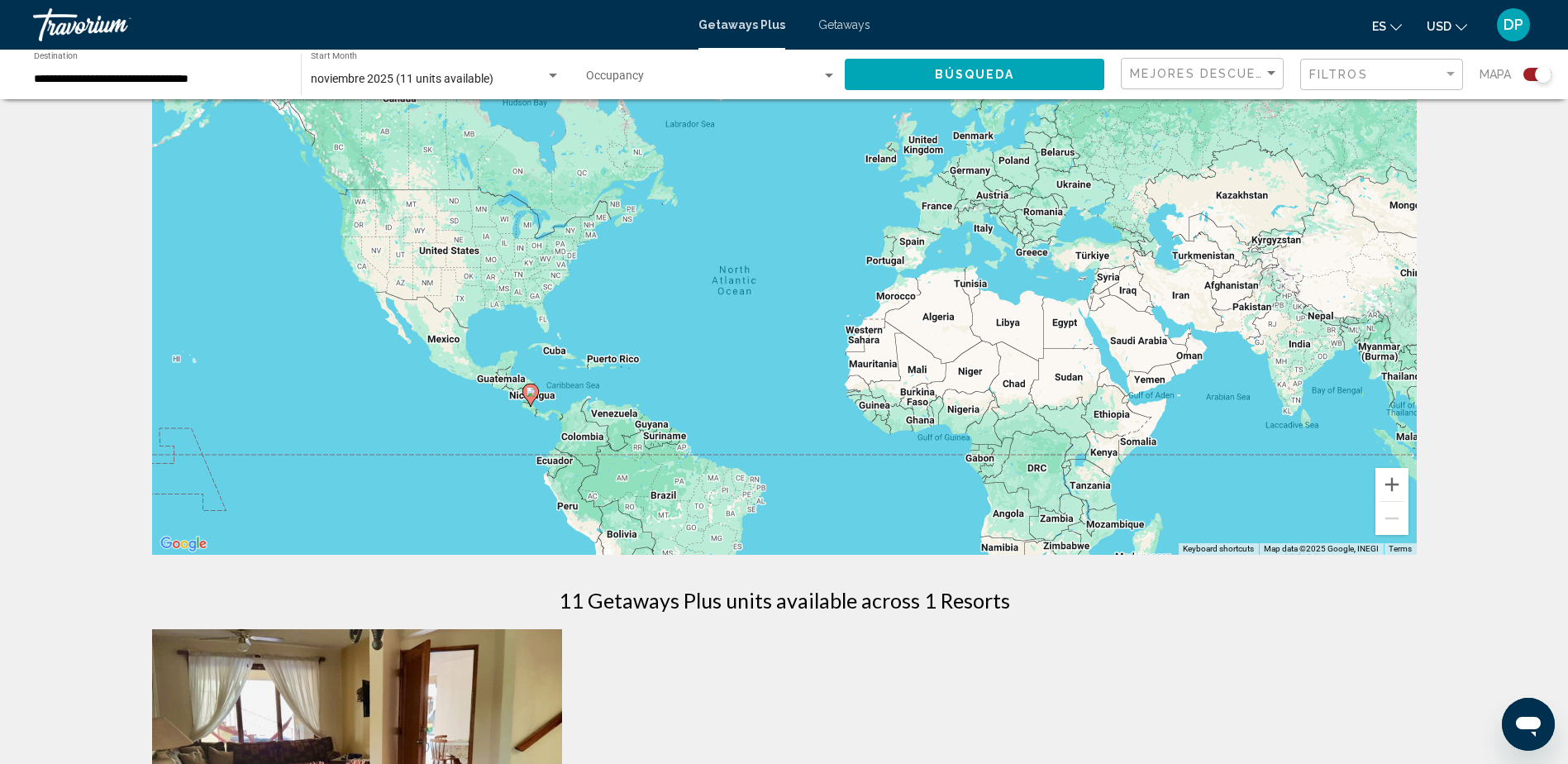
scroll to position [83, 0]
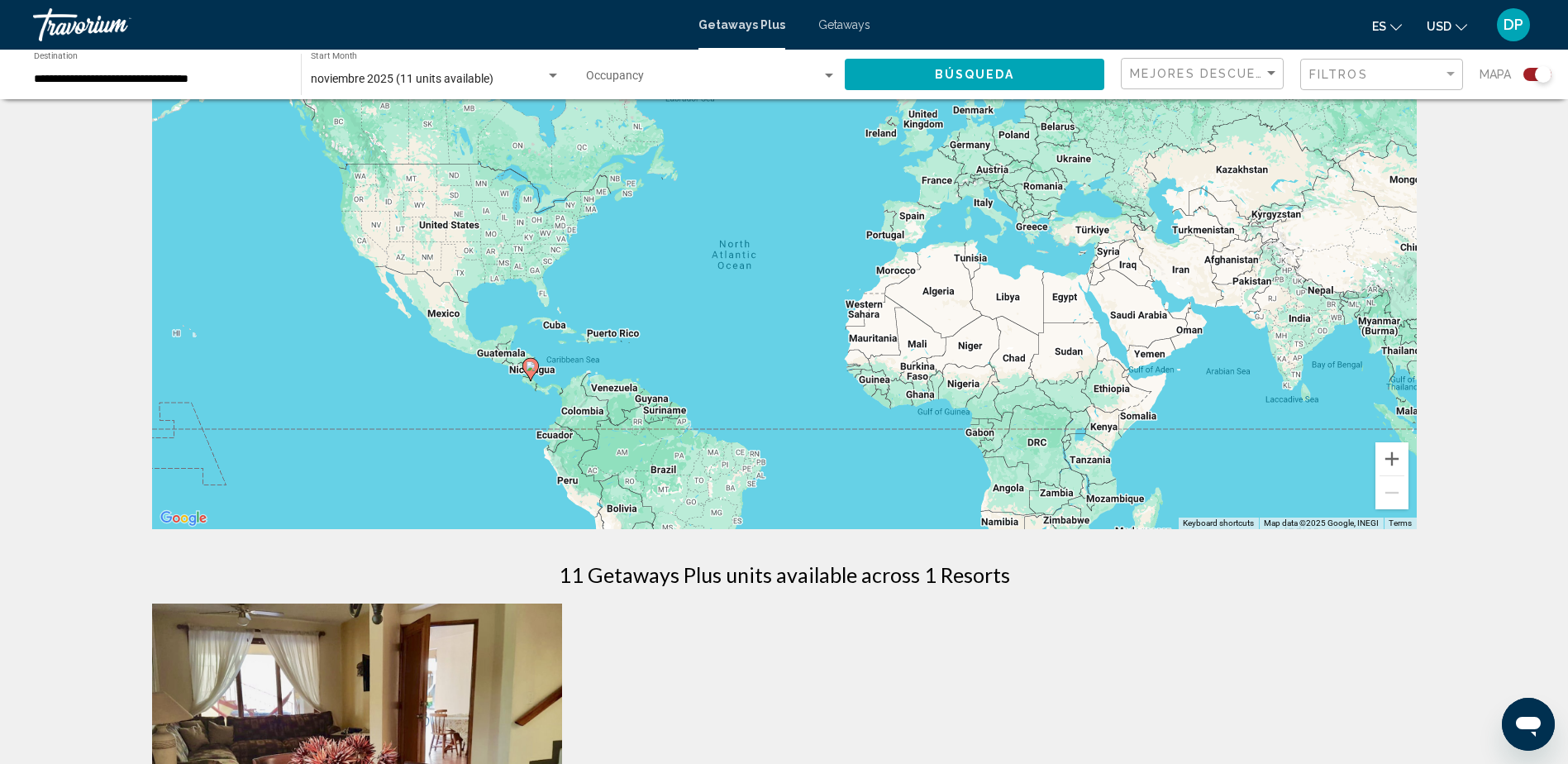
click at [533, 372] on icon "Main content" at bounding box center [530, 370] width 15 height 22
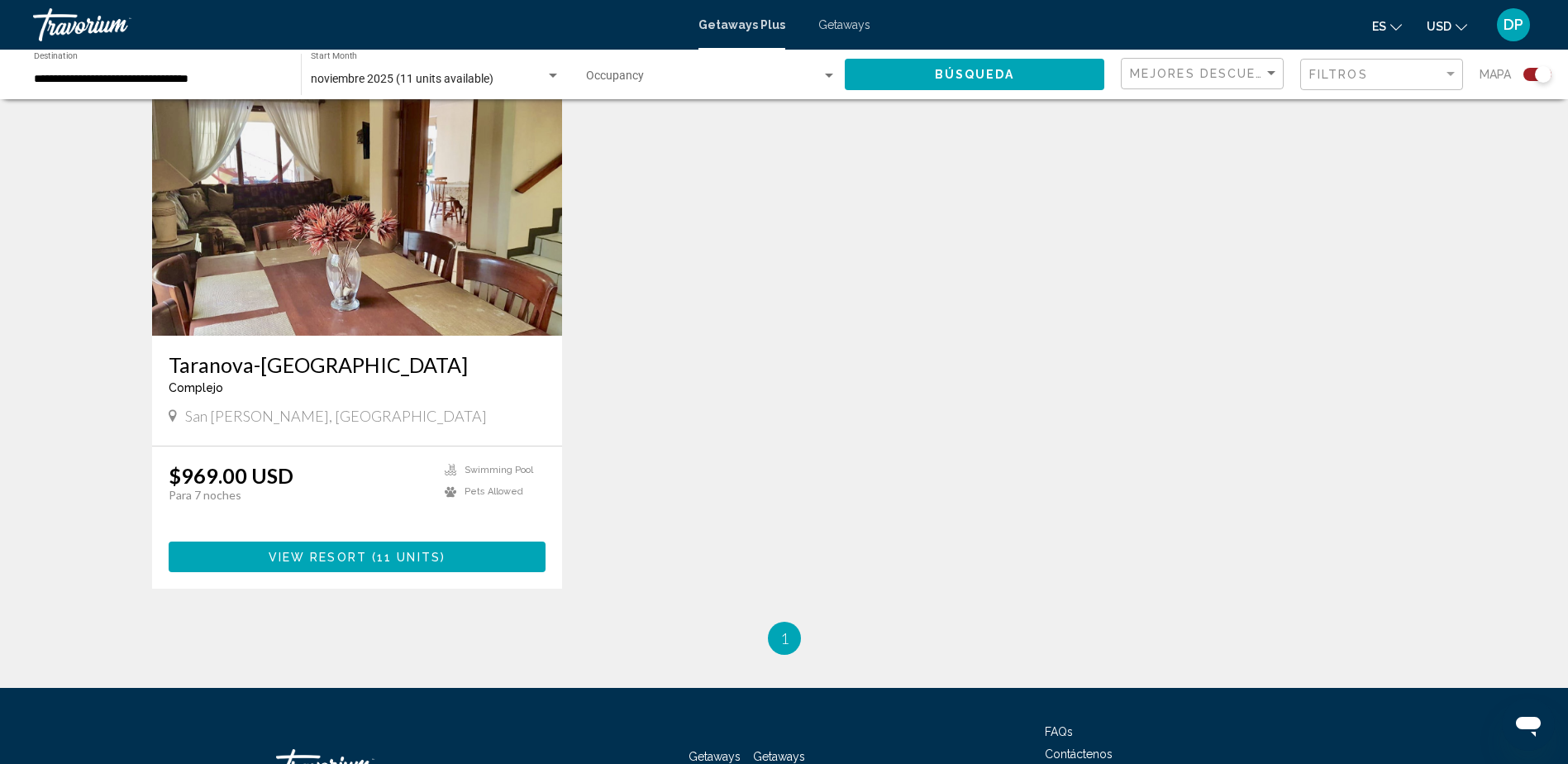
scroll to position [662, 0]
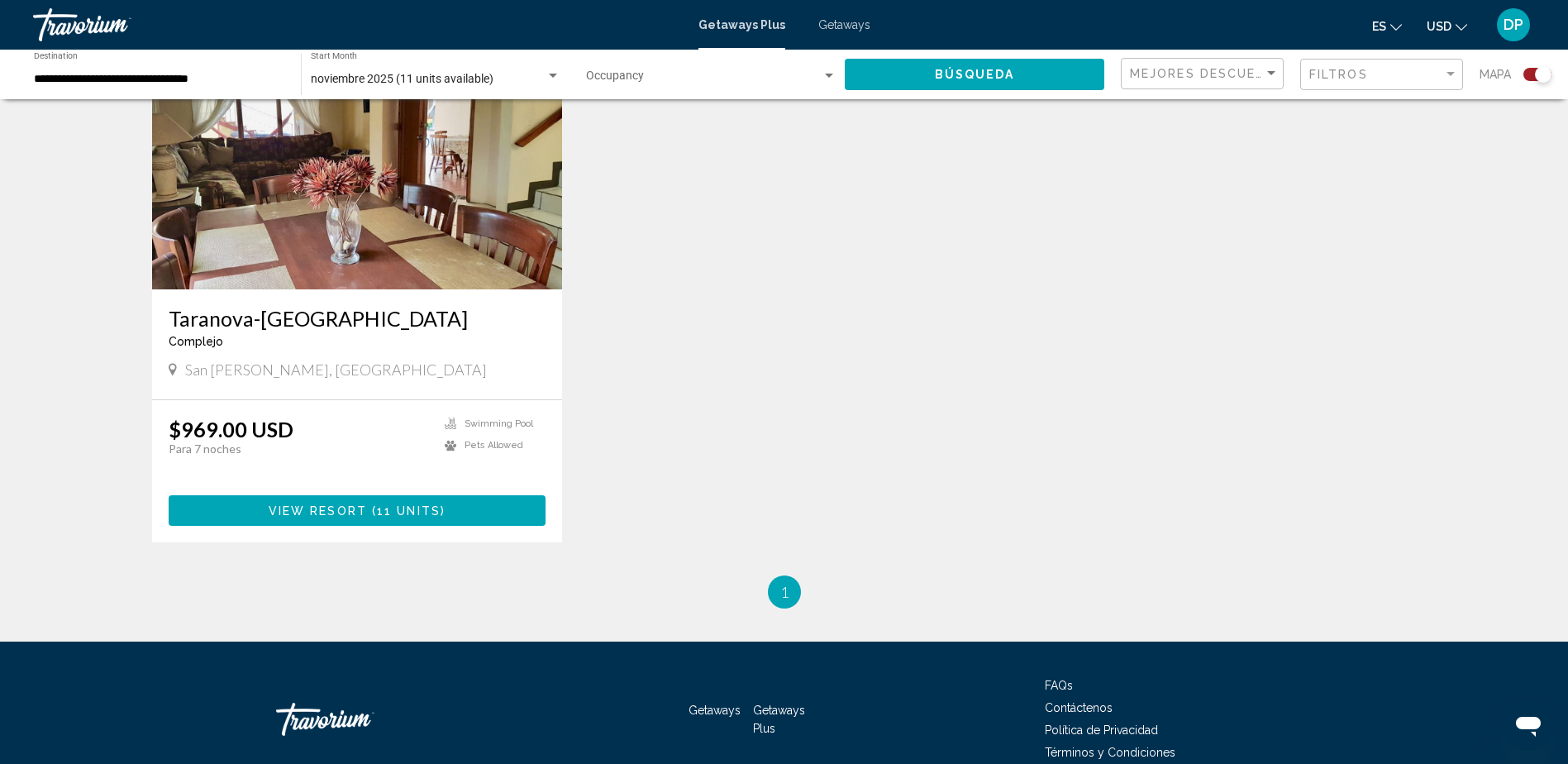
click at [455, 497] on button "View Resort ( 11 units )" at bounding box center [357, 511] width 378 height 31
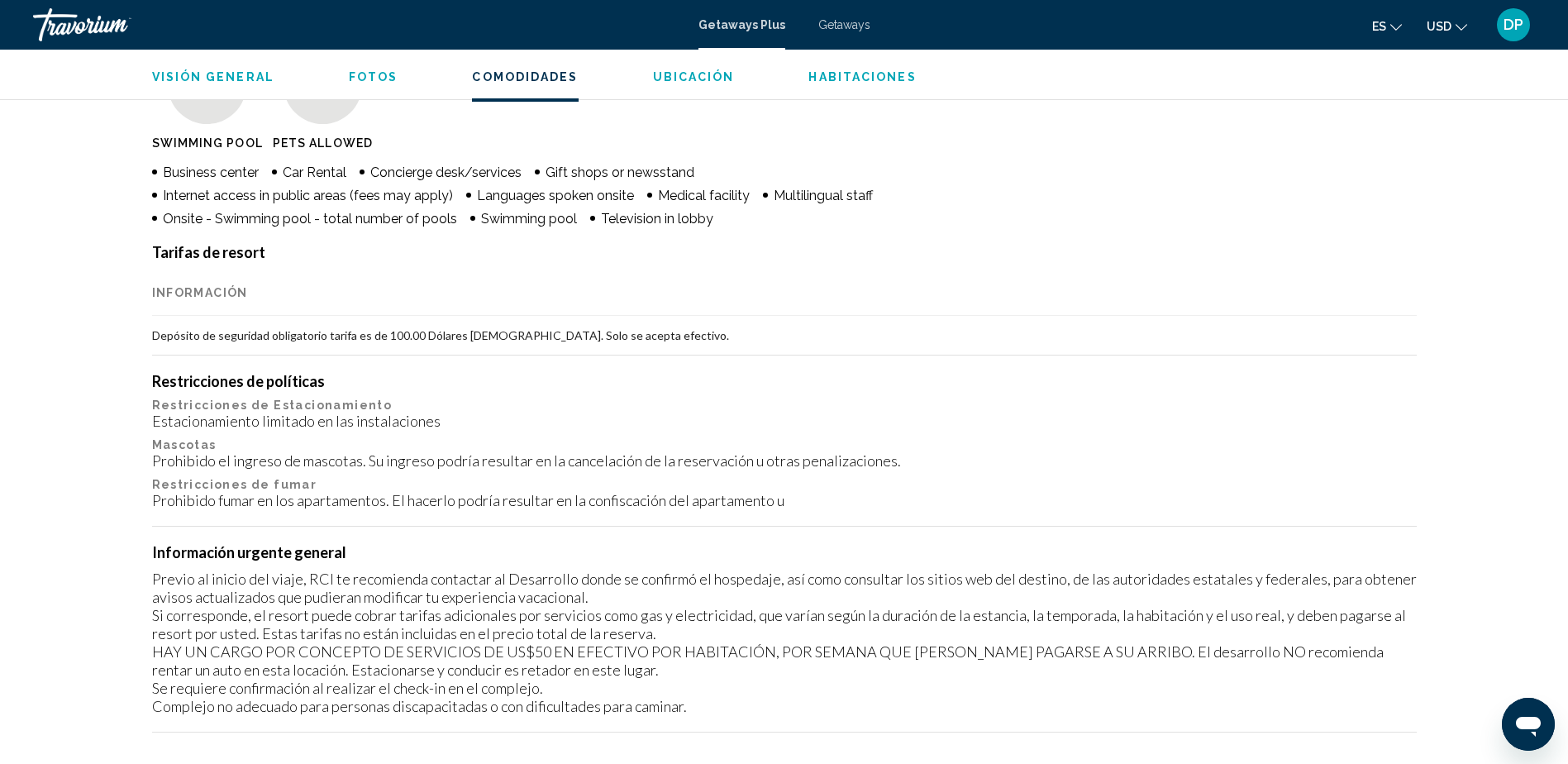
scroll to position [1406, 0]
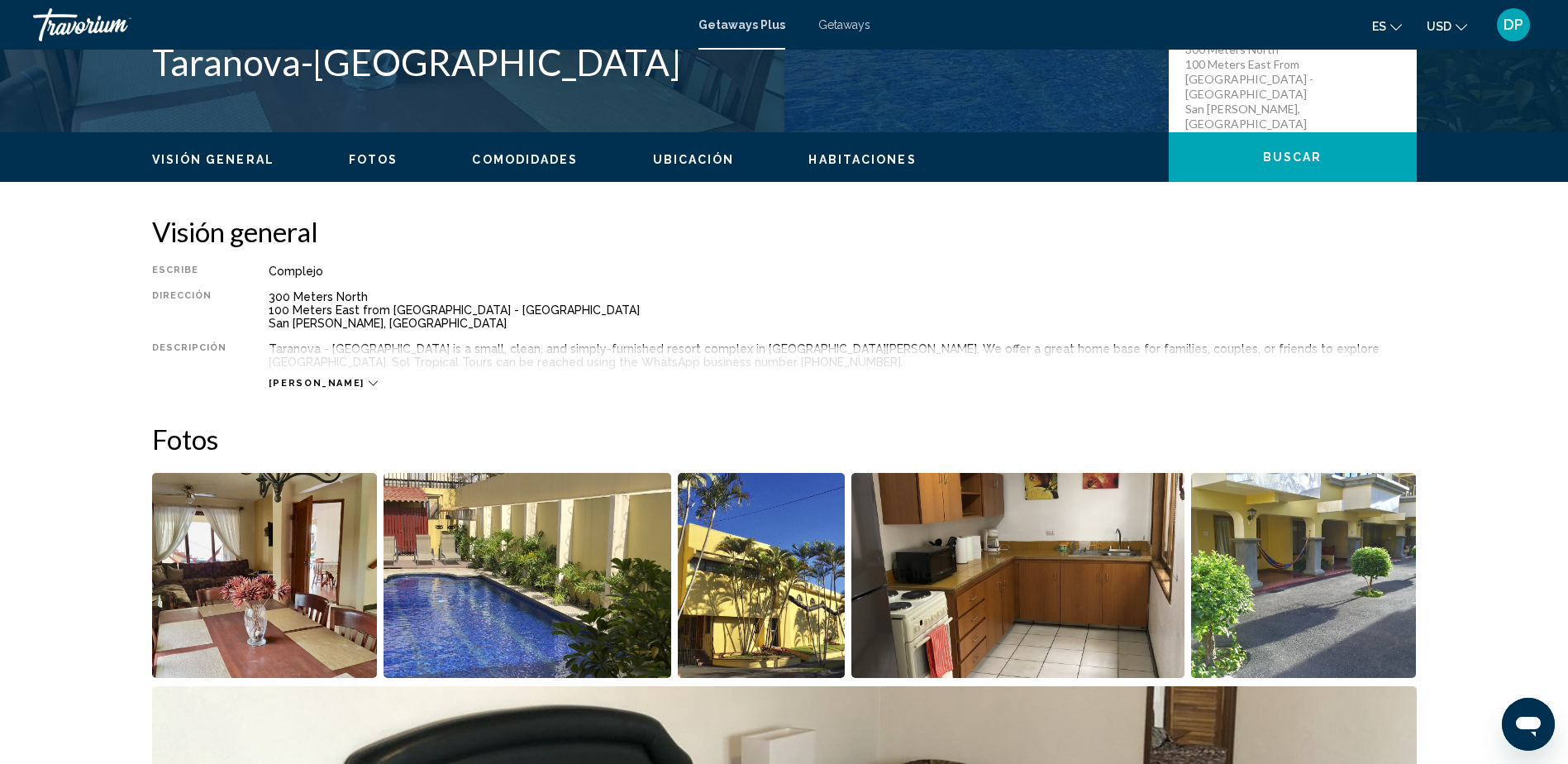
click at [865, 158] on span "Habitaciones" at bounding box center [862, 159] width 107 height 14
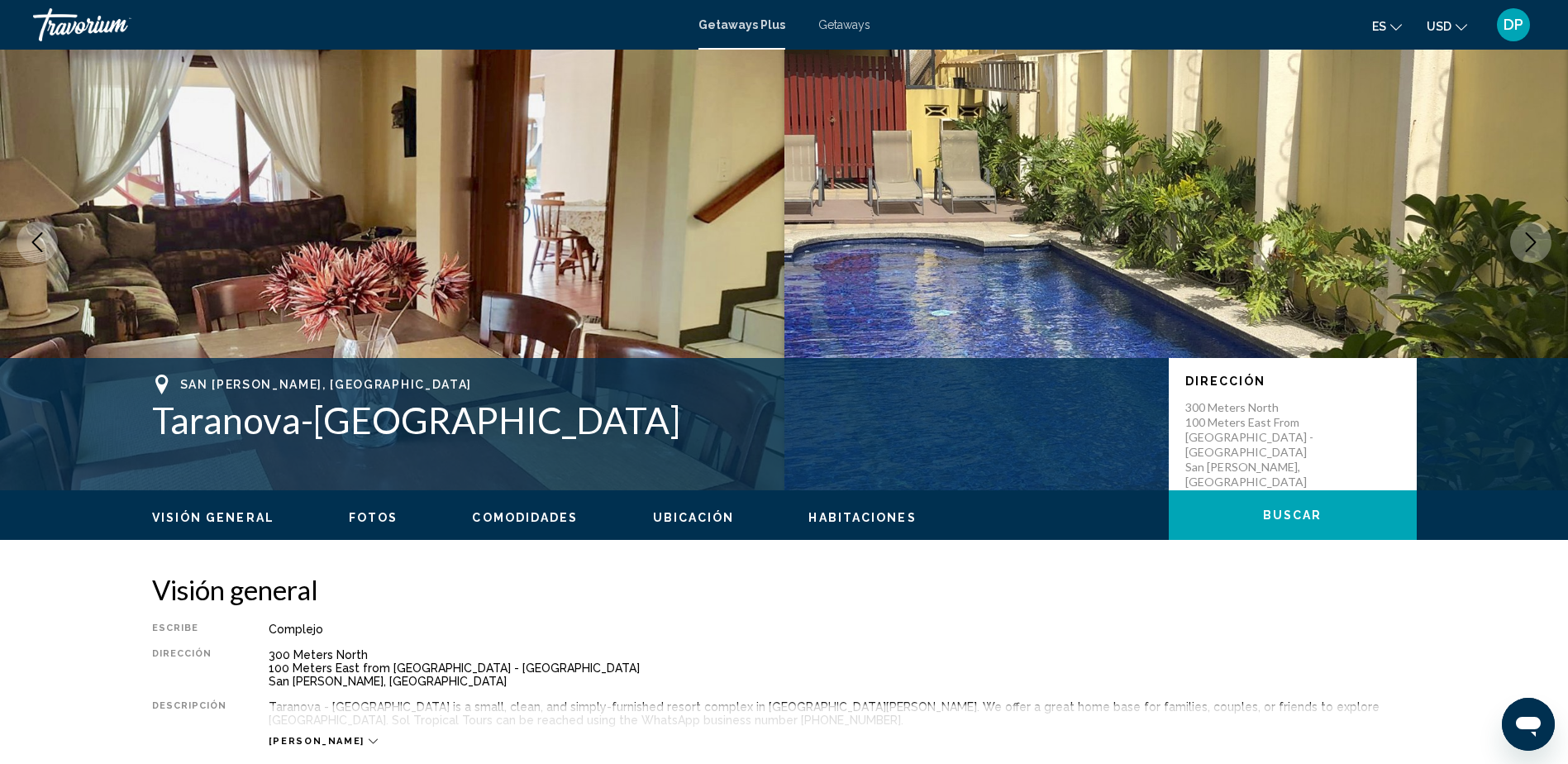
scroll to position [0, 0]
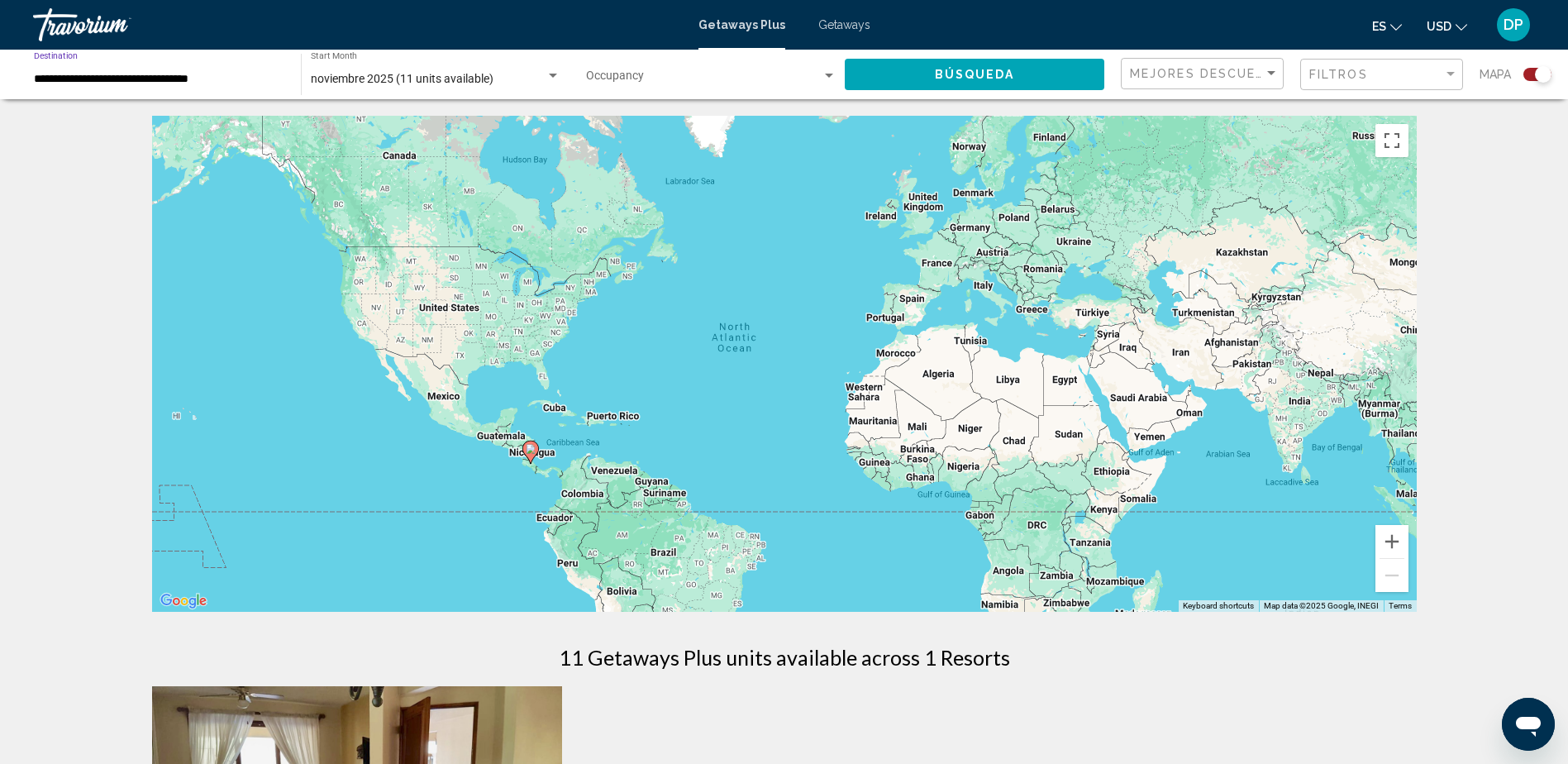
click at [123, 78] on input "**********" at bounding box center [158, 79] width 250 height 14
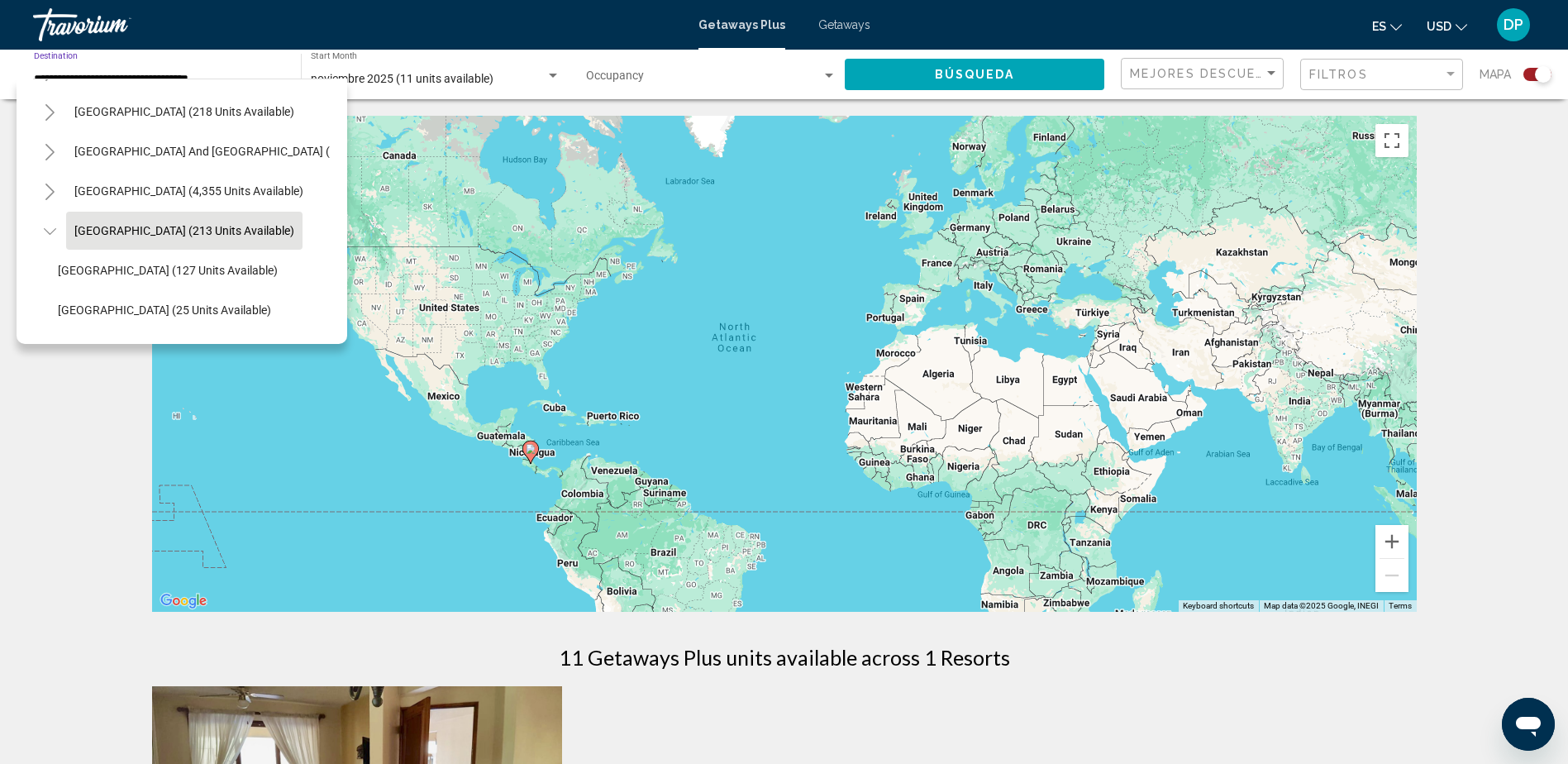
scroll to position [151, 0]
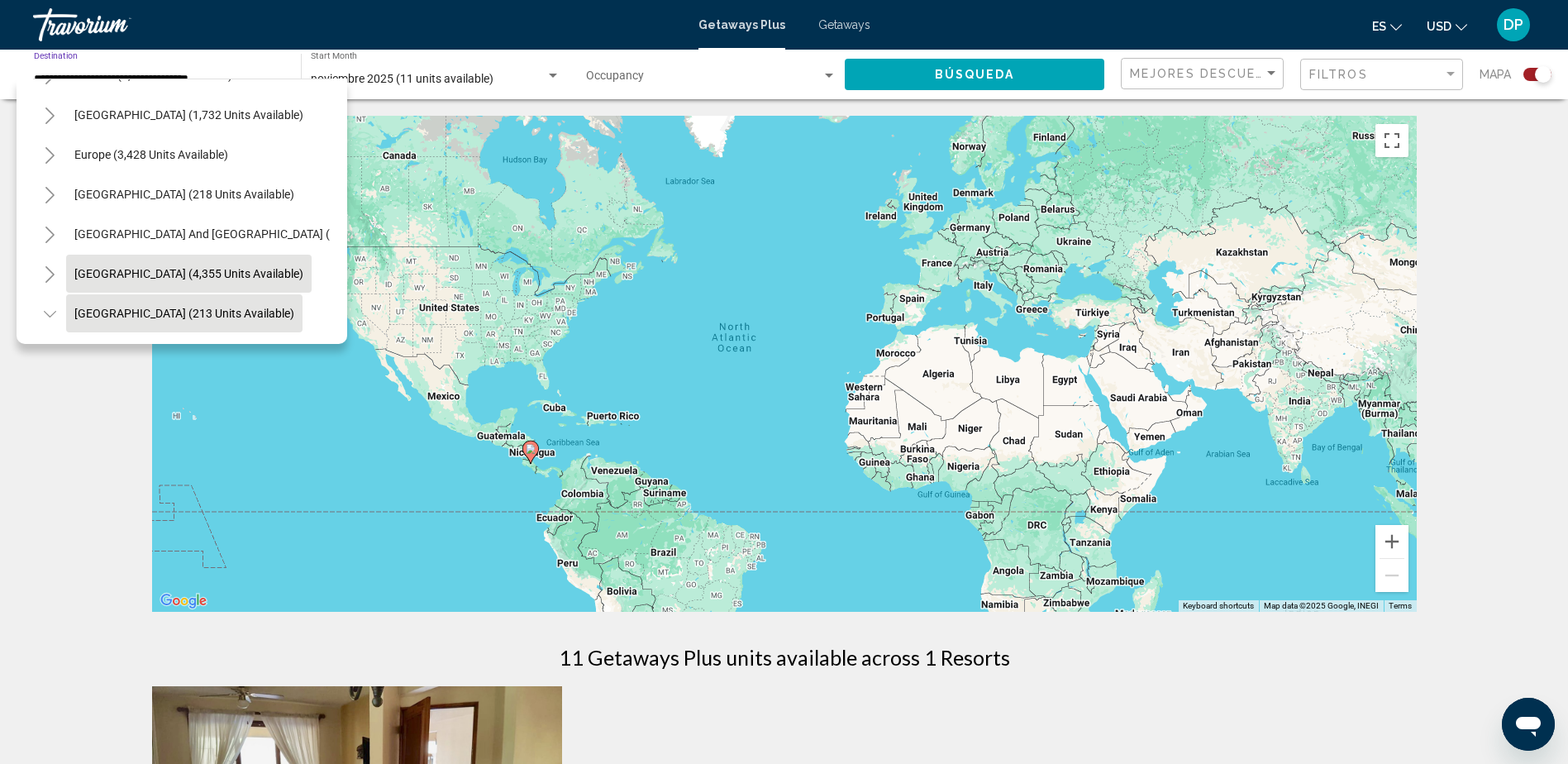
click at [230, 271] on span "[GEOGRAPHIC_DATA] (4,355 units available)" at bounding box center [189, 273] width 229 height 14
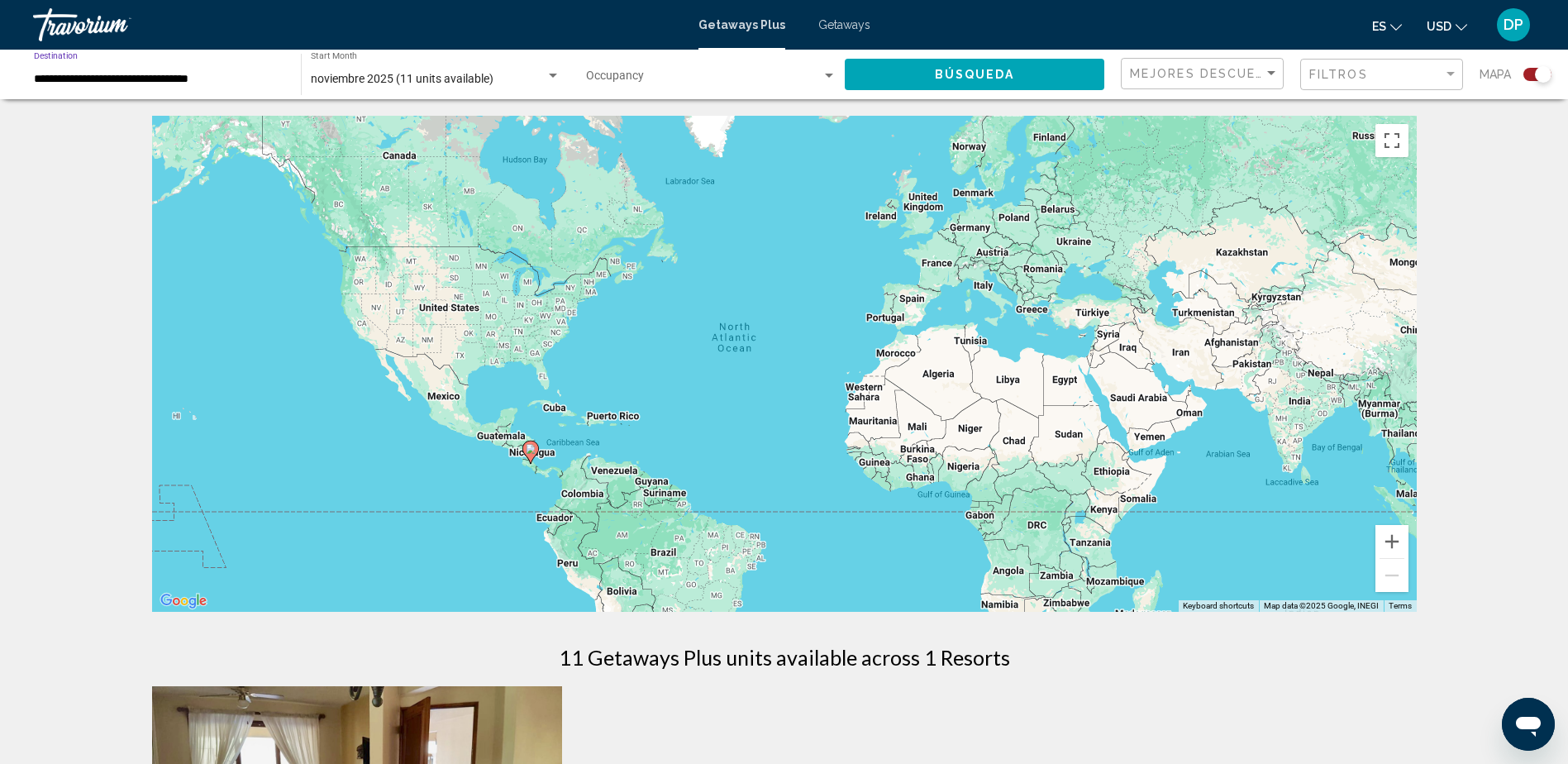
click at [959, 81] on span "Búsqueda" at bounding box center [975, 75] width 80 height 14
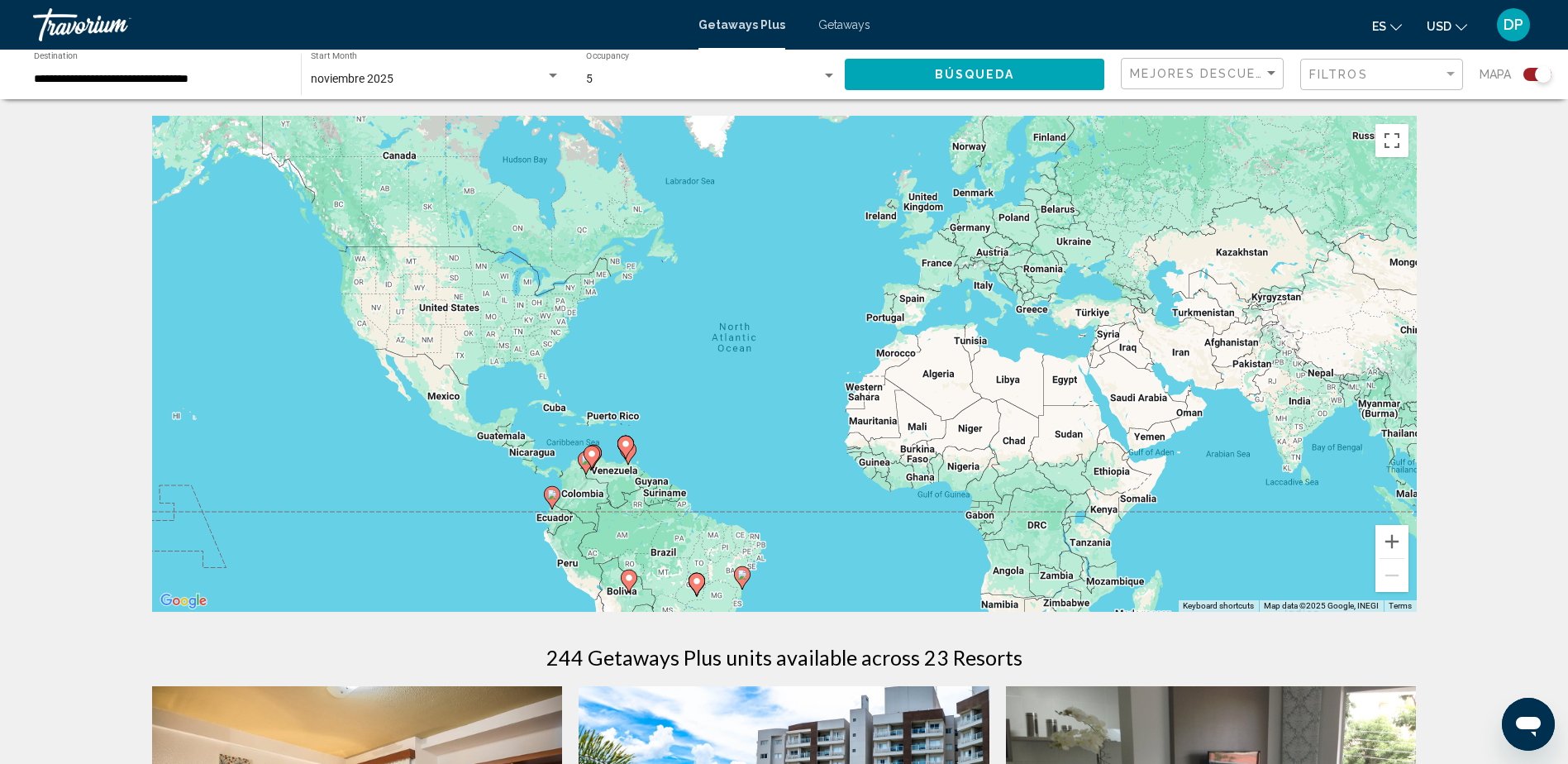
click at [167, 67] on div "**********" at bounding box center [158, 75] width 250 height 46
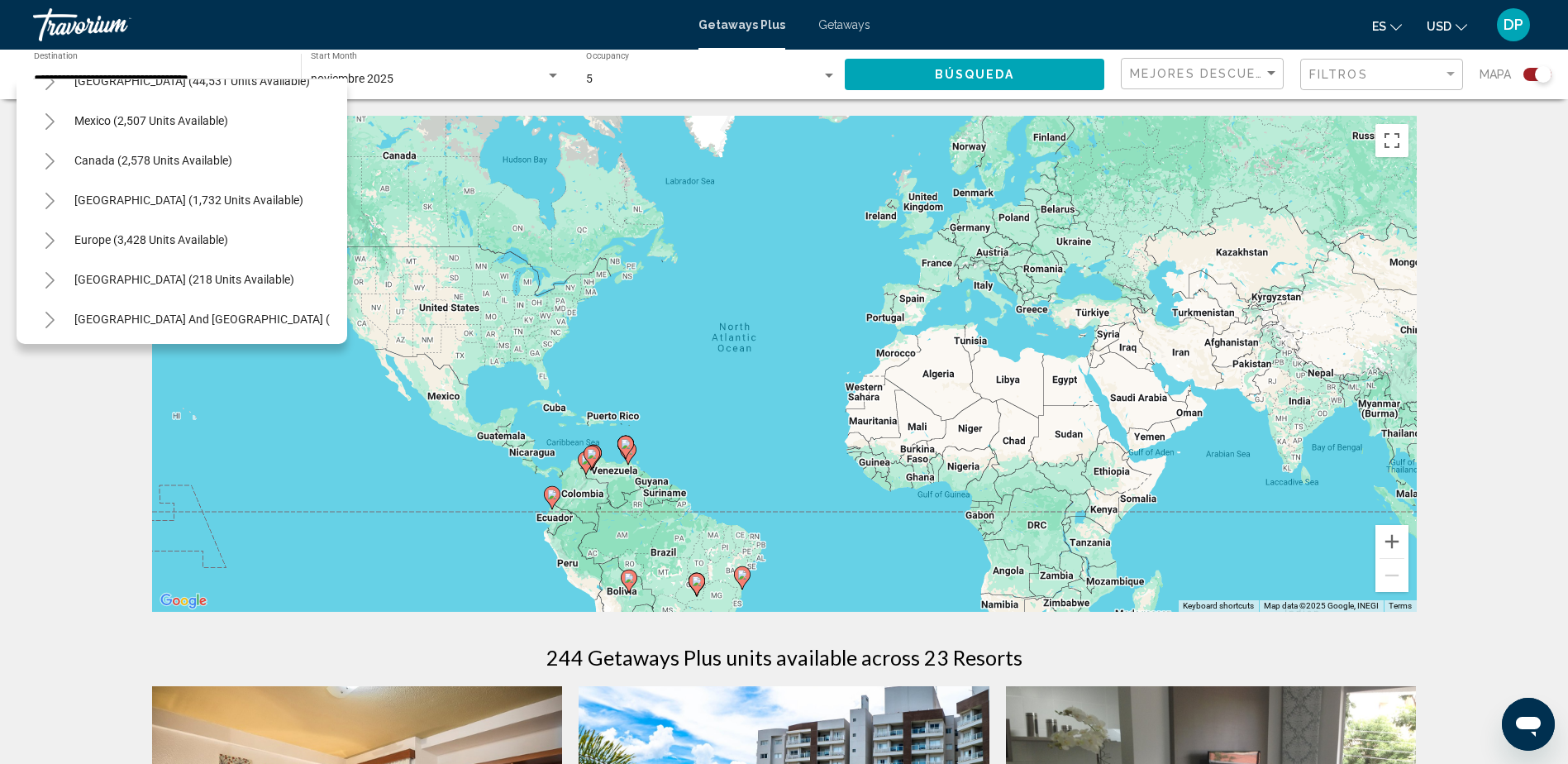
scroll to position [46, 0]
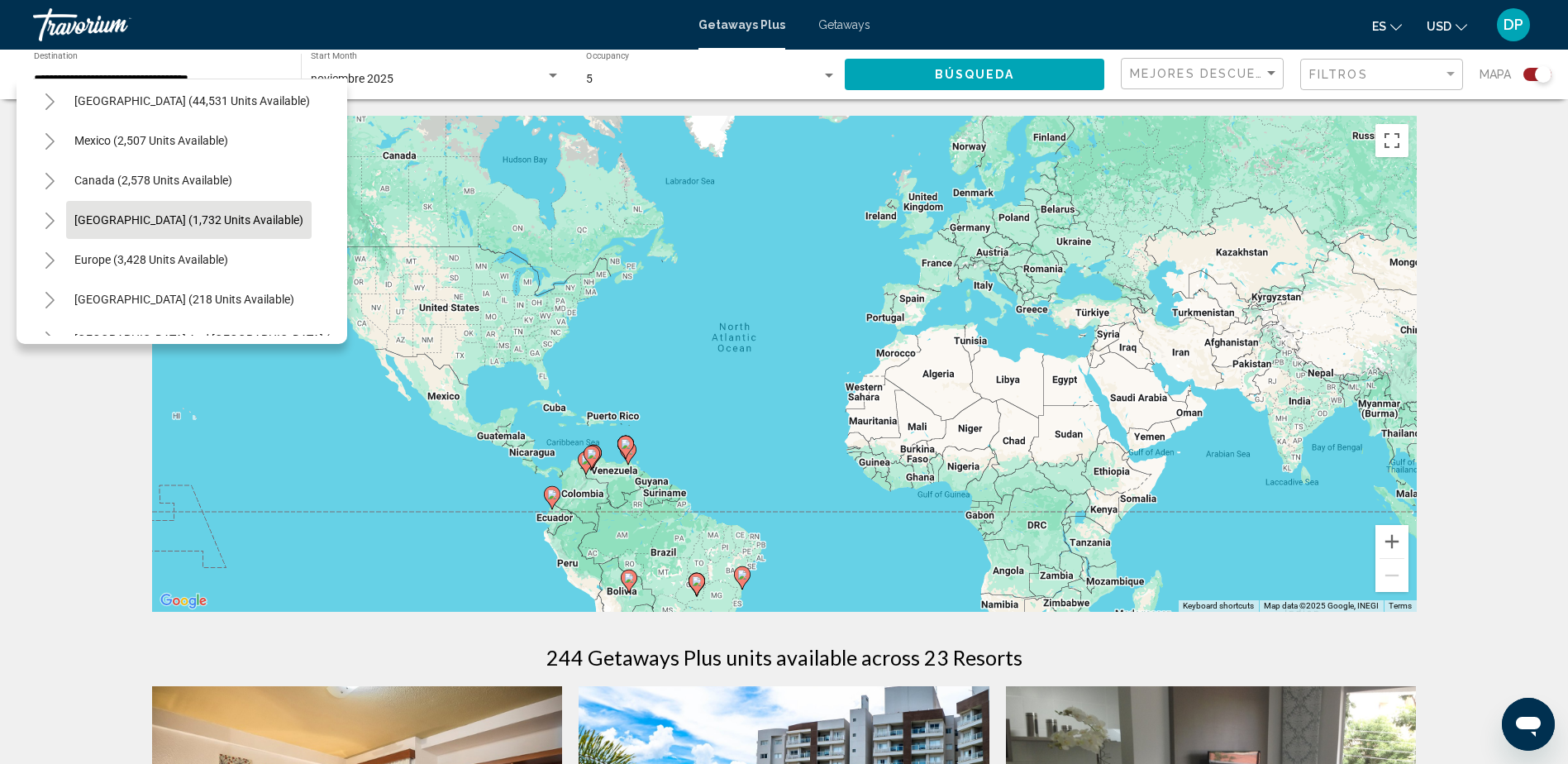
click at [261, 205] on button "[GEOGRAPHIC_DATA] (1,732 units available)" at bounding box center [189, 220] width 246 height 38
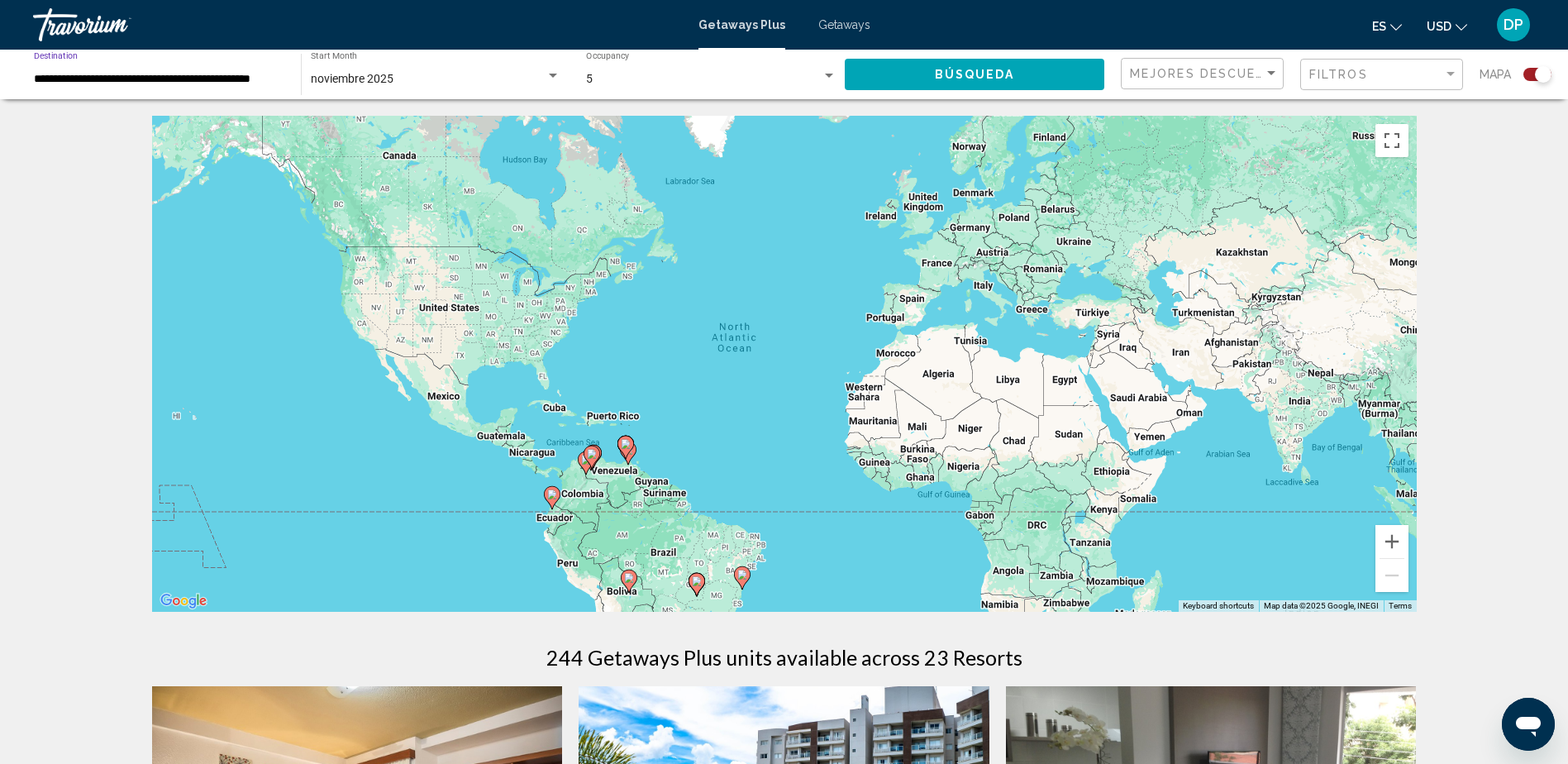
click at [914, 73] on button "Búsqueda" at bounding box center [974, 74] width 259 height 31
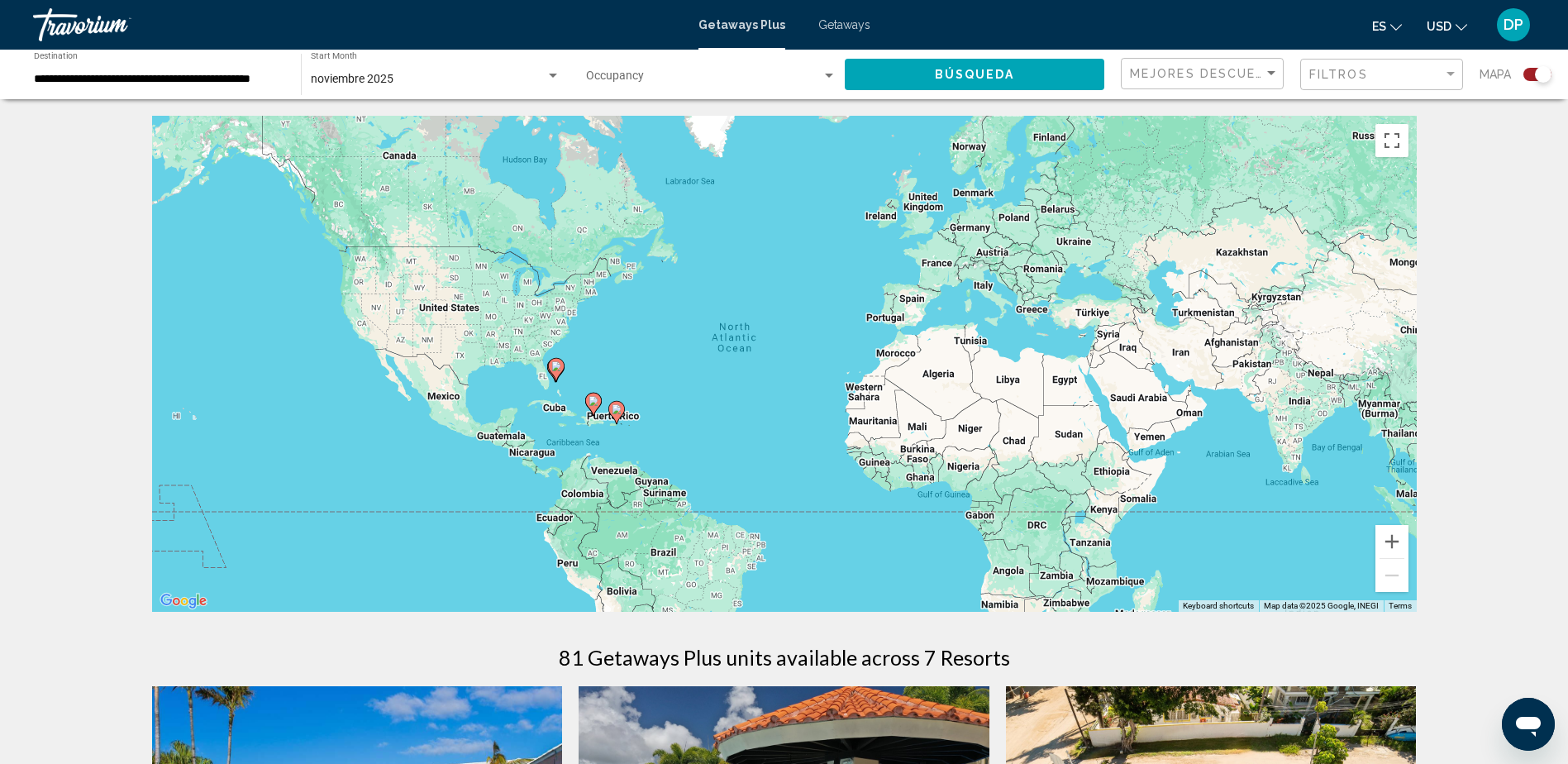
click at [592, 413] on icon "Main content" at bounding box center [593, 403] width 16 height 23
type input "**********"
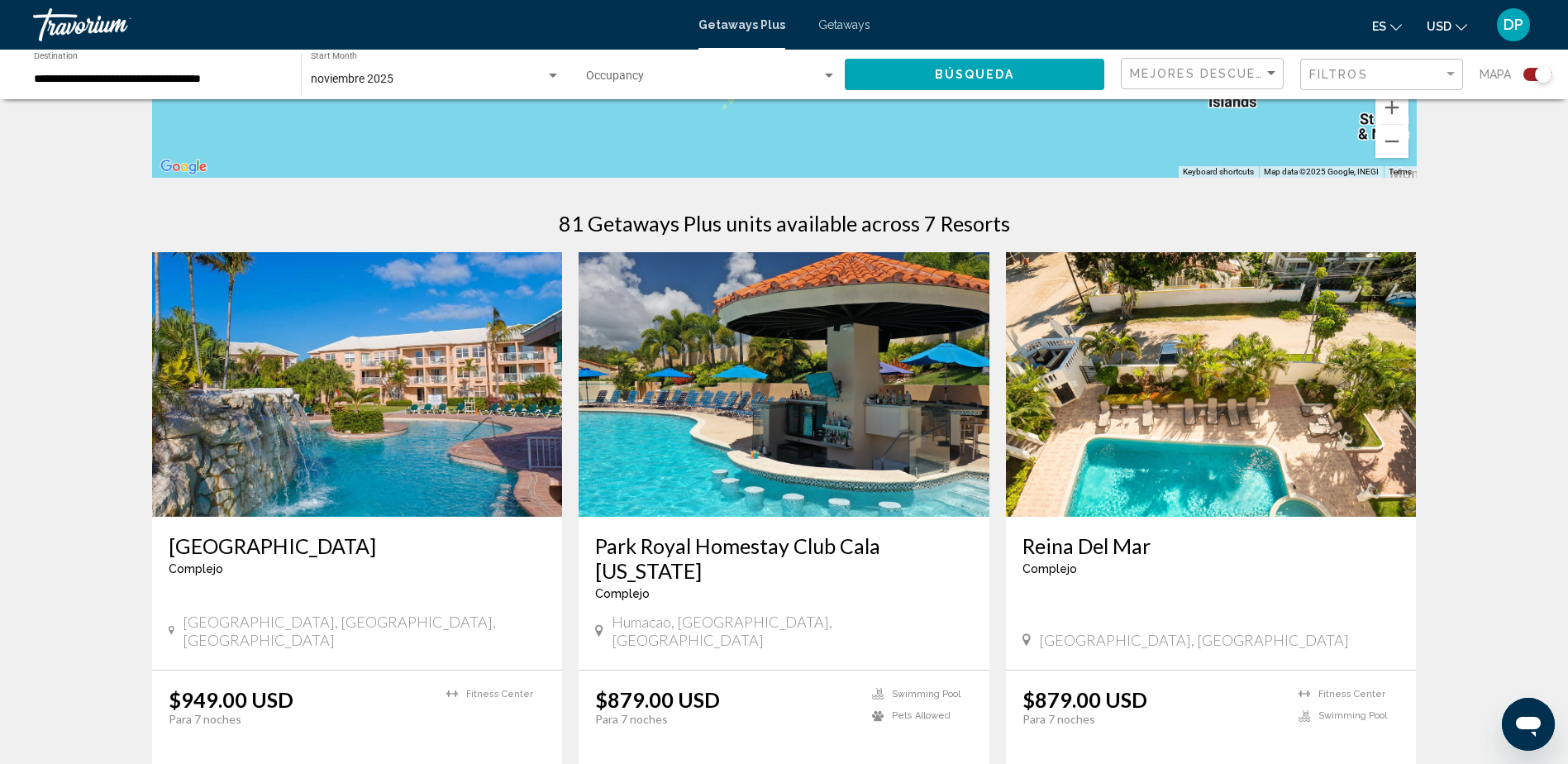
scroll to position [413, 0]
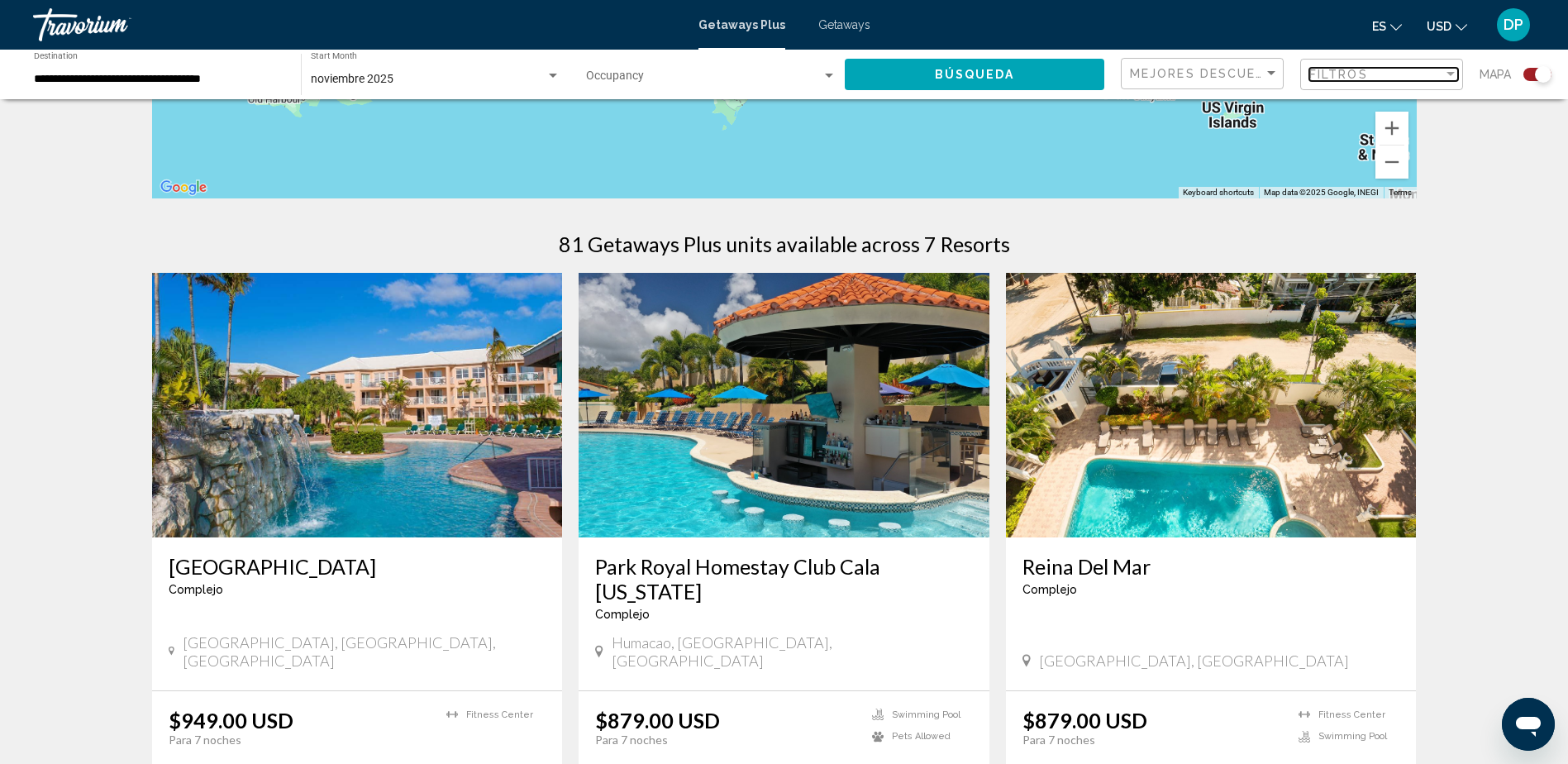
click at [1411, 70] on div "Filtros" at bounding box center [1376, 74] width 134 height 14
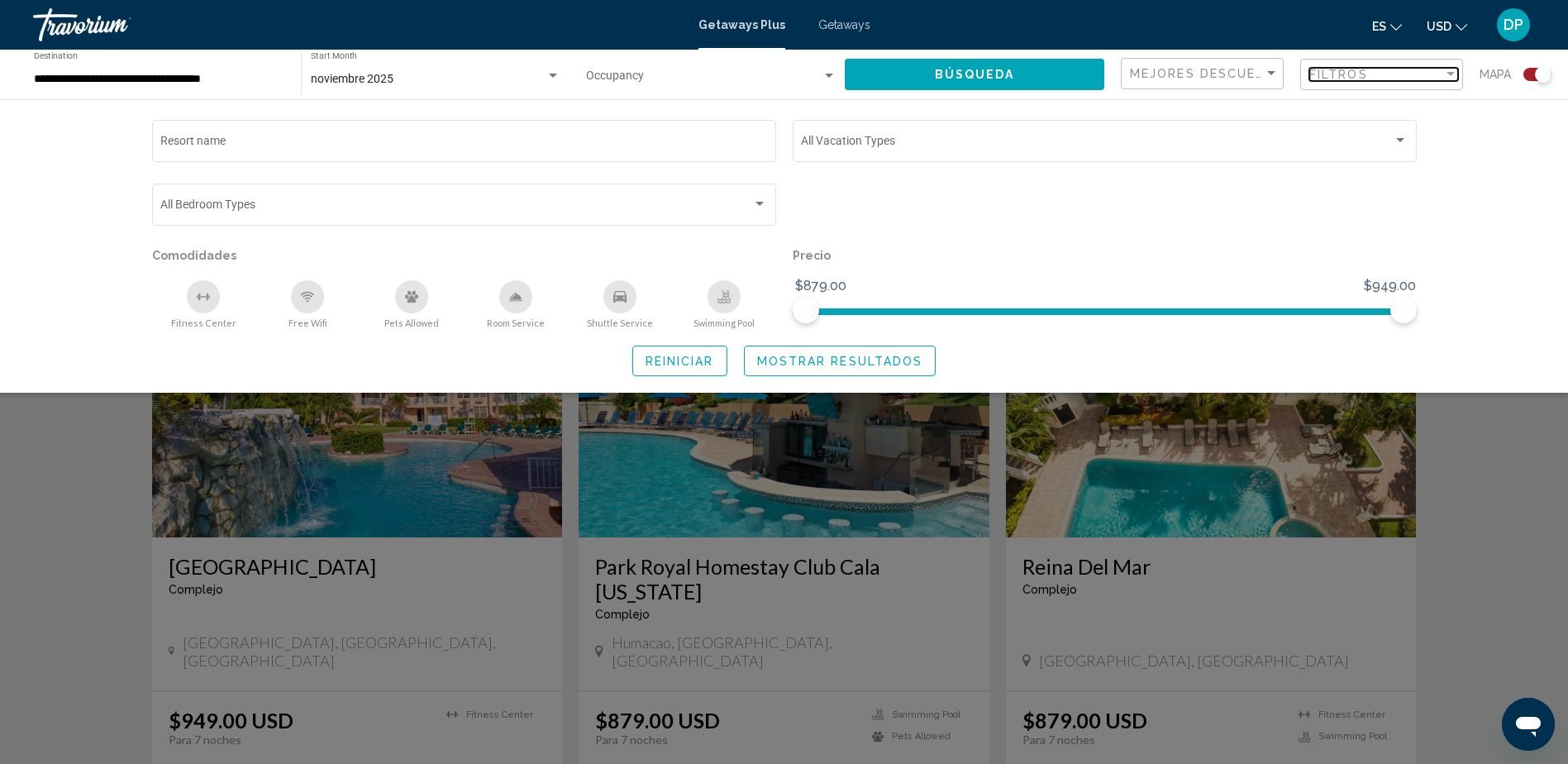
click at [1408, 71] on div "Filtros" at bounding box center [1376, 74] width 134 height 14
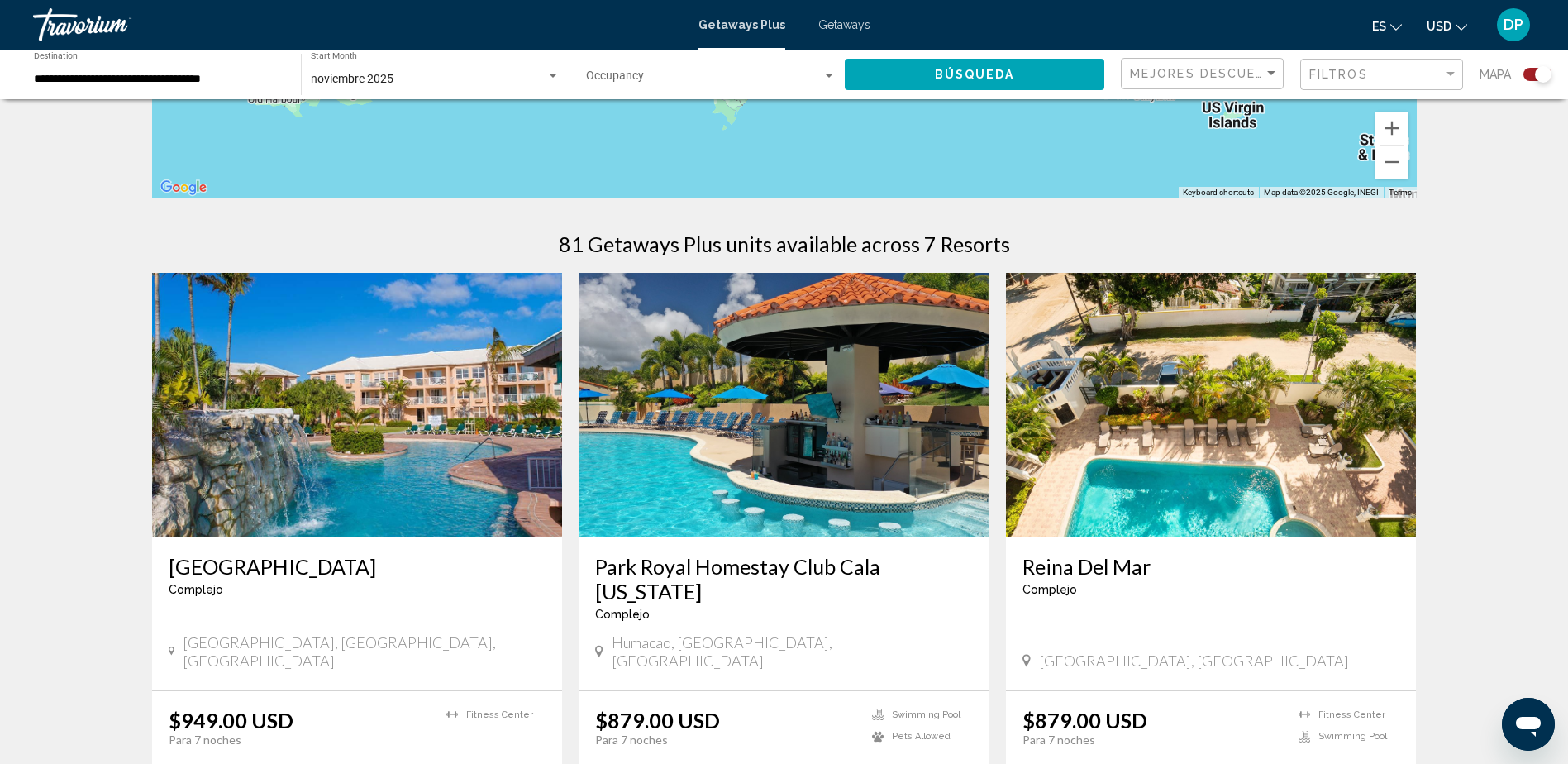
click at [1234, 59] on div "Mejores descuentos" at bounding box center [1204, 74] width 148 height 31
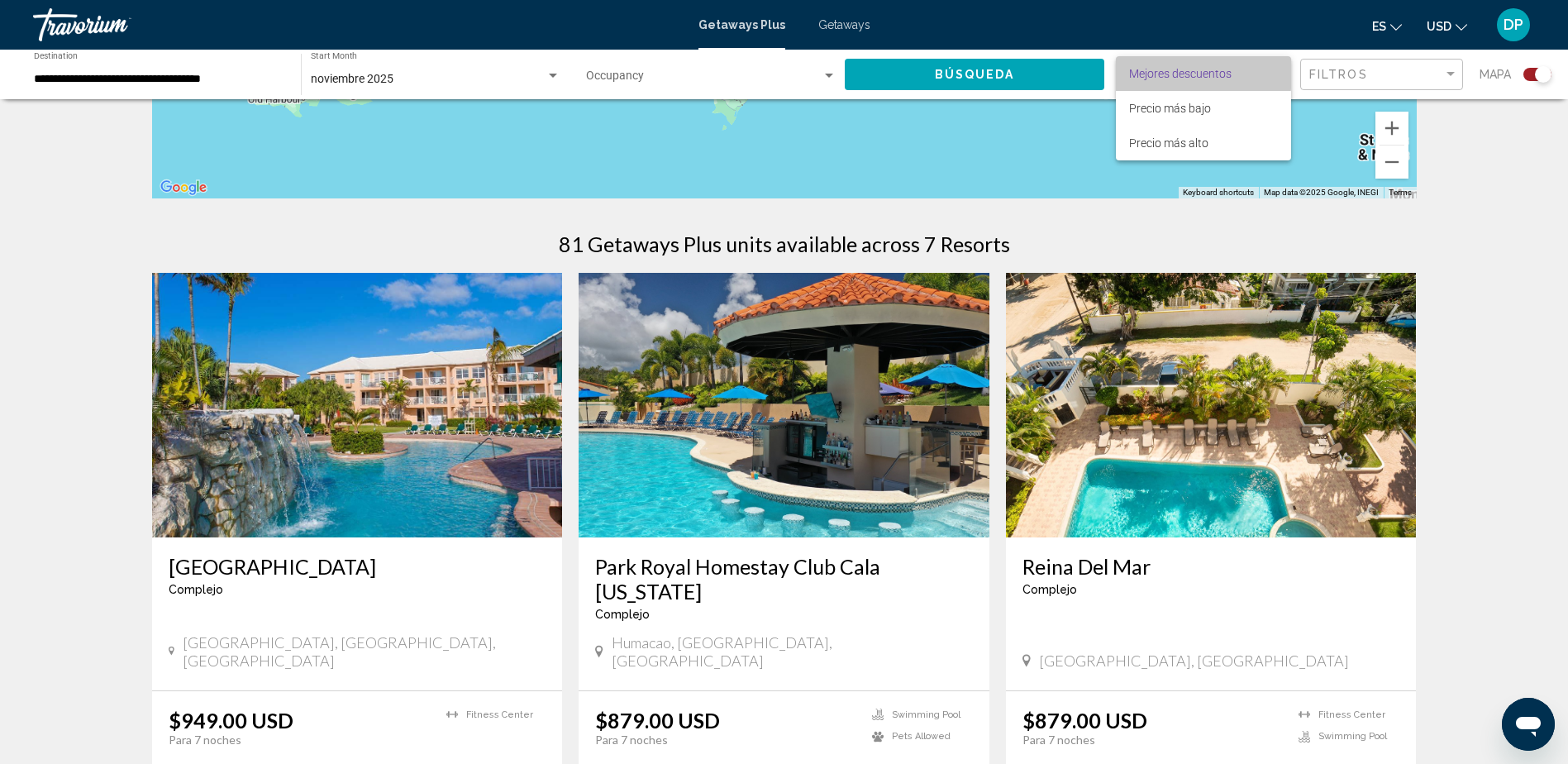
click at [1199, 71] on span "Mejores descuentos" at bounding box center [1180, 74] width 103 height 14
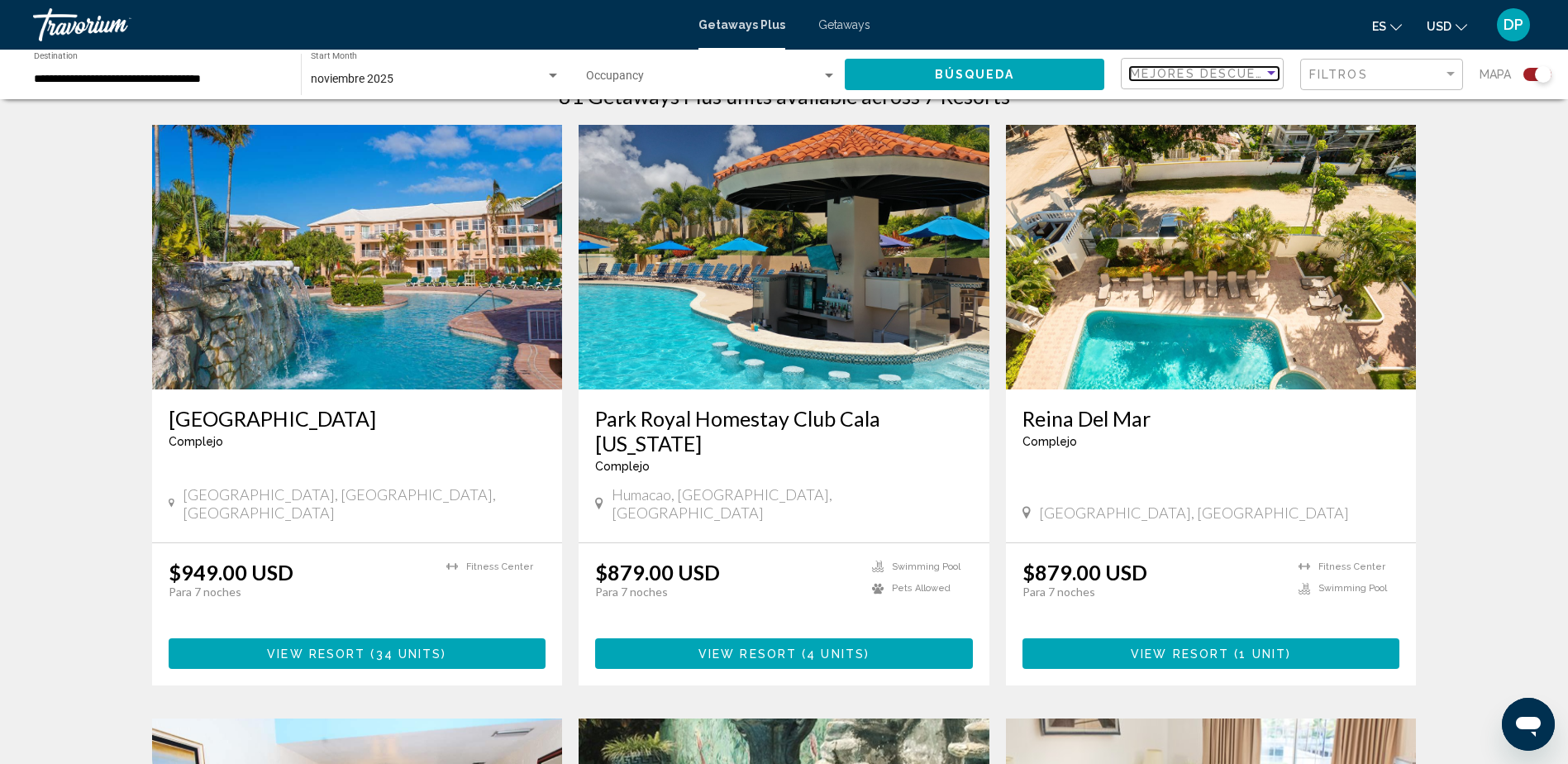
scroll to position [579, 0]
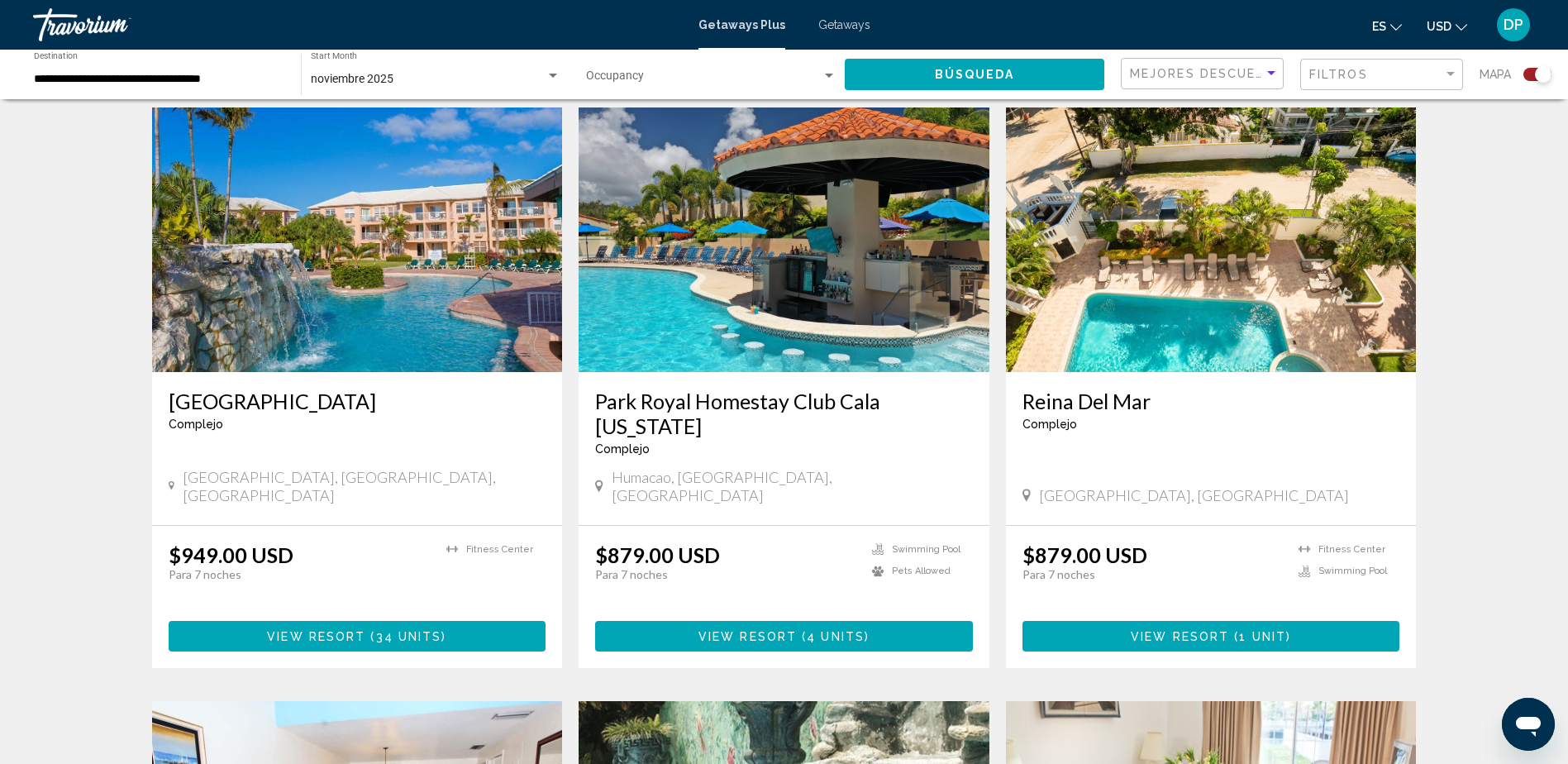
click at [433, 630] on span "34 units" at bounding box center [409, 637] width 66 height 14
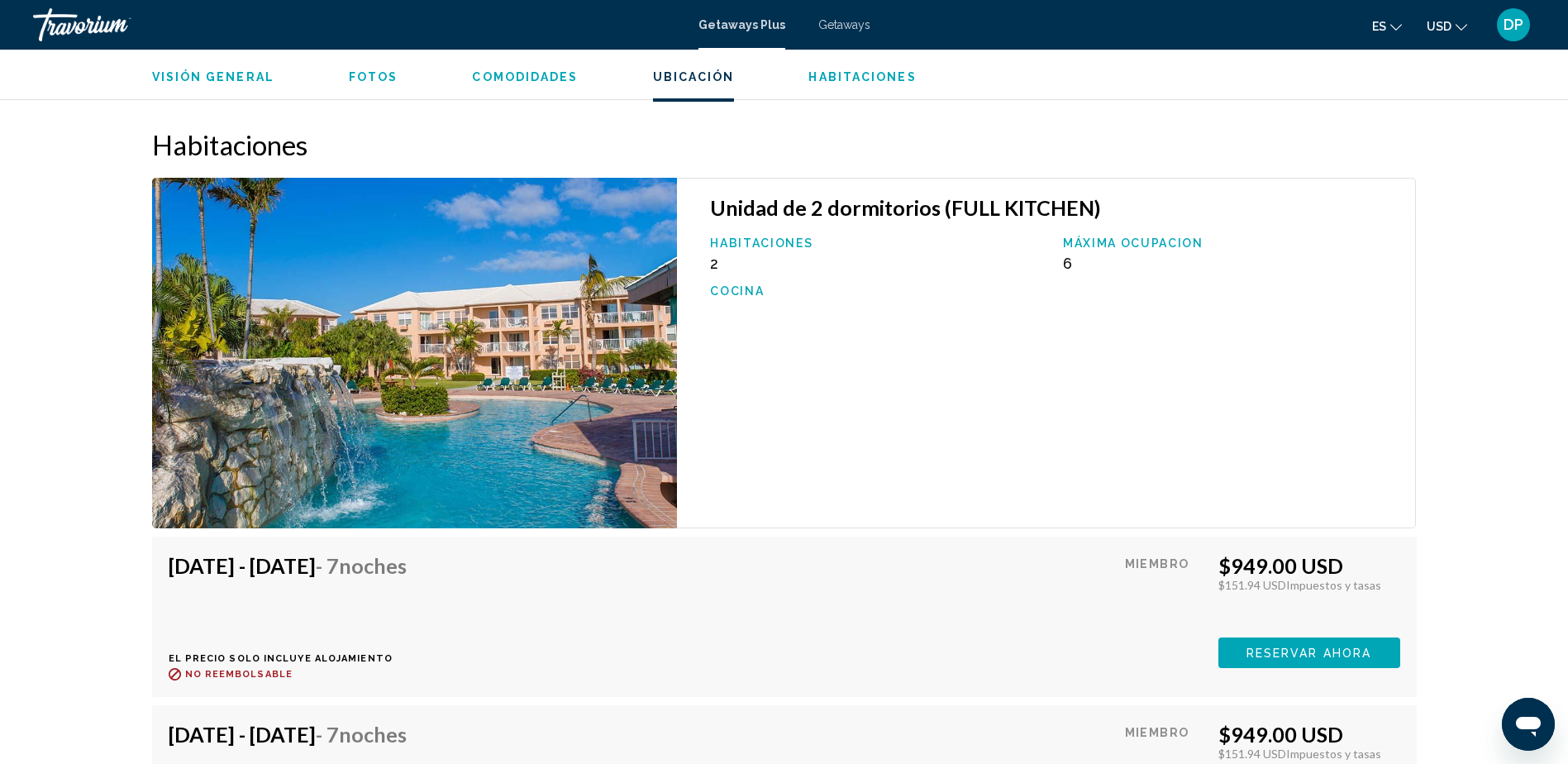
scroll to position [2481, 0]
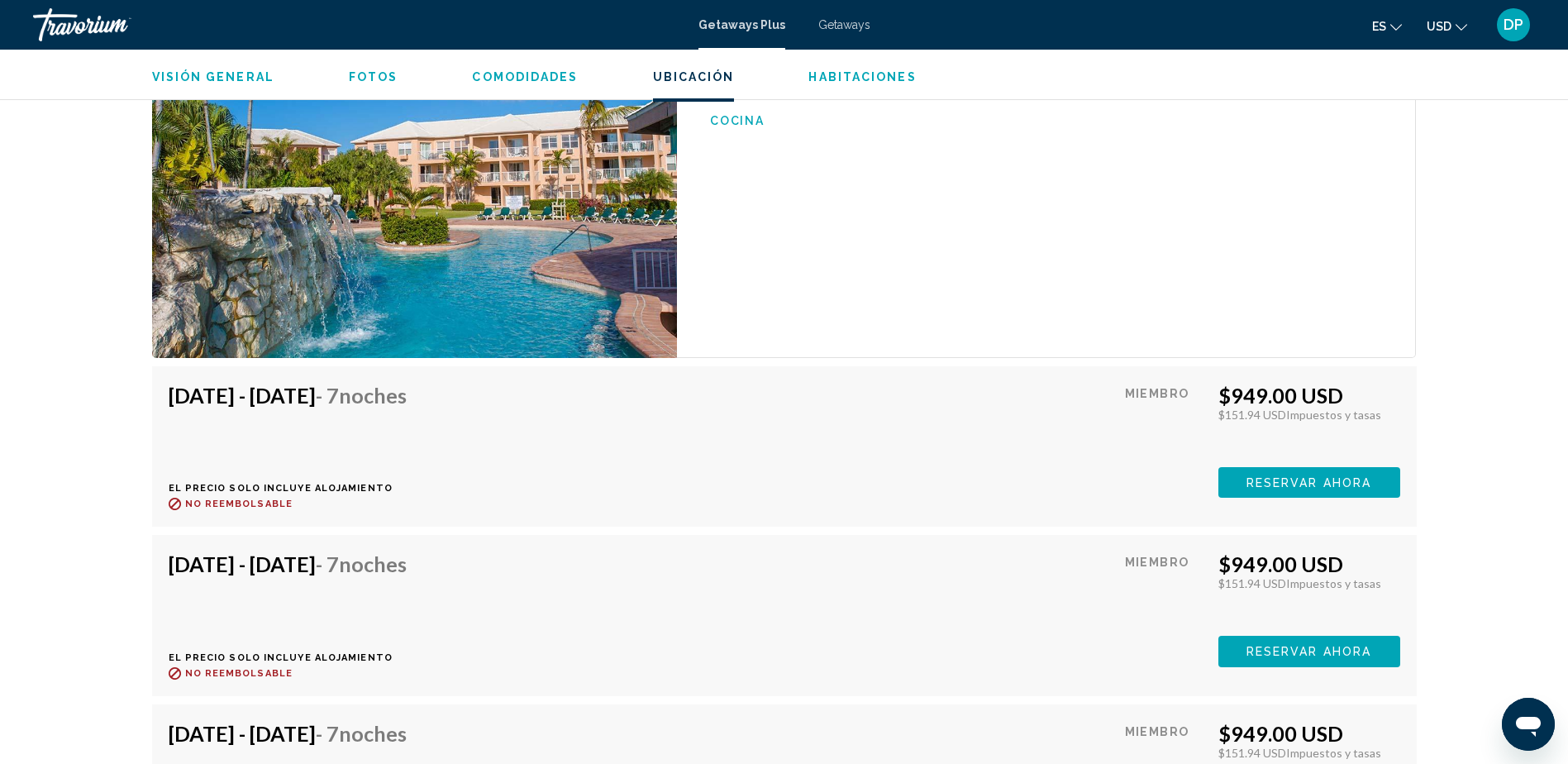
click at [1281, 488] on span "Reservar ahora" at bounding box center [1309, 483] width 125 height 14
